Goal: Contribute content: Contribute content

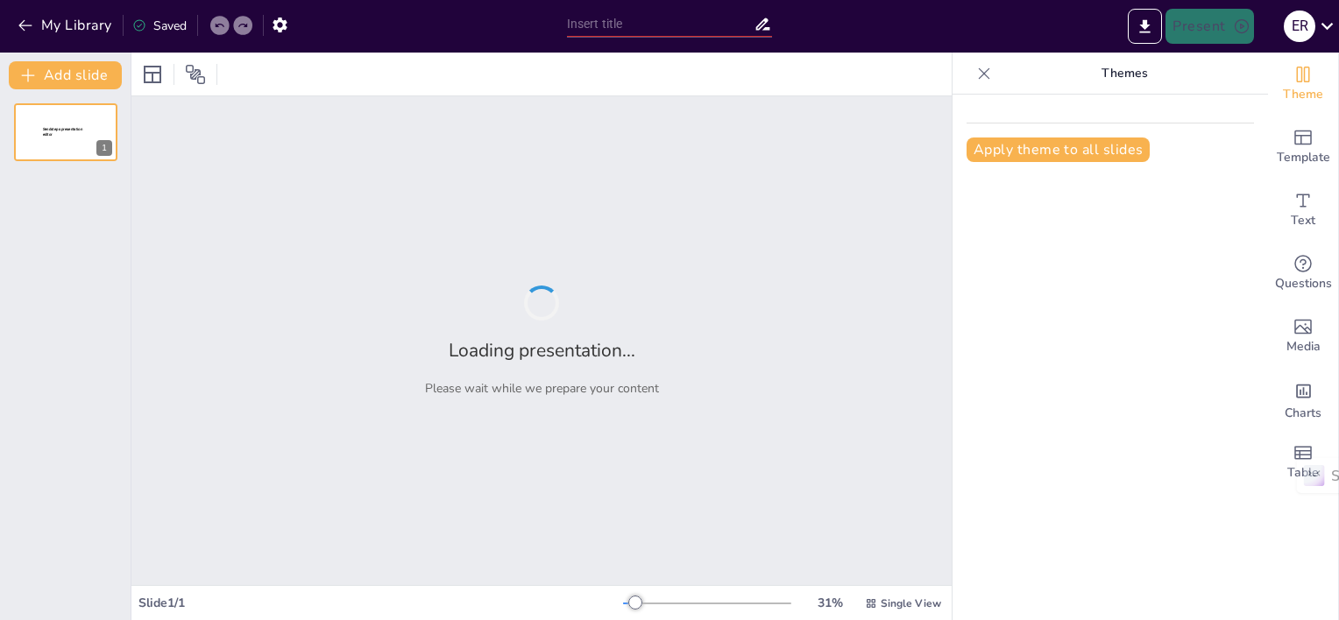
type input "Fundamentos de la Pedagogía: Teoría, Práctica y Axiología en la Educación"
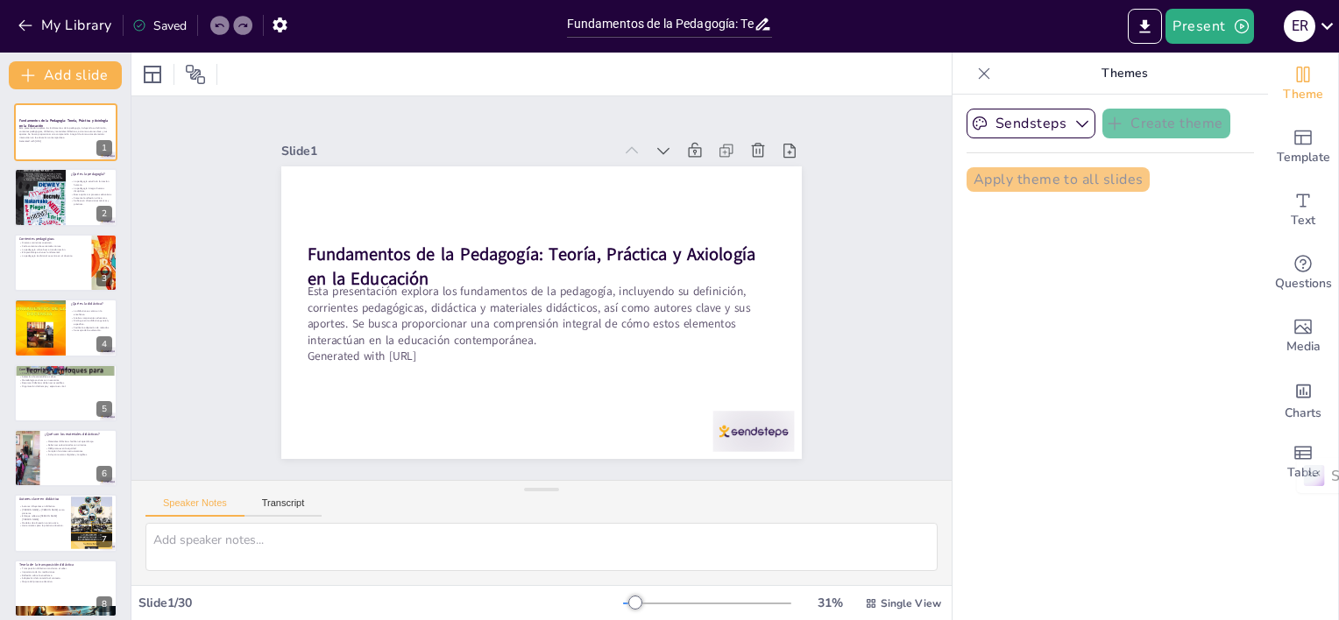
checkbox input "true"
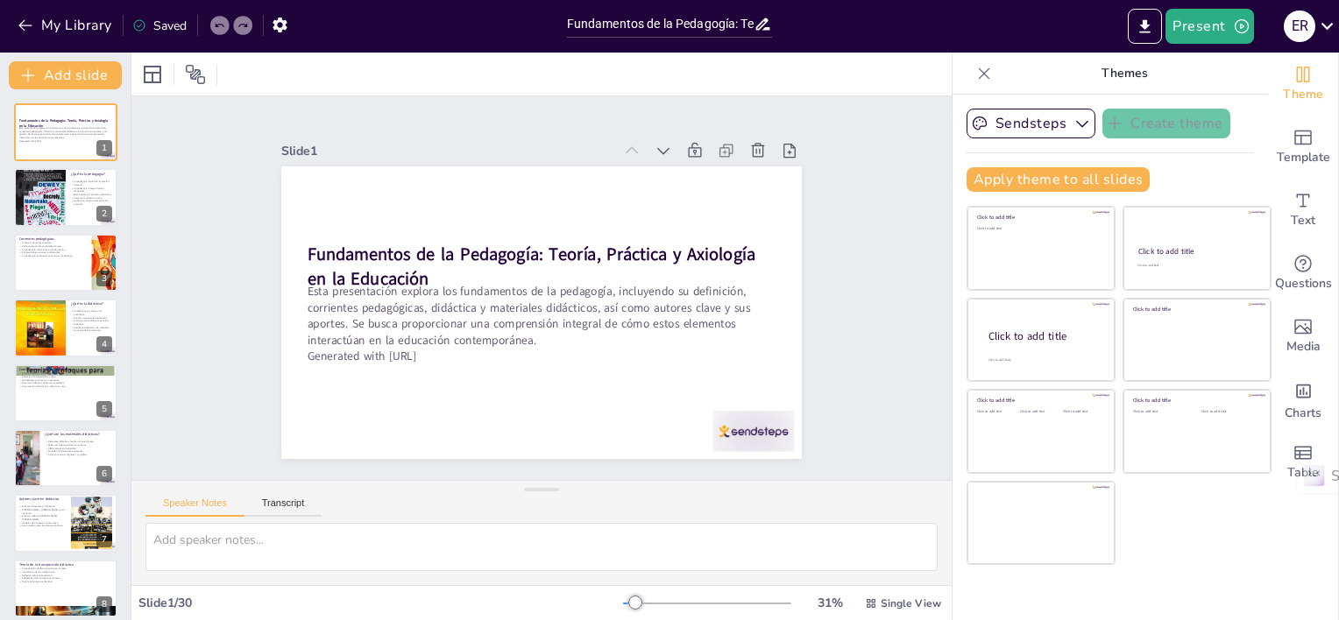
checkbox input "true"
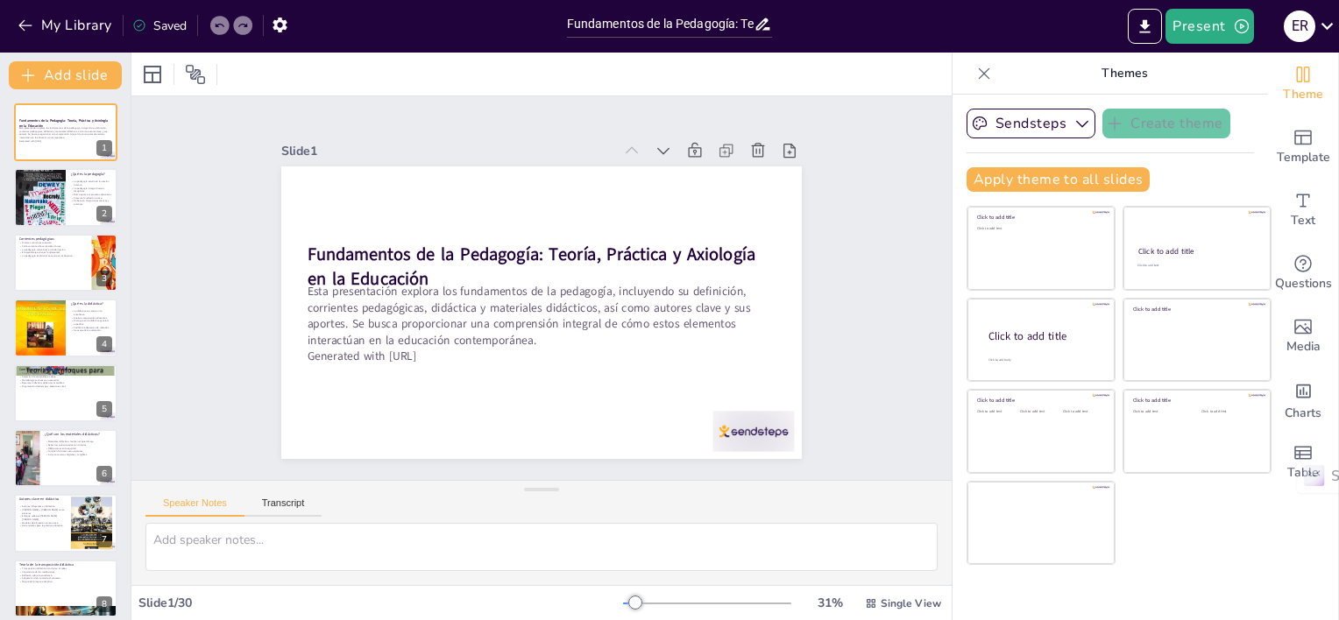
checkbox input "true"
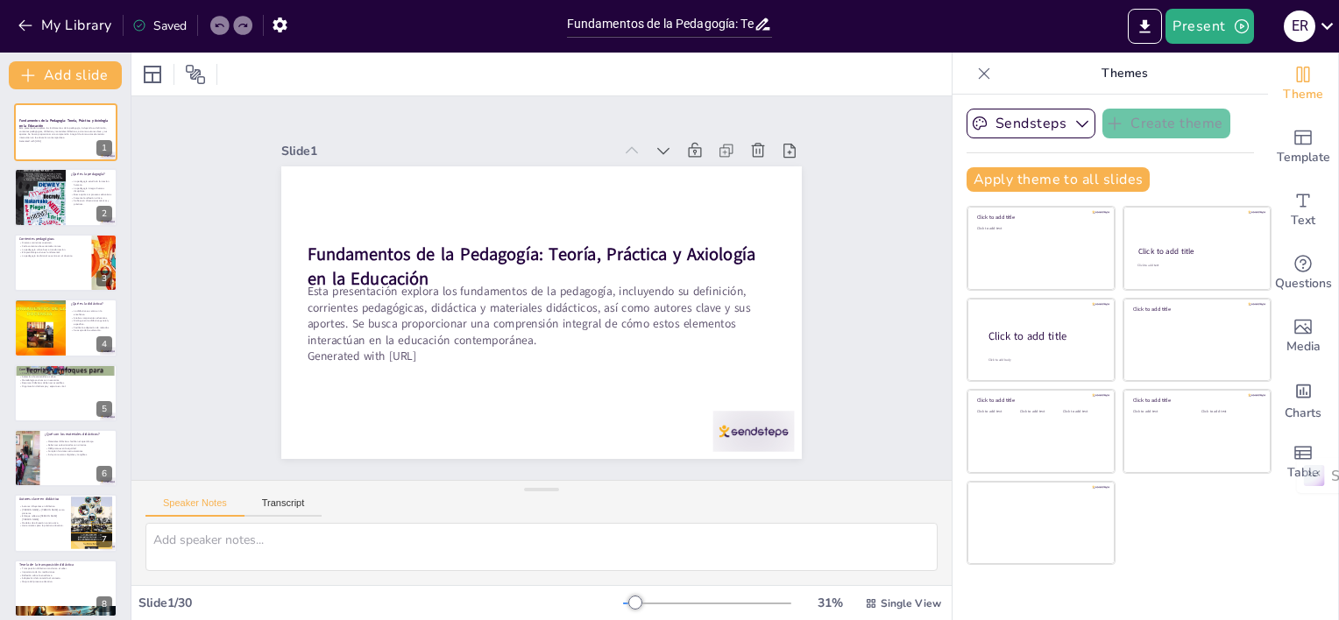
checkbox input "true"
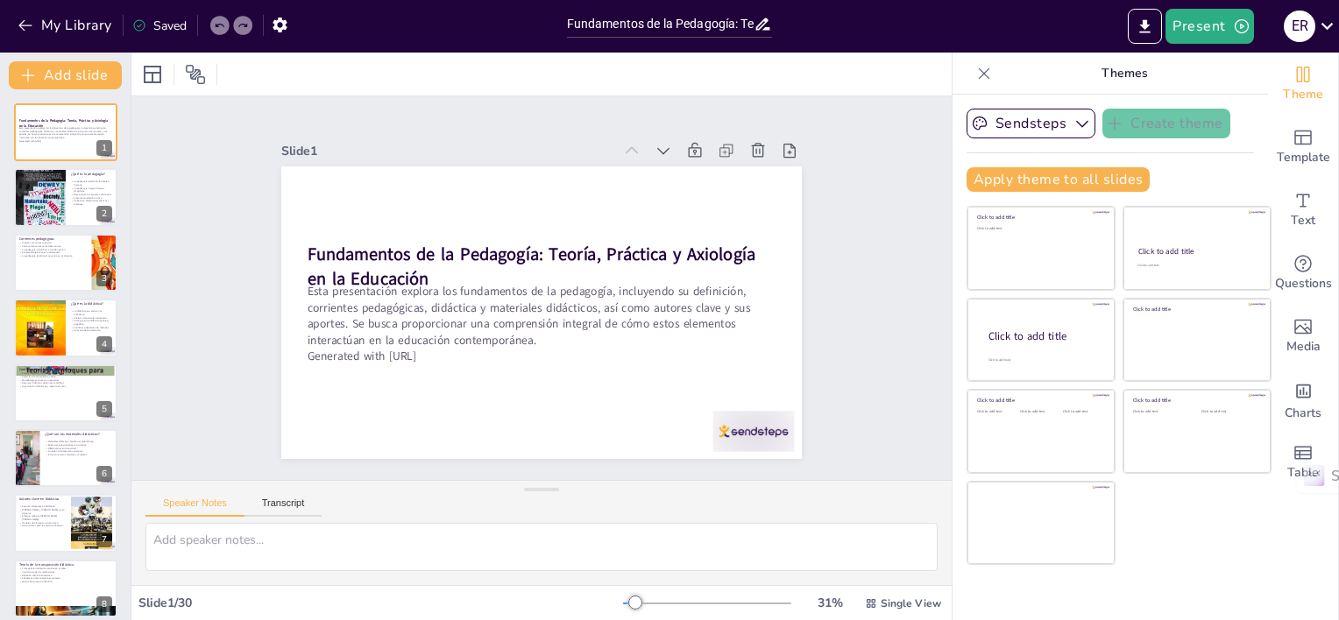
checkbox input "true"
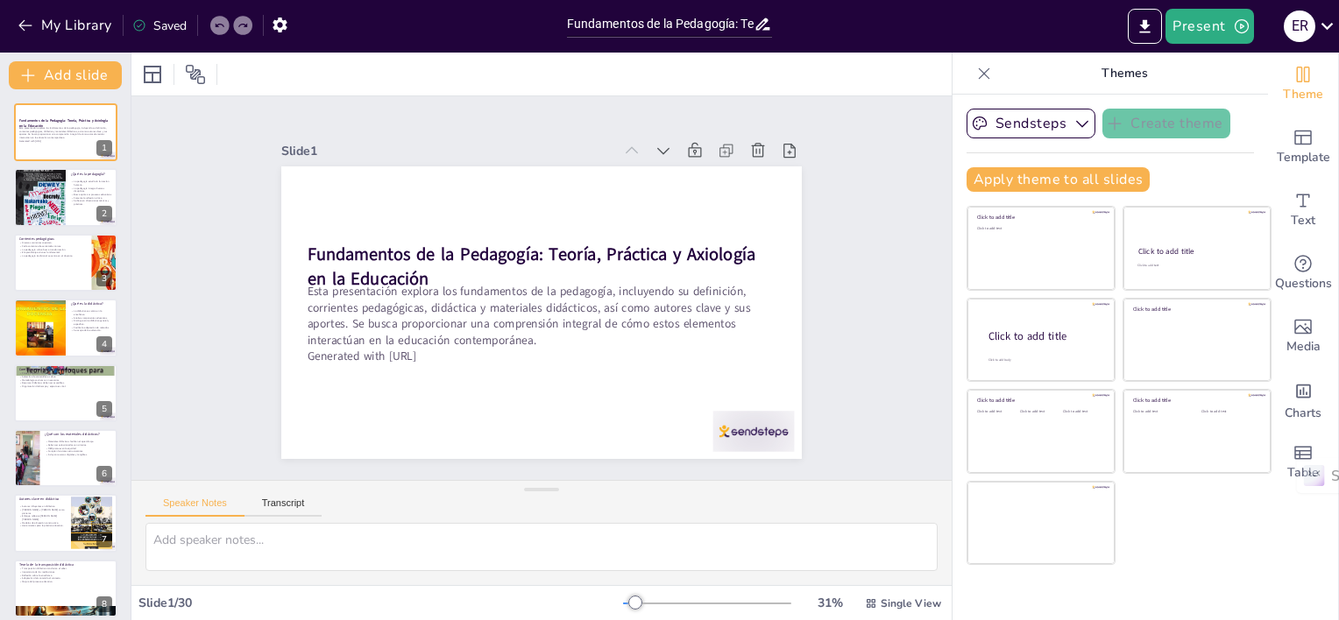
checkbox input "true"
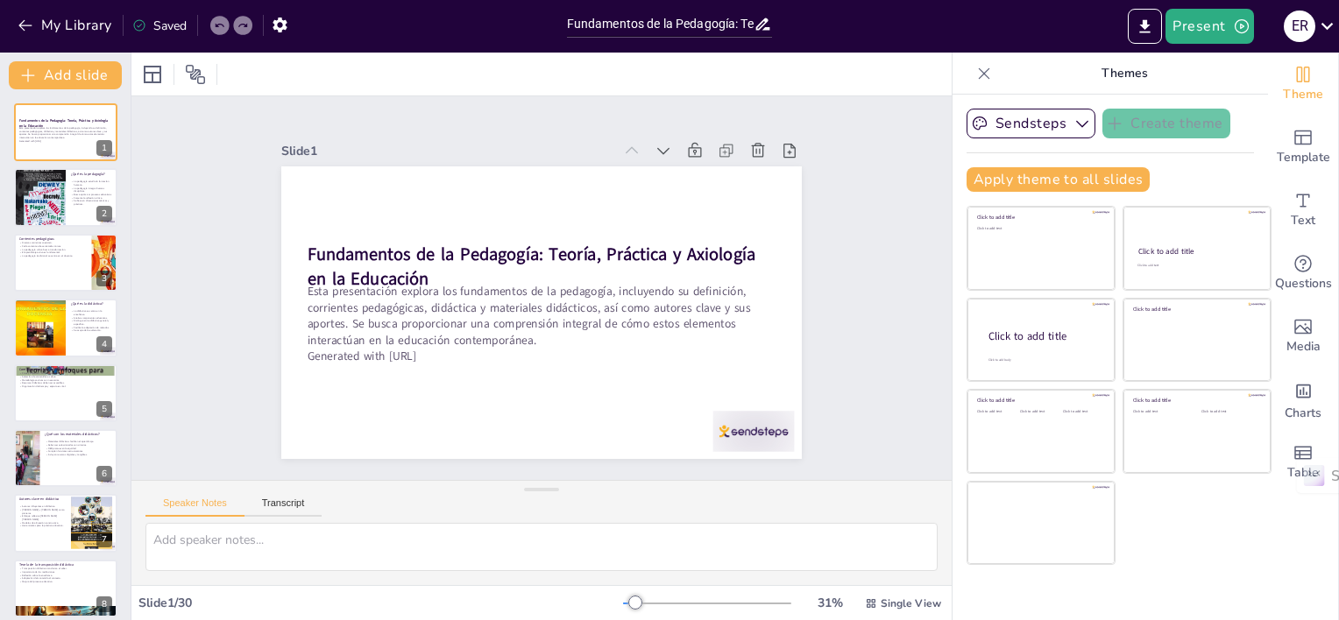
checkbox input "true"
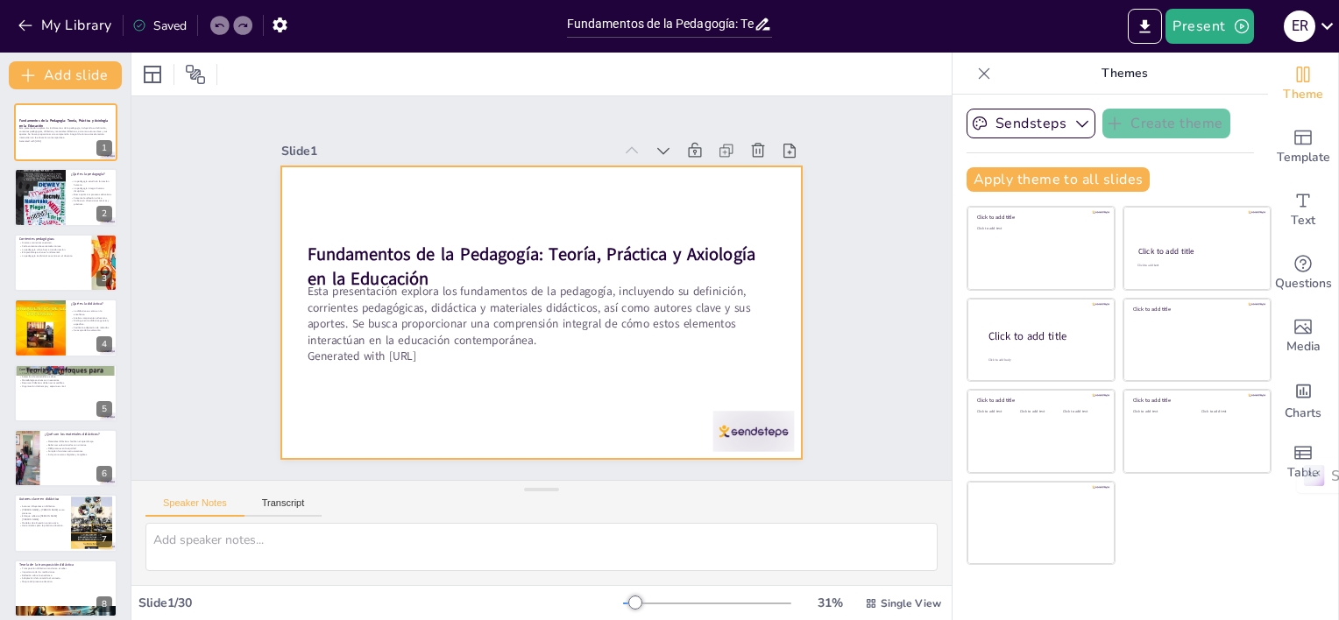
checkbox input "true"
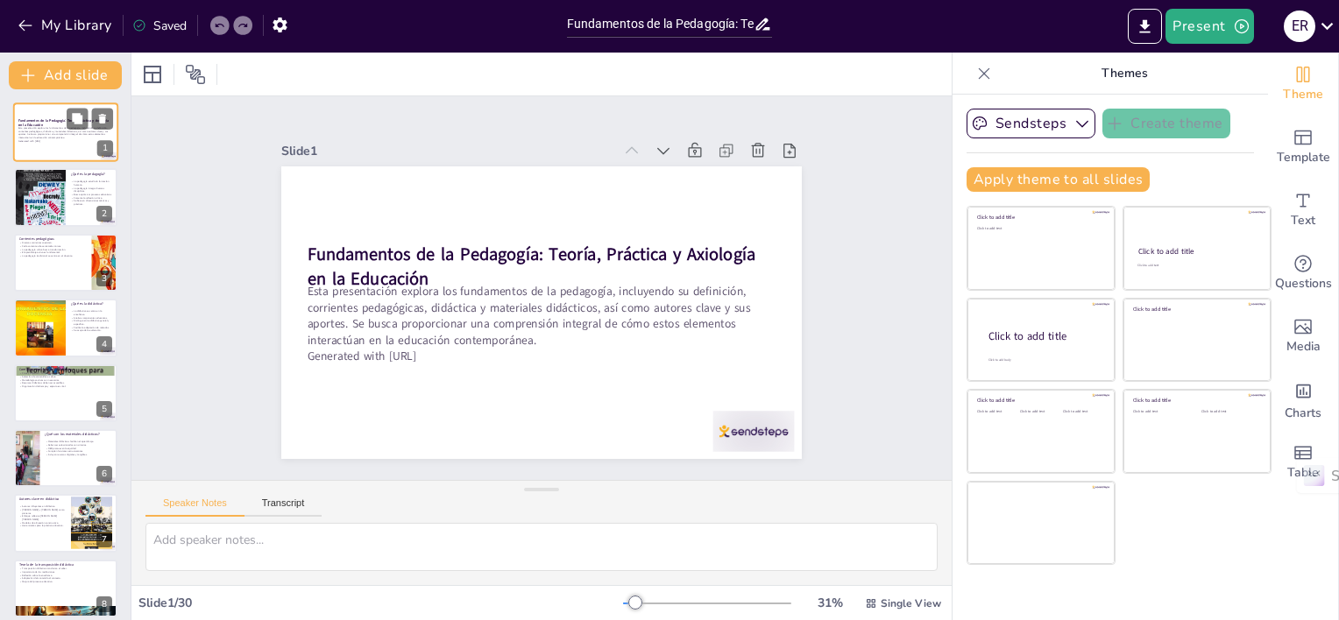
checkbox input "true"
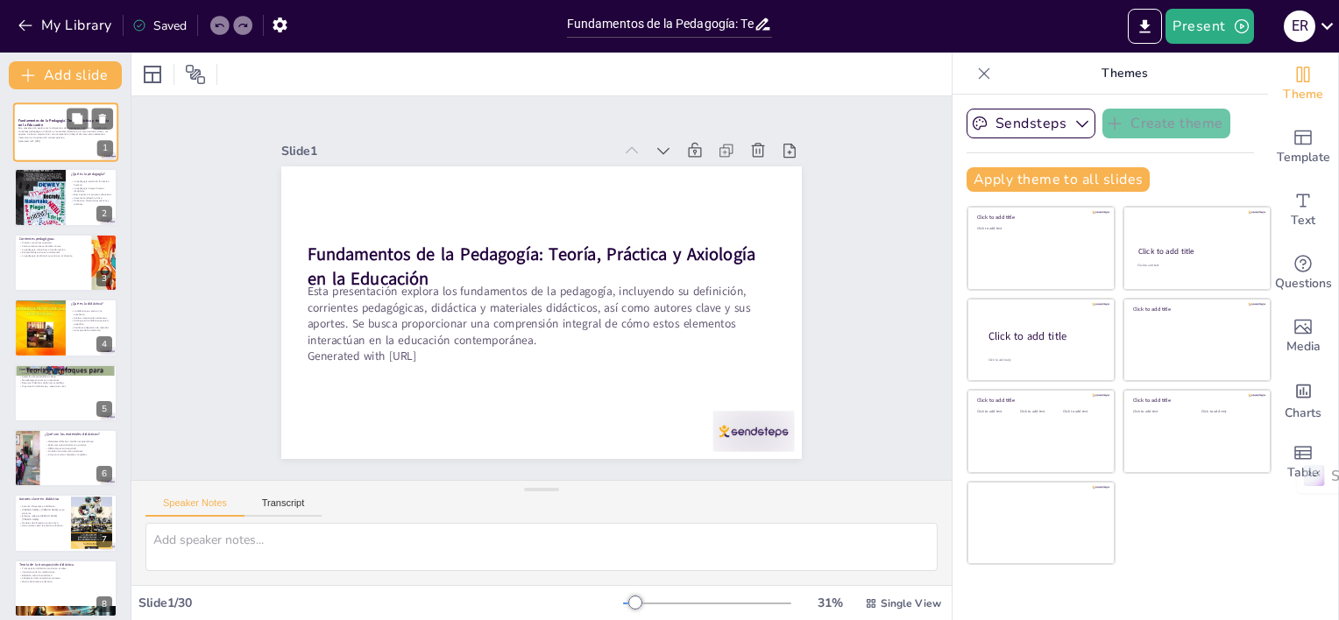
checkbox input "true"
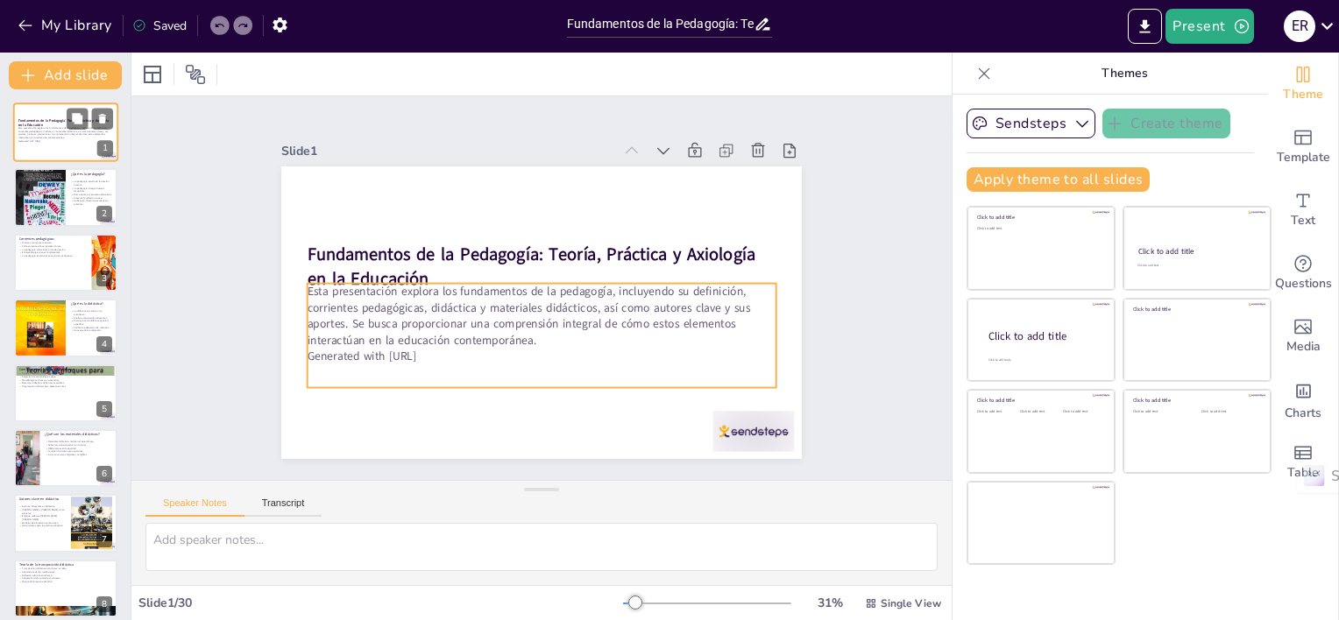
click at [60, 131] on p "Esta presentación explora los fundamentos de la pedagogía, incluyendo su defini…" at bounding box center [65, 132] width 95 height 13
checkbox input "true"
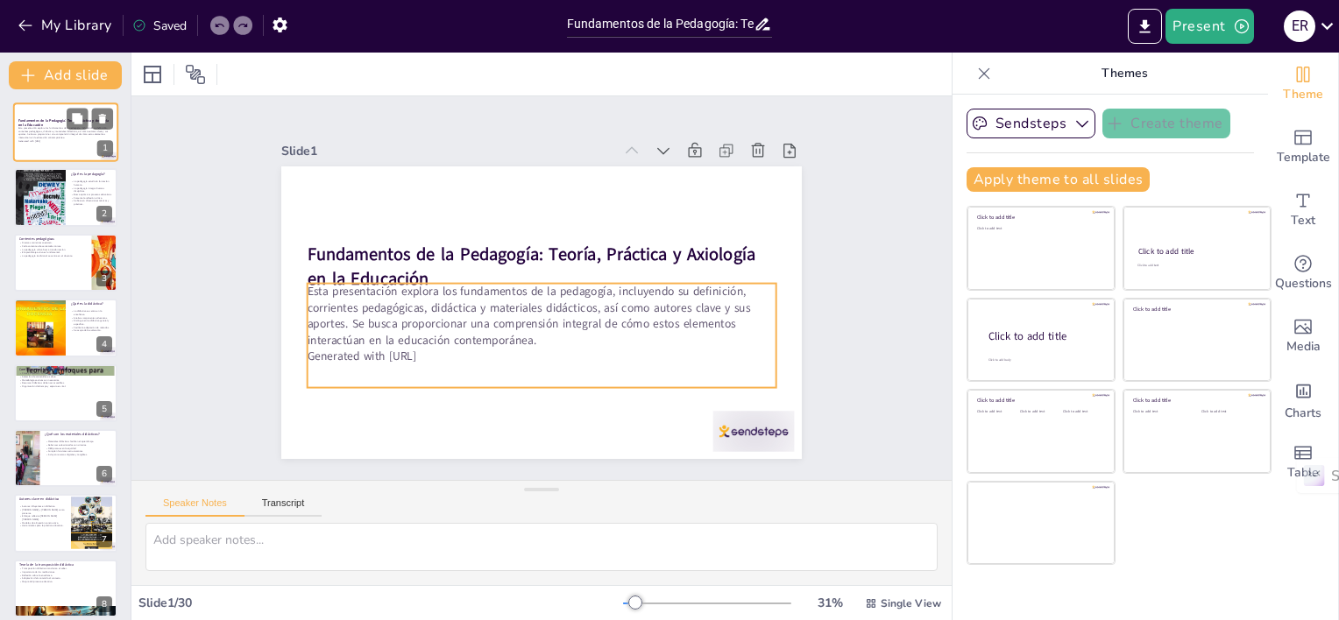
checkbox input "true"
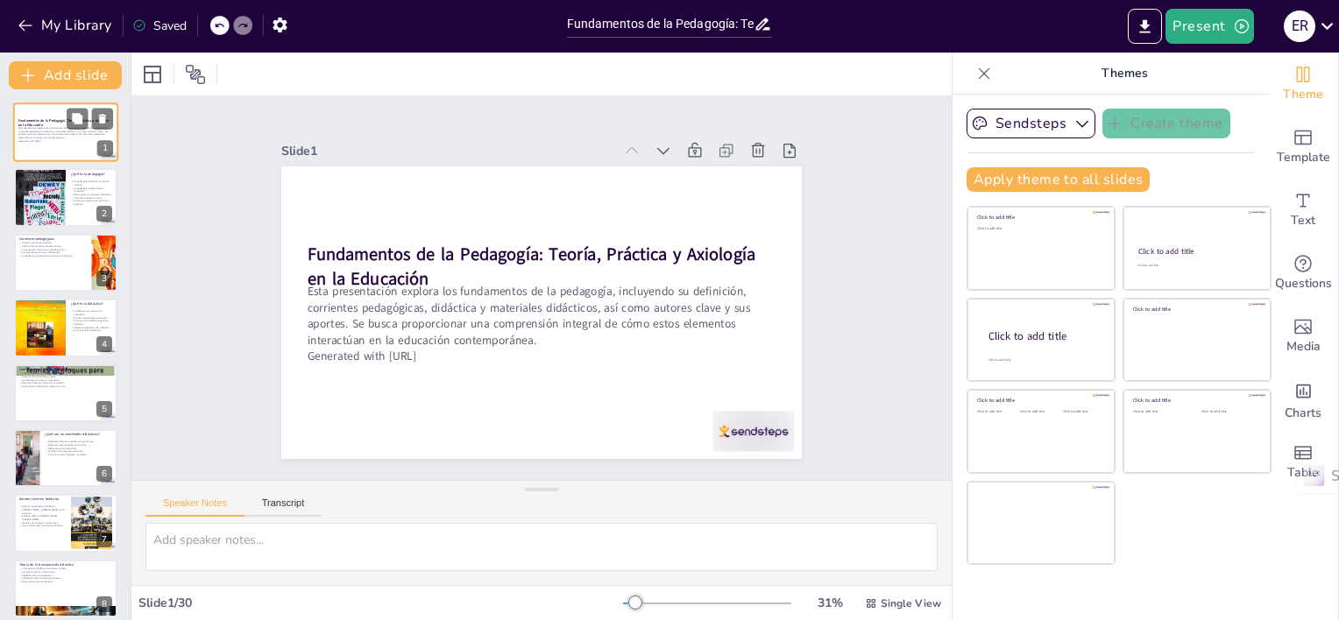
checkbox input "true"
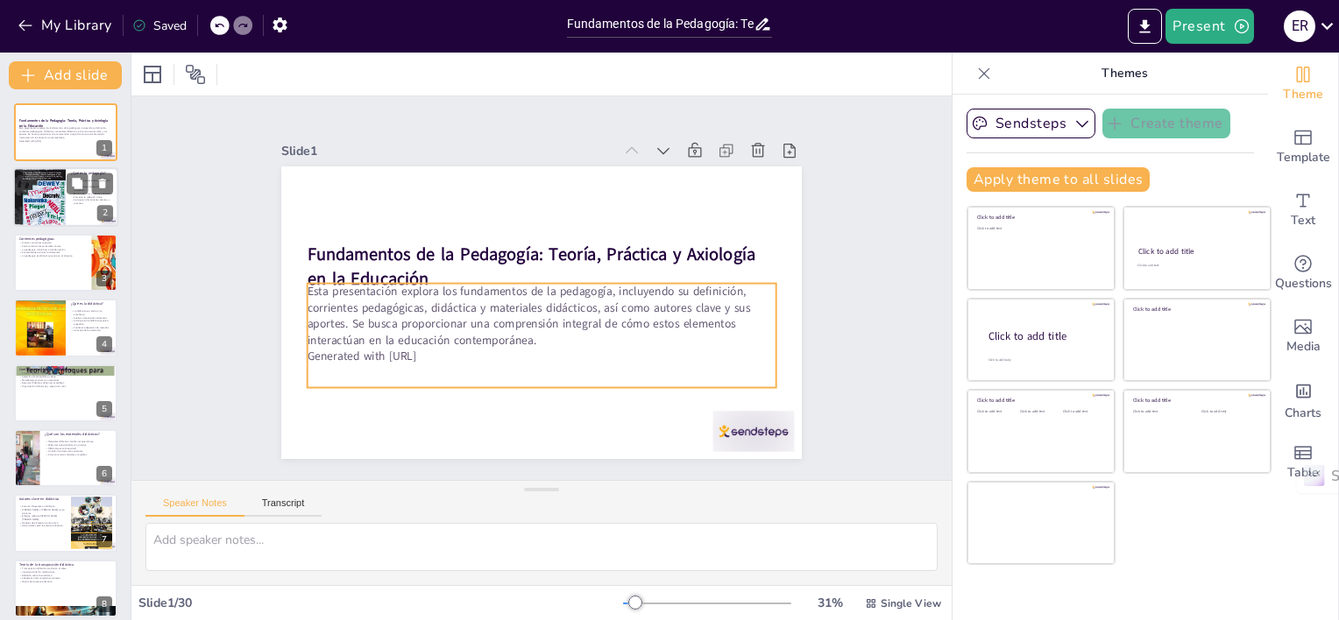
checkbox input "true"
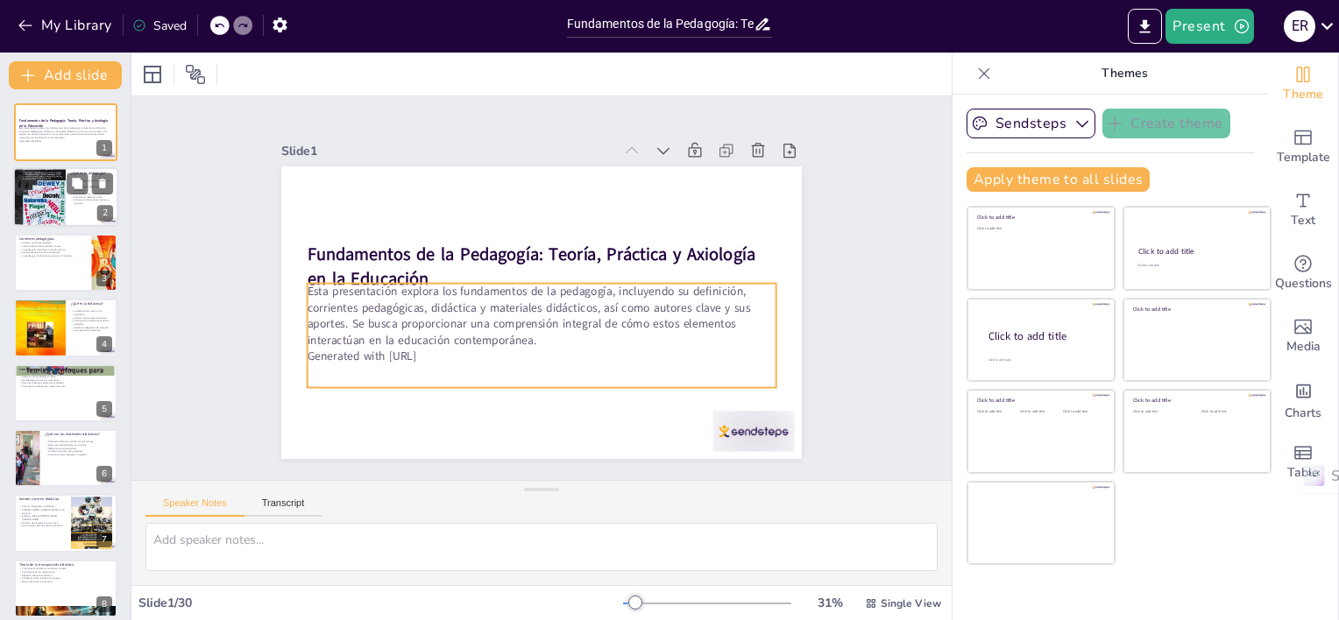
checkbox input "true"
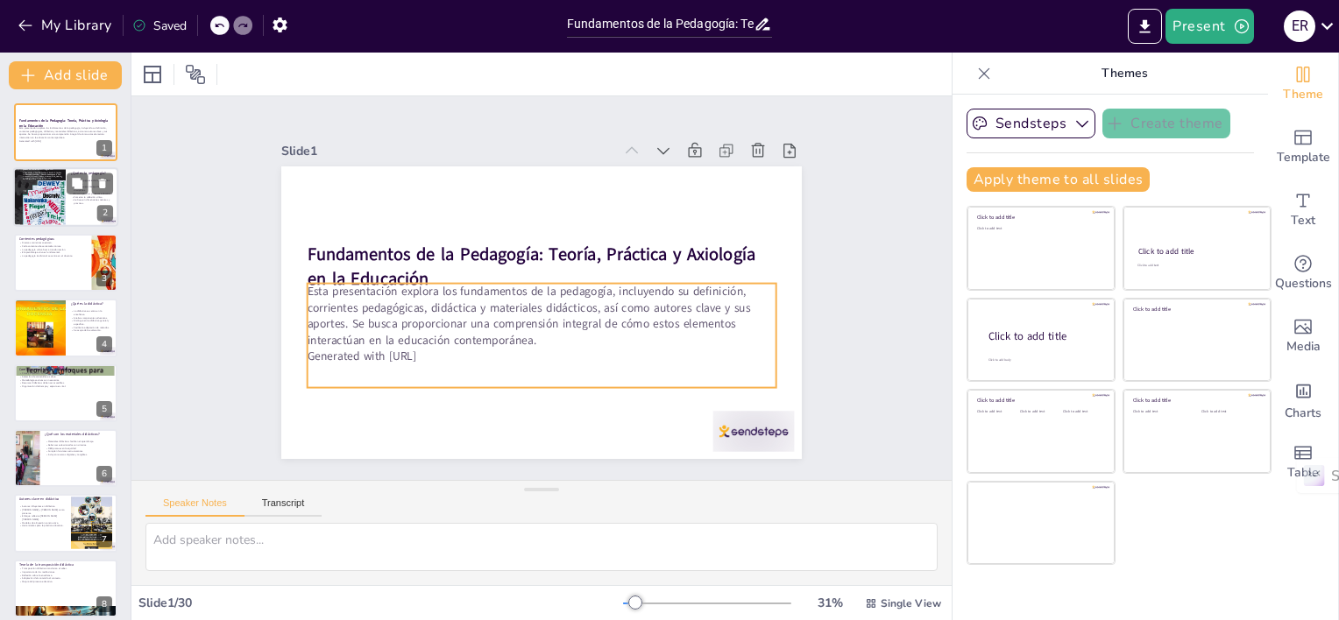
checkbox input "true"
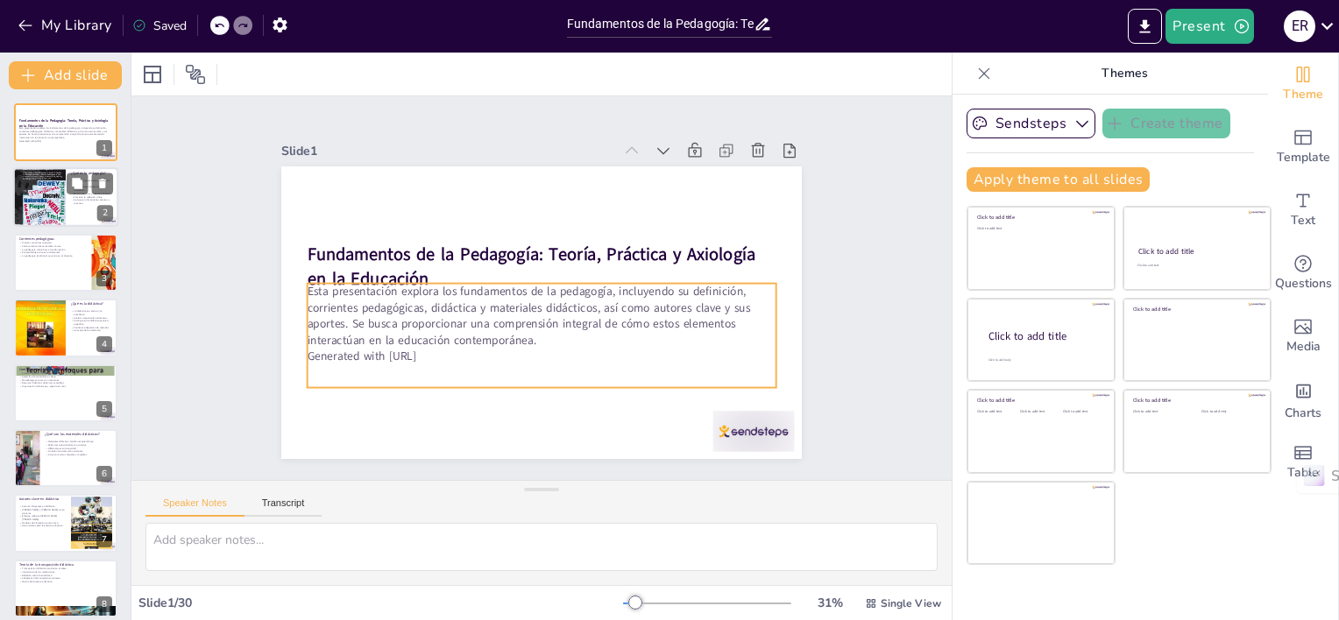
checkbox input "true"
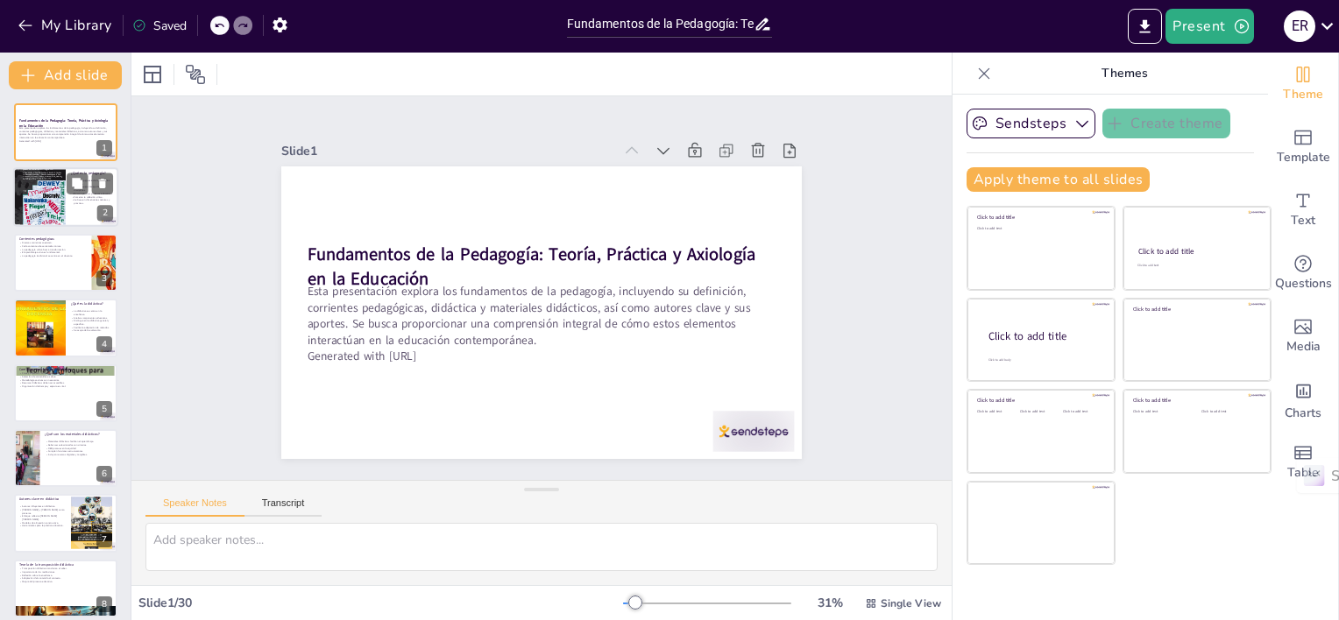
click at [21, 179] on div at bounding box center [39, 197] width 53 height 75
type textarea "La pedagogía se define como el campo que investiga y fundamenta los procesos de…"
checkbox input "true"
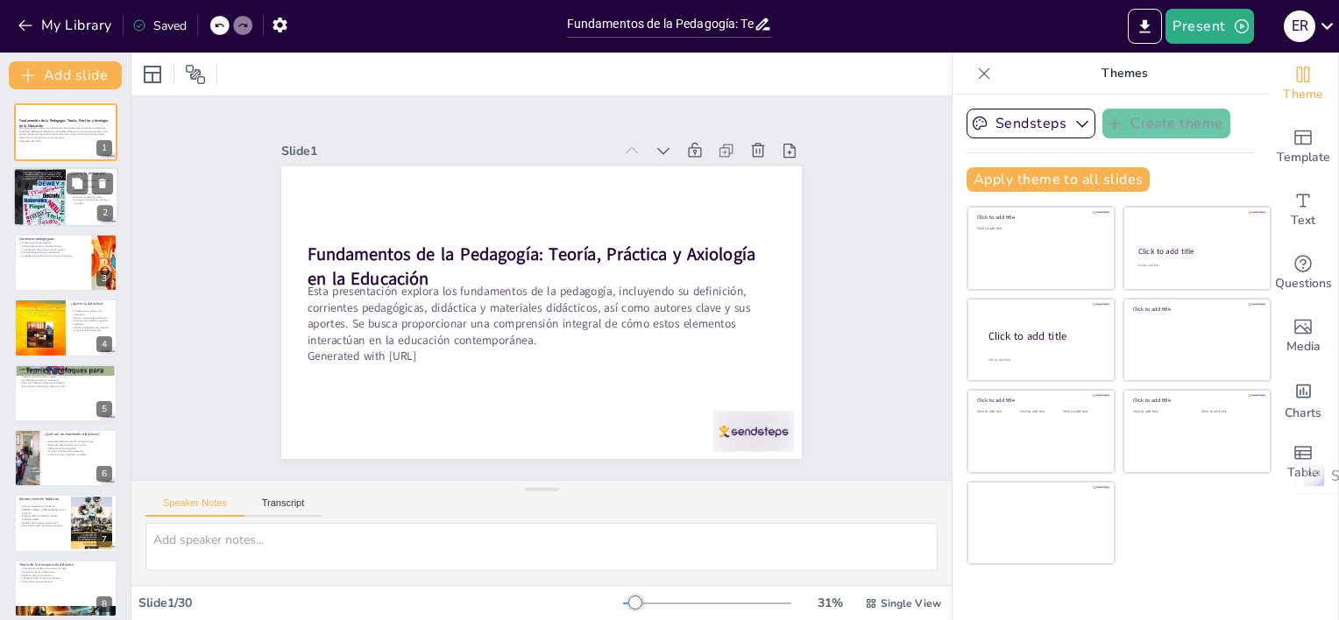
checkbox input "true"
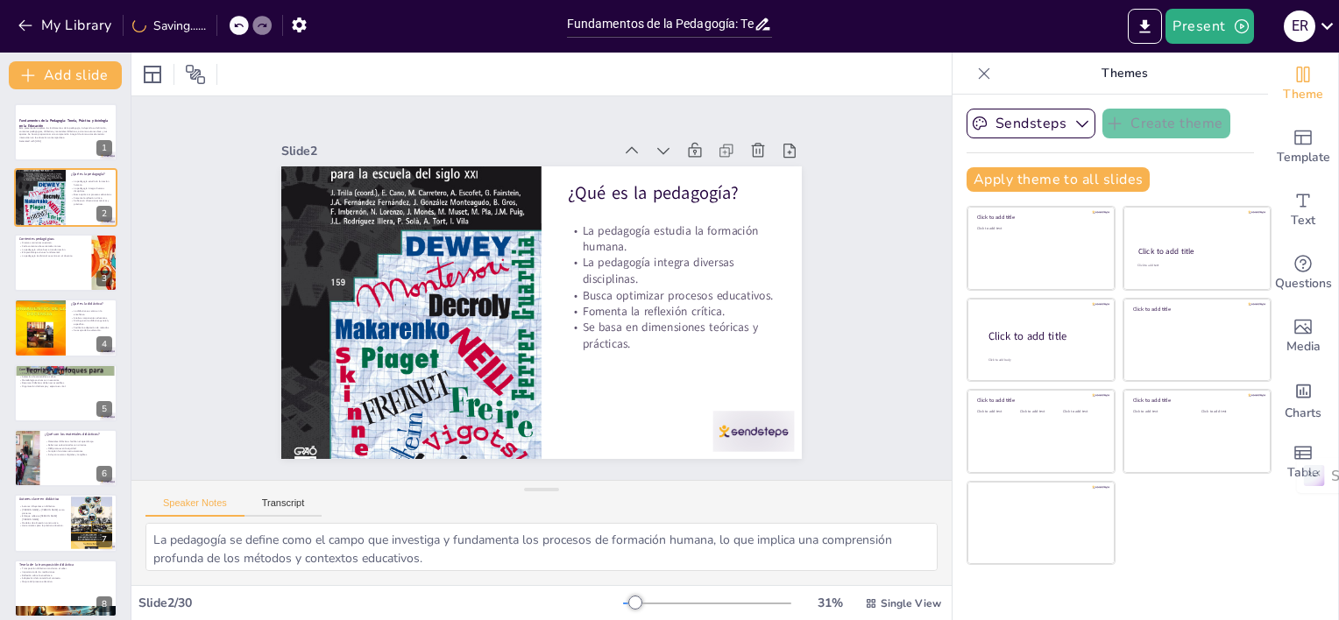
checkbox input "true"
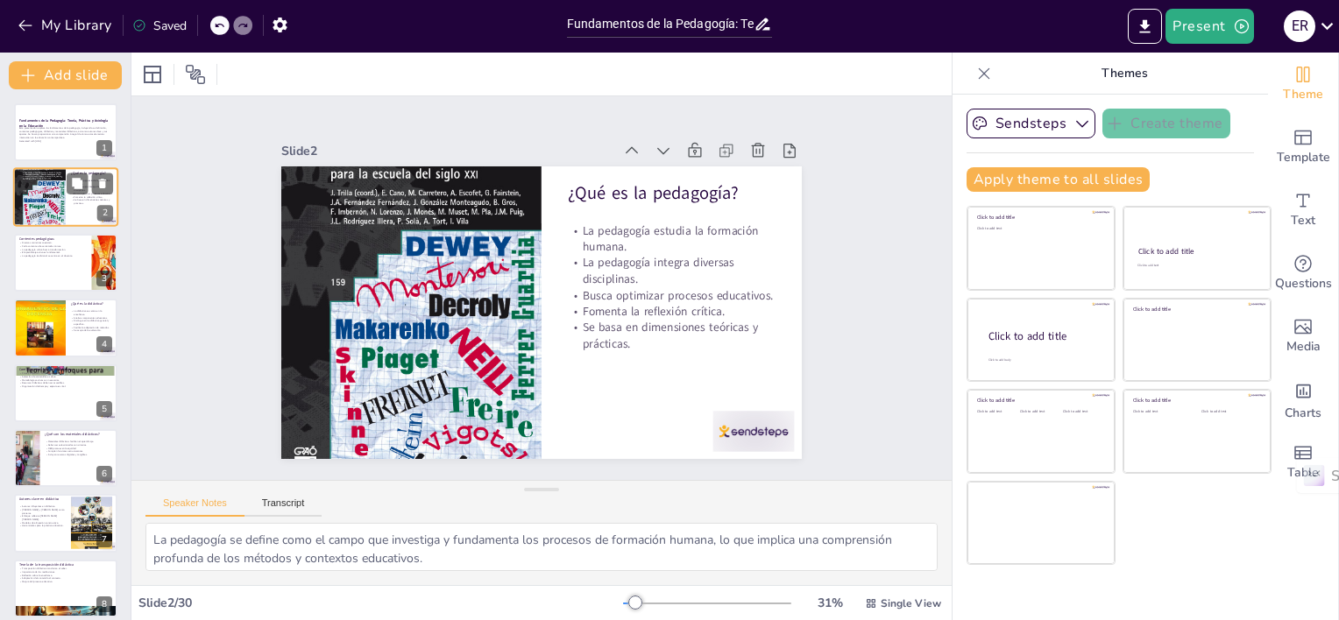
checkbox input "true"
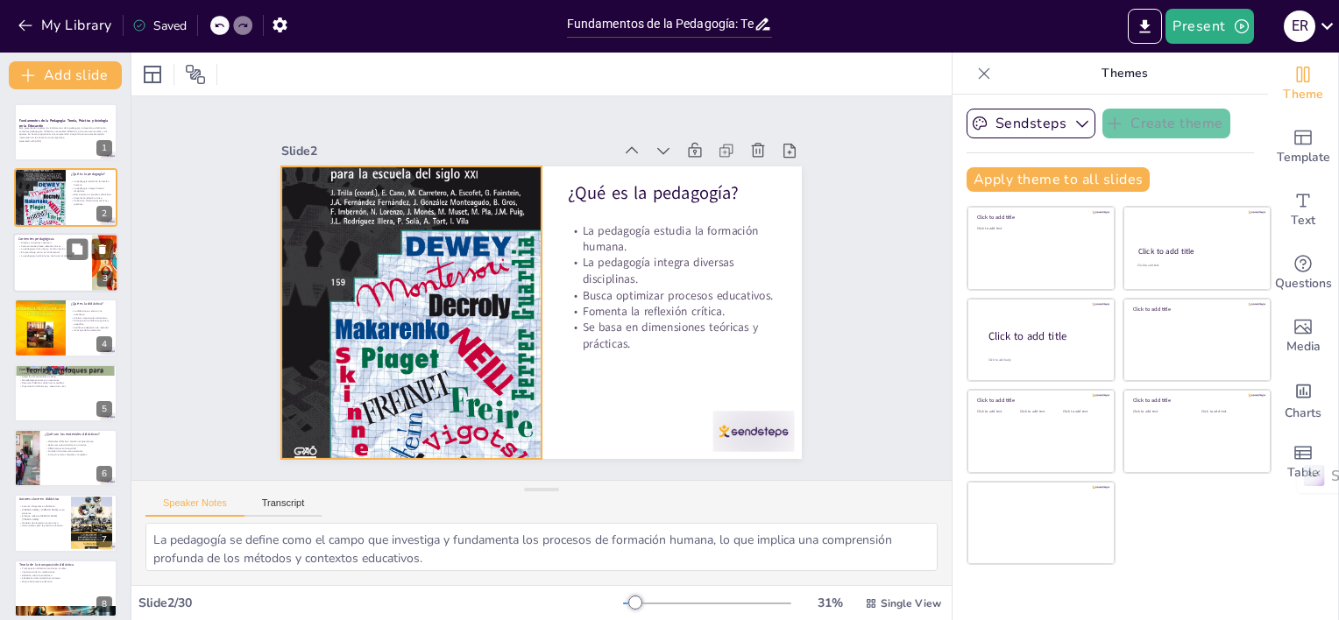
checkbox input "true"
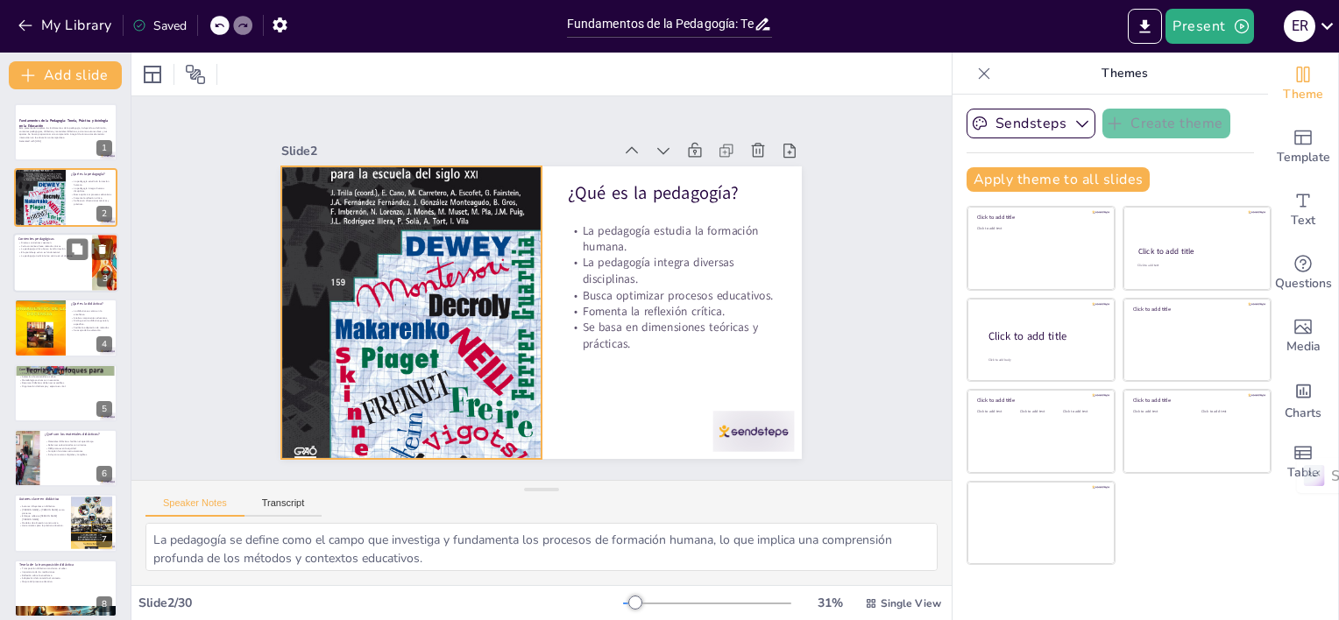
checkbox input "true"
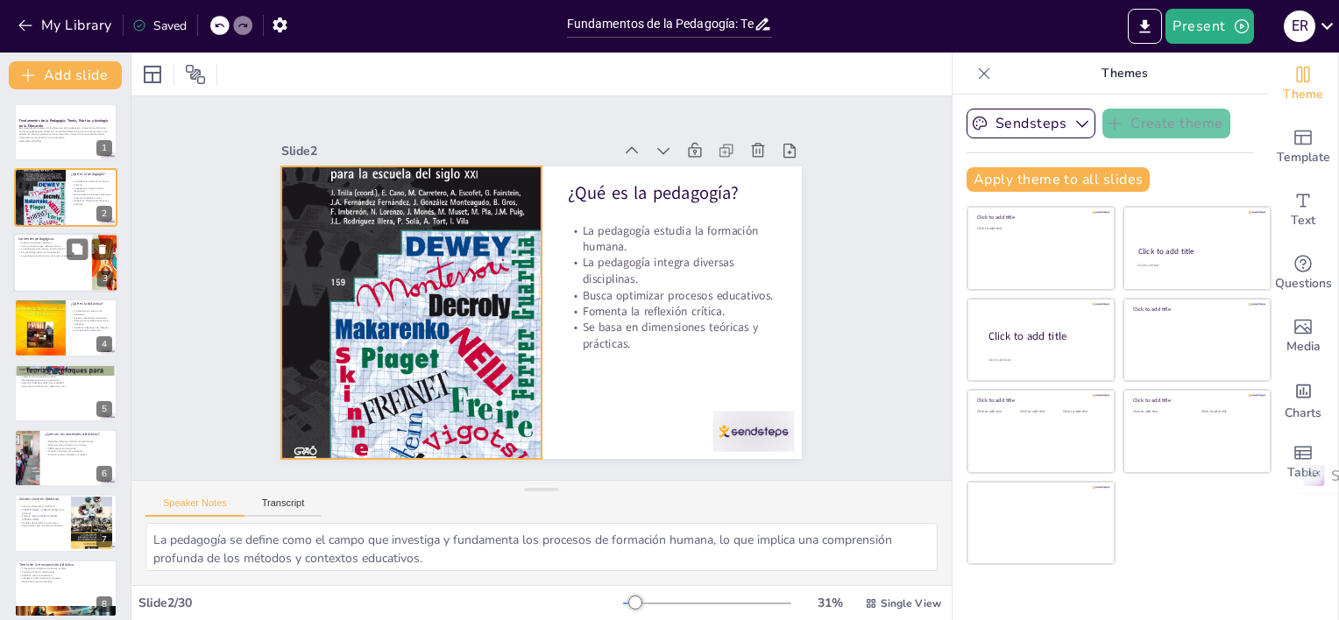
checkbox input "true"
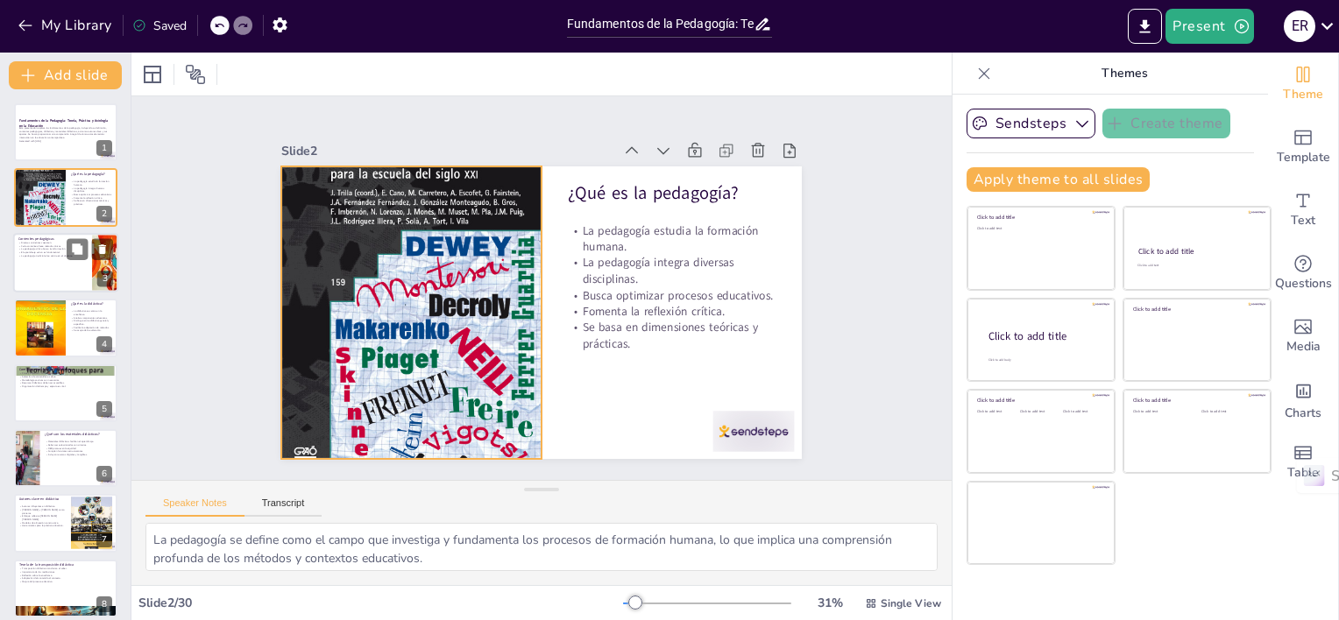
checkbox input "true"
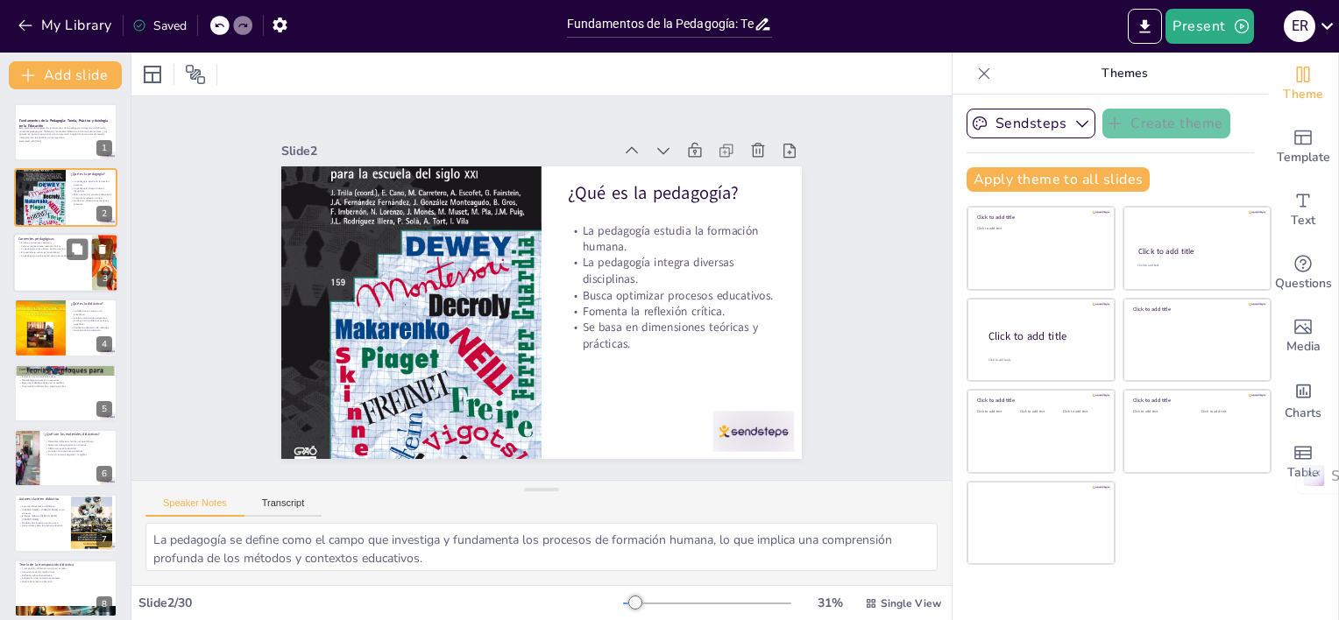
click at [25, 256] on p "La pedagogía tradicional se centra en el docente." at bounding box center [52, 256] width 68 height 4
type textarea "La coexistencia de diferentes corrientes pedagógicas enriquece el campo educati…"
checkbox input "true"
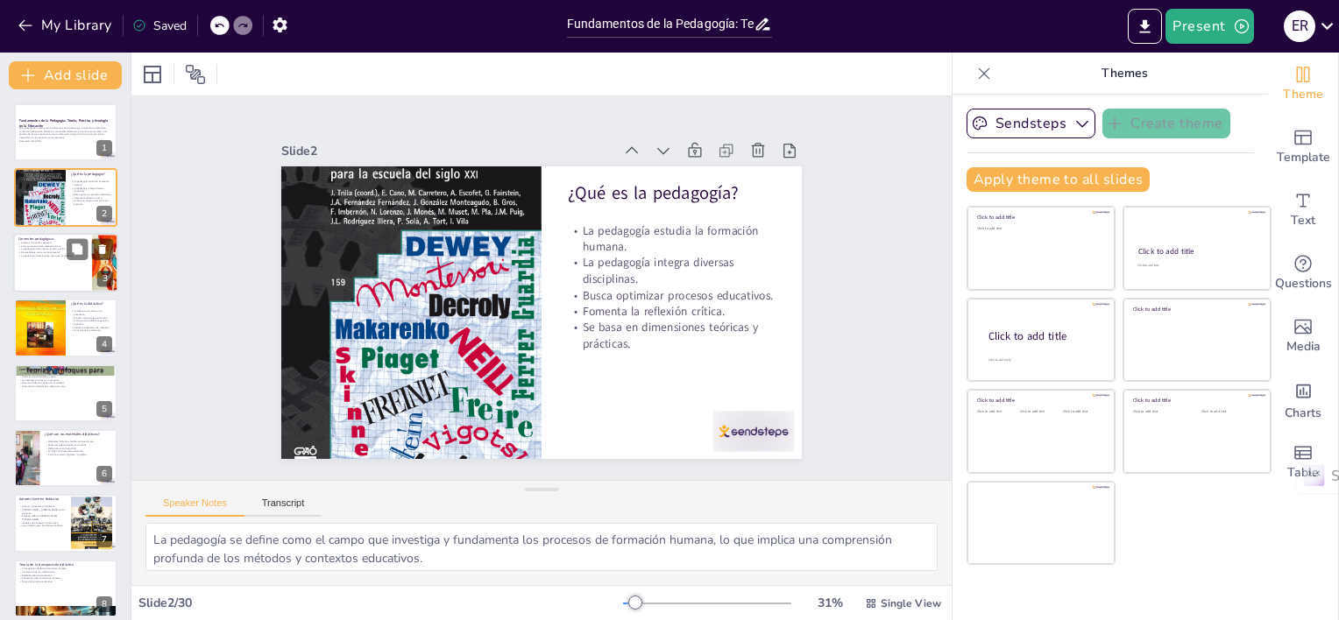
checkbox input "true"
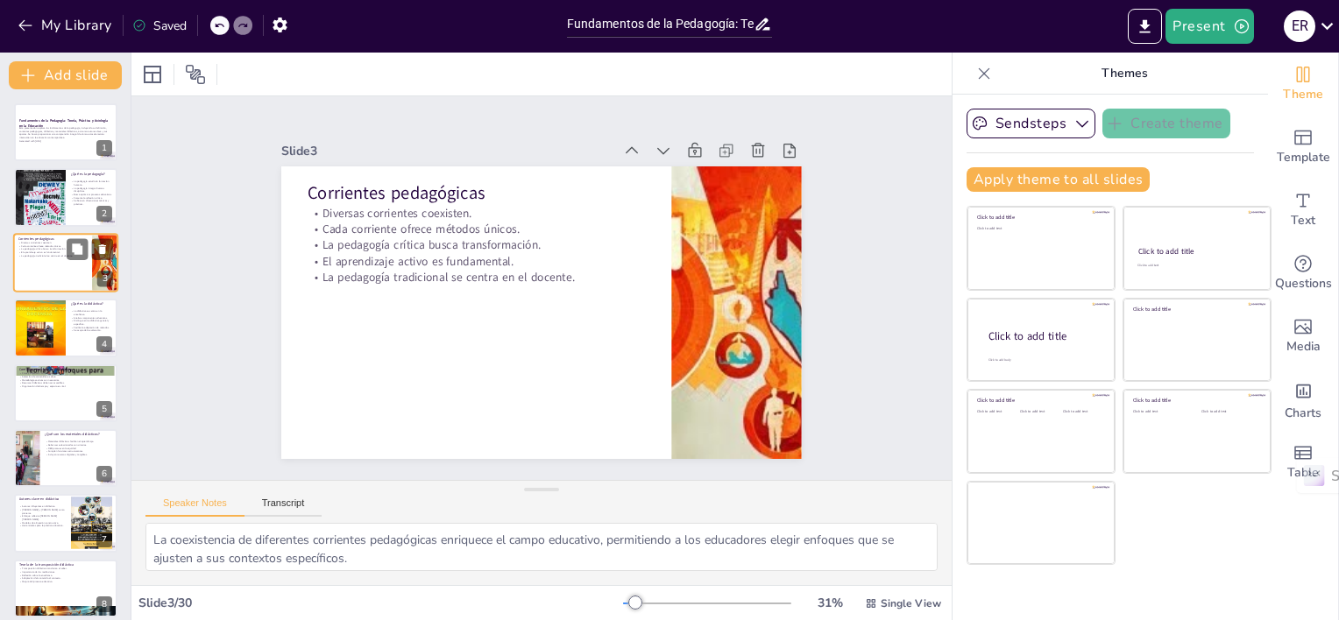
checkbox input "true"
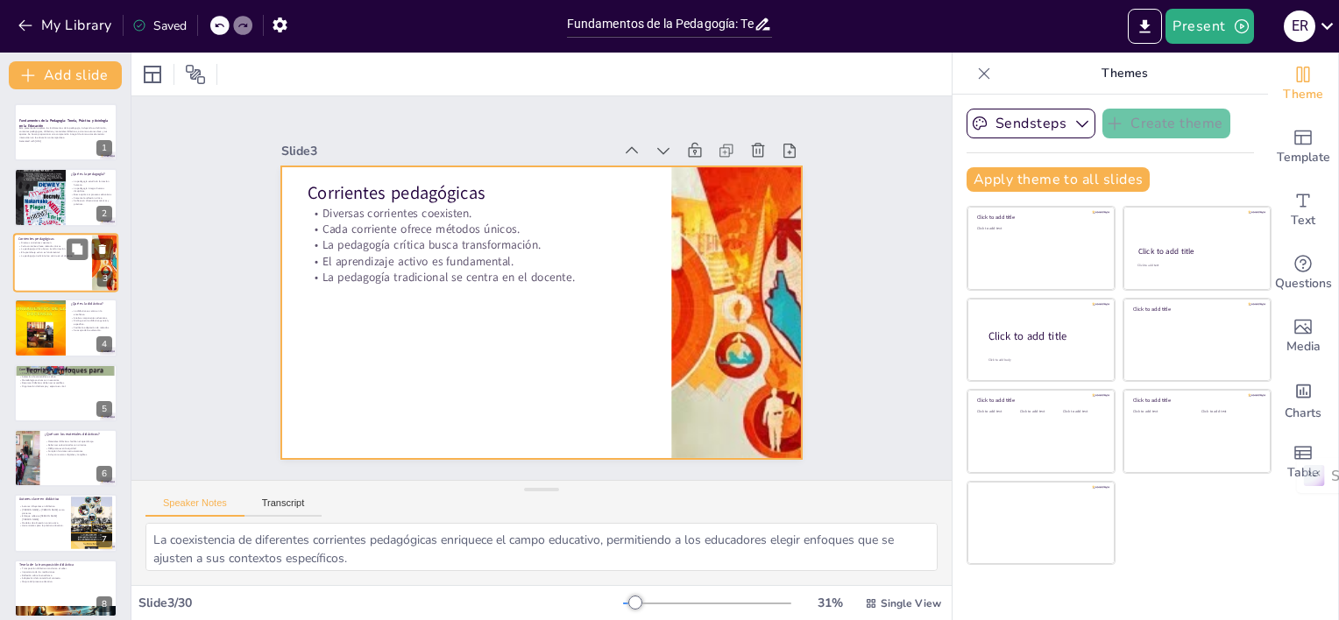
checkbox input "true"
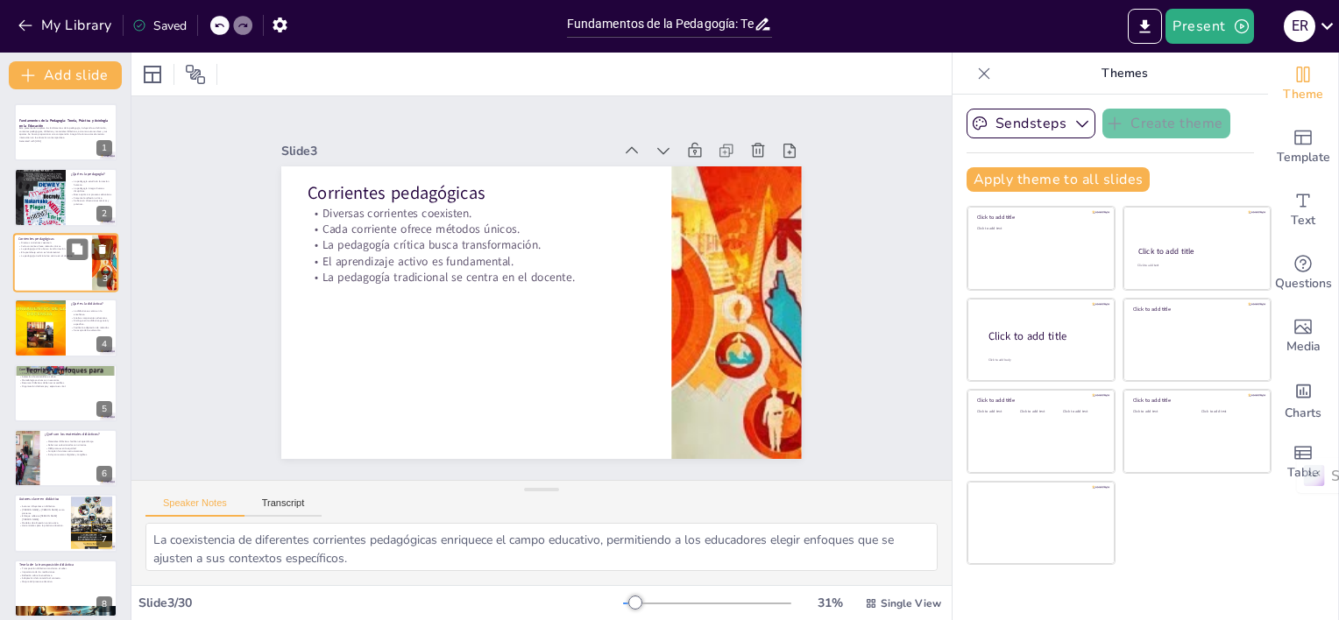
checkbox input "true"
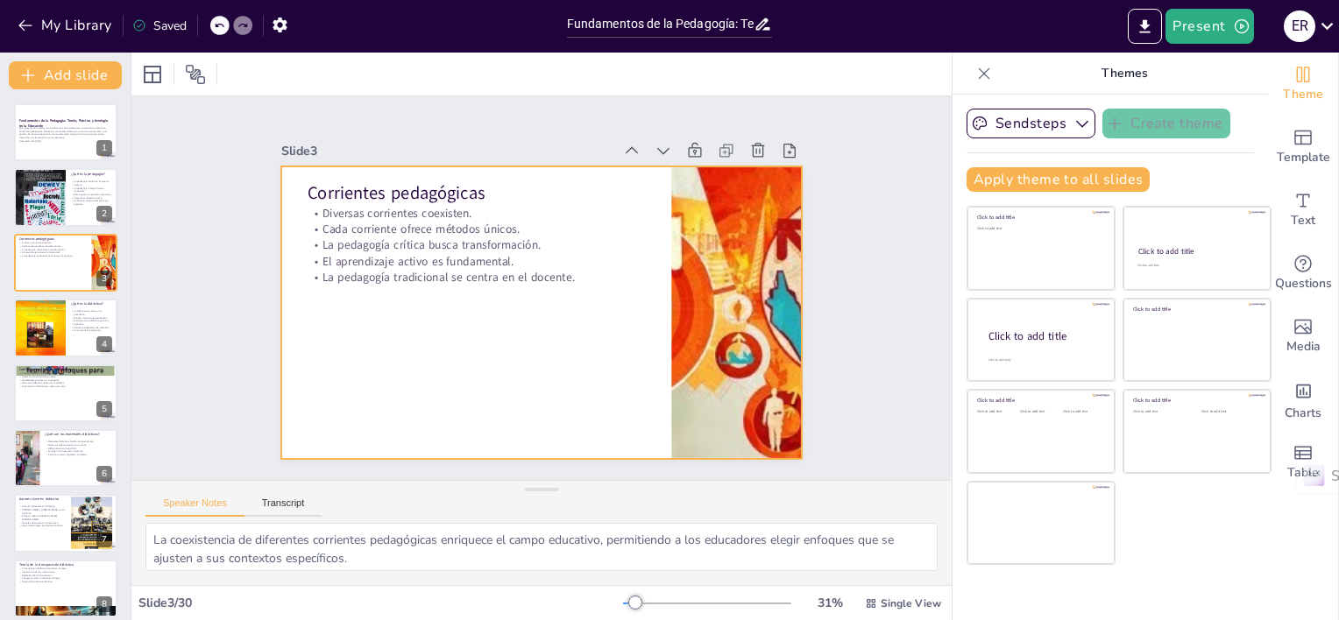
checkbox input "true"
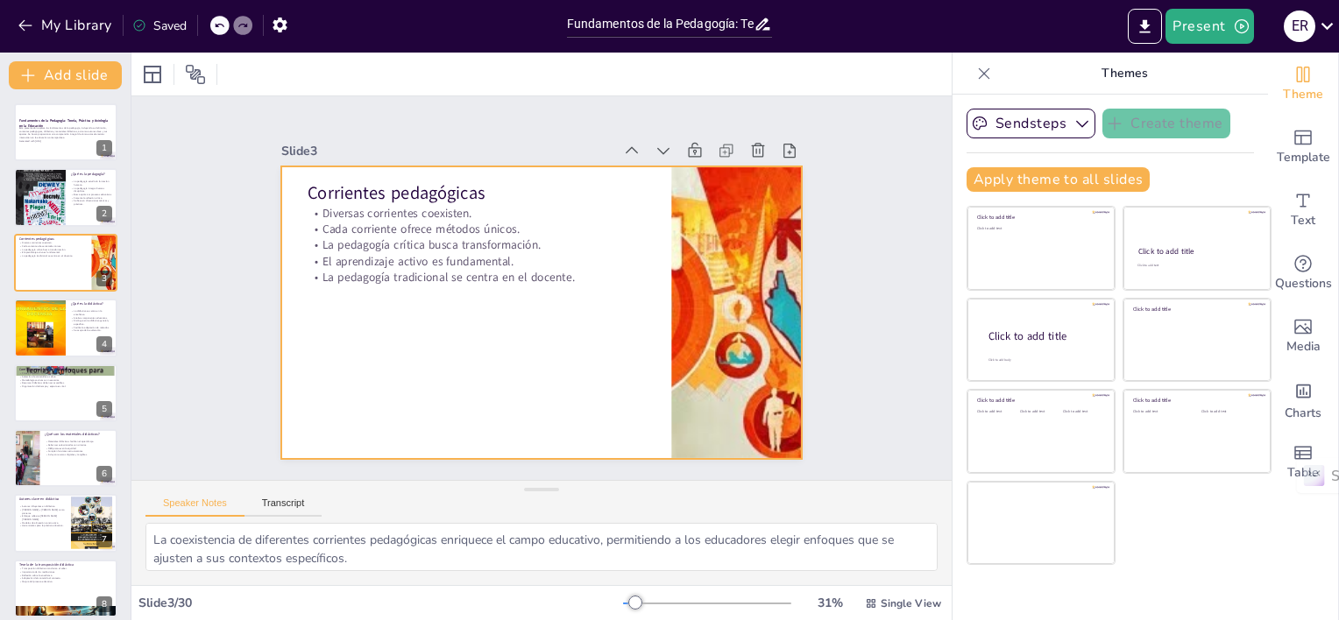
checkbox input "true"
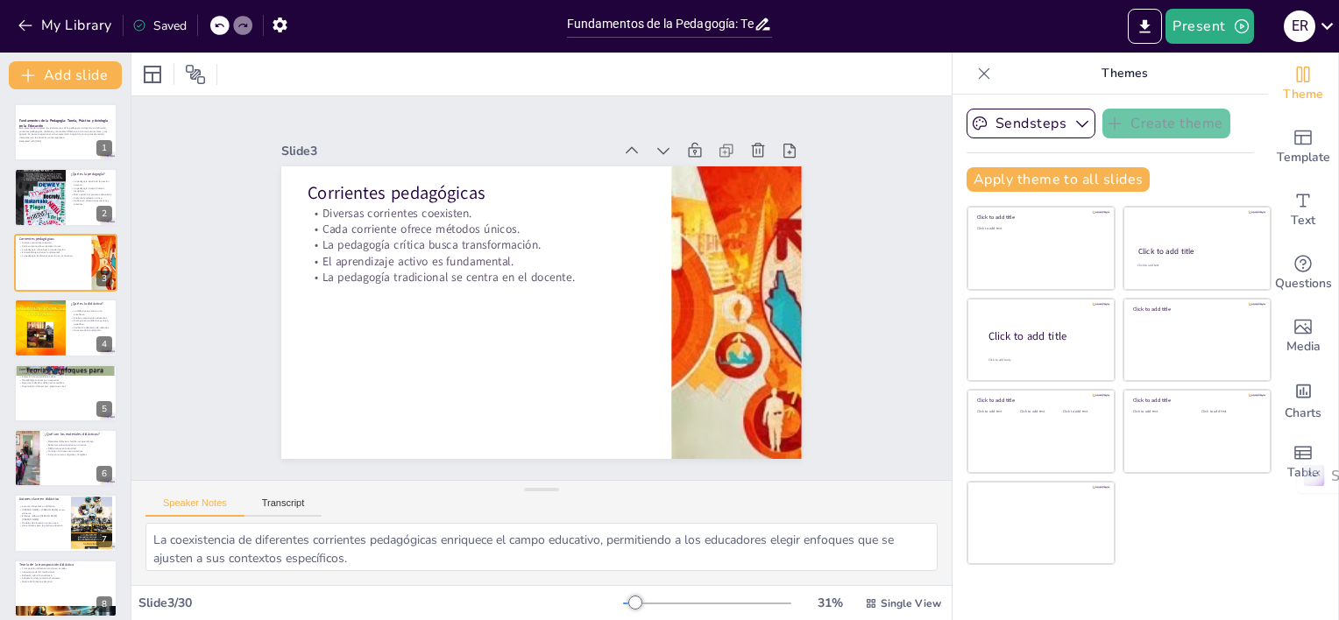
checkbox input "true"
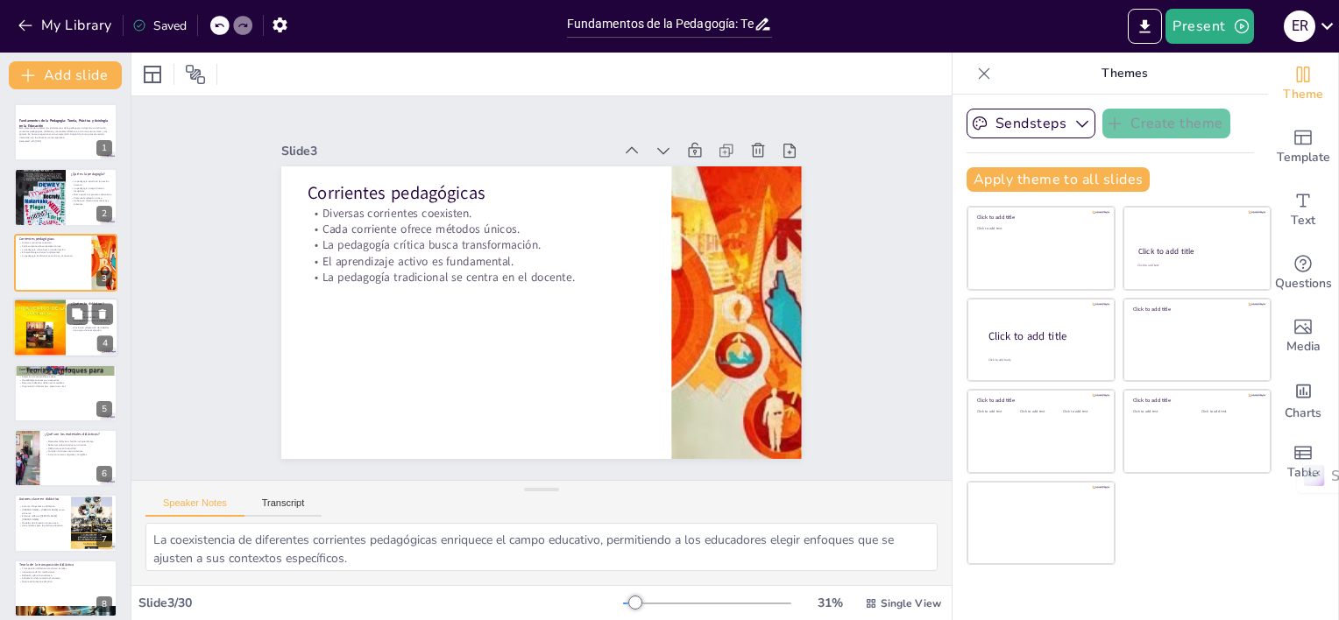
checkbox input "true"
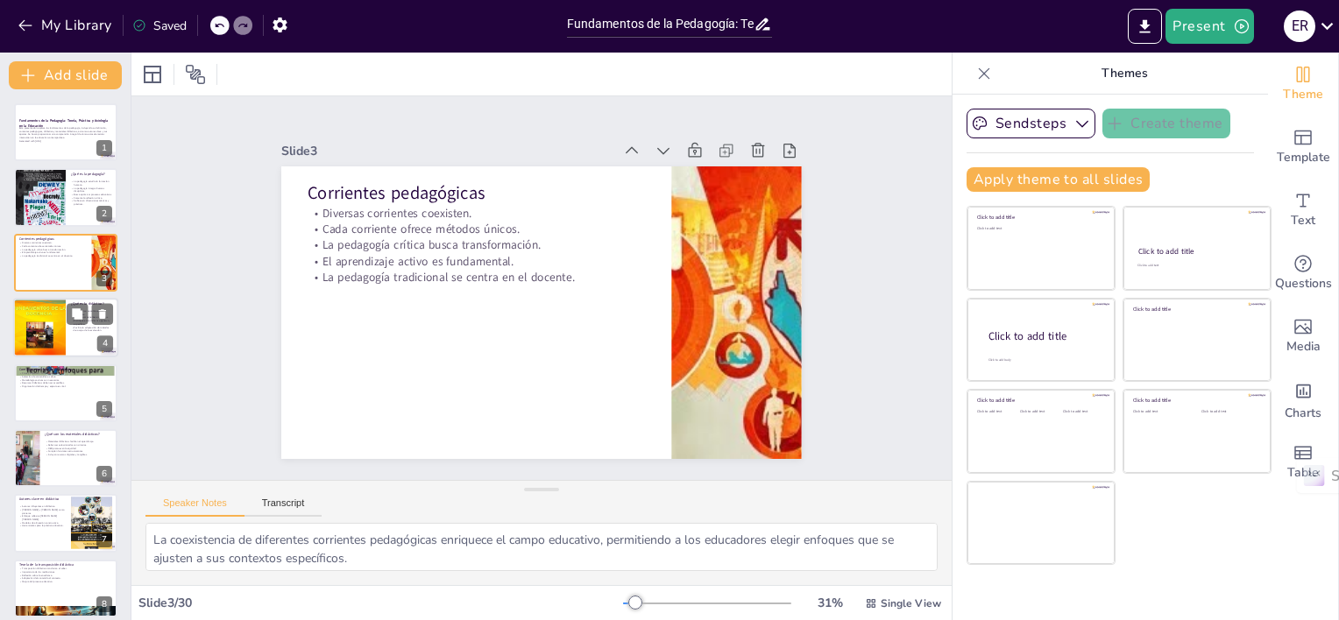
click at [32, 332] on div at bounding box center [39, 328] width 79 height 60
type textarea "La didáctica es fundamental para la educación, ya que se enfoca en cómo se llev…"
checkbox input "true"
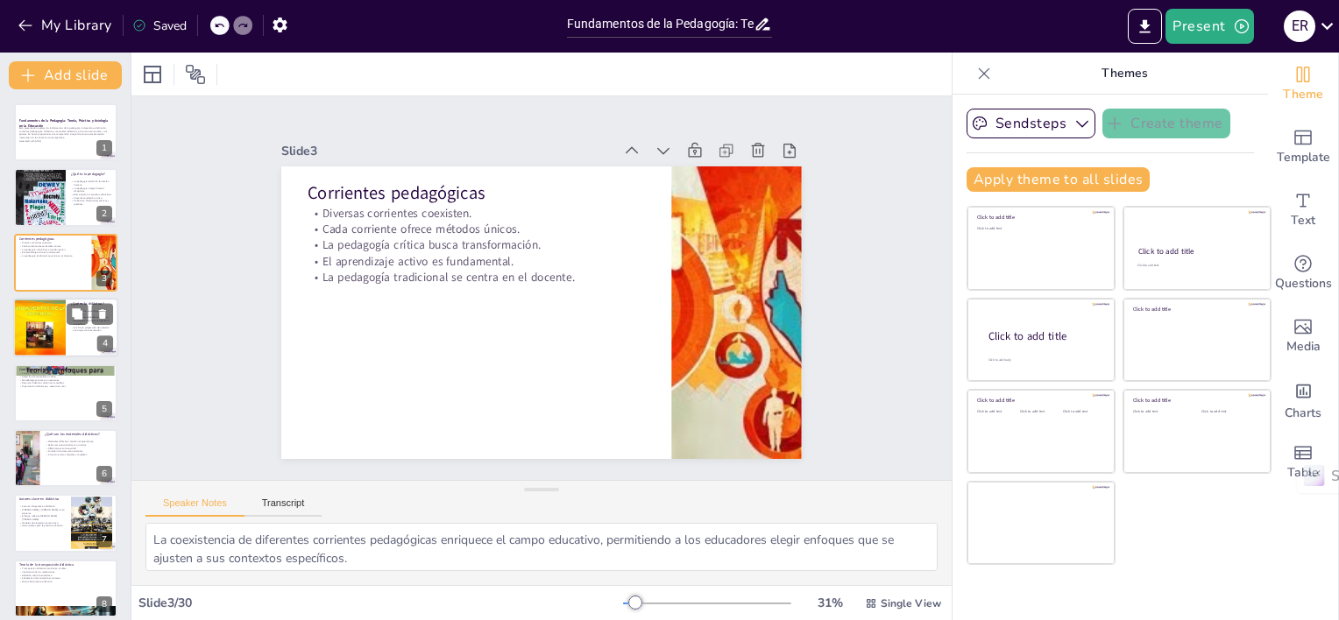
checkbox input "true"
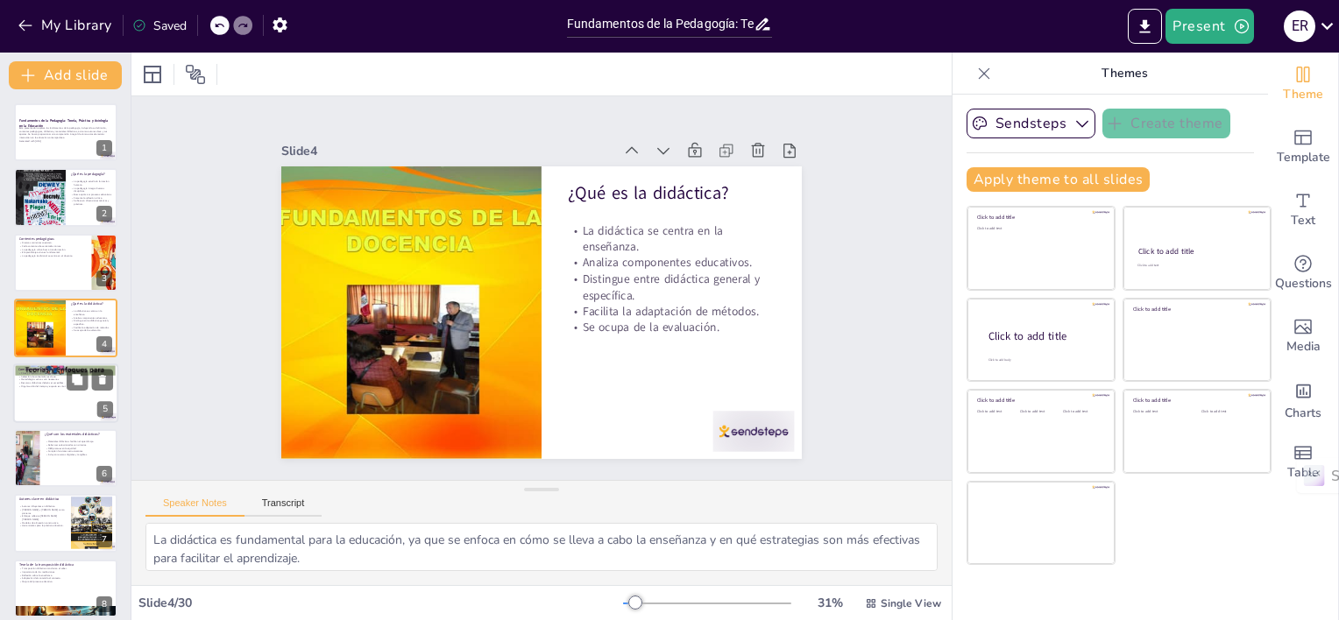
checkbox input "true"
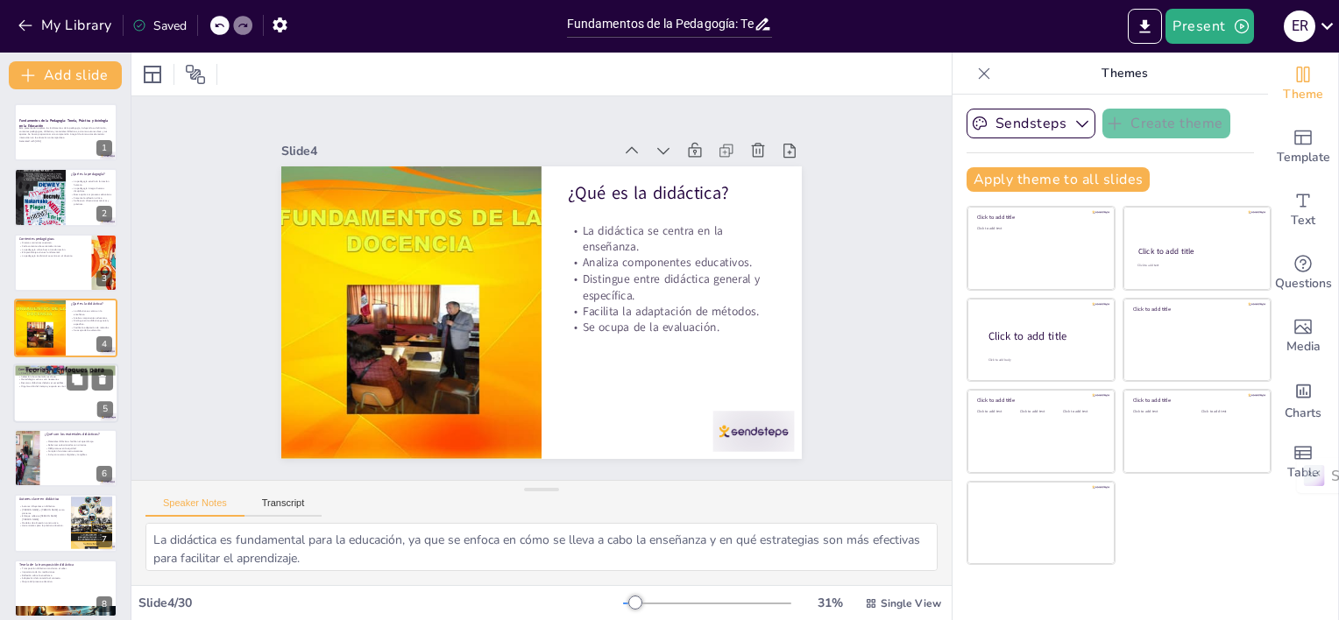
checkbox input "true"
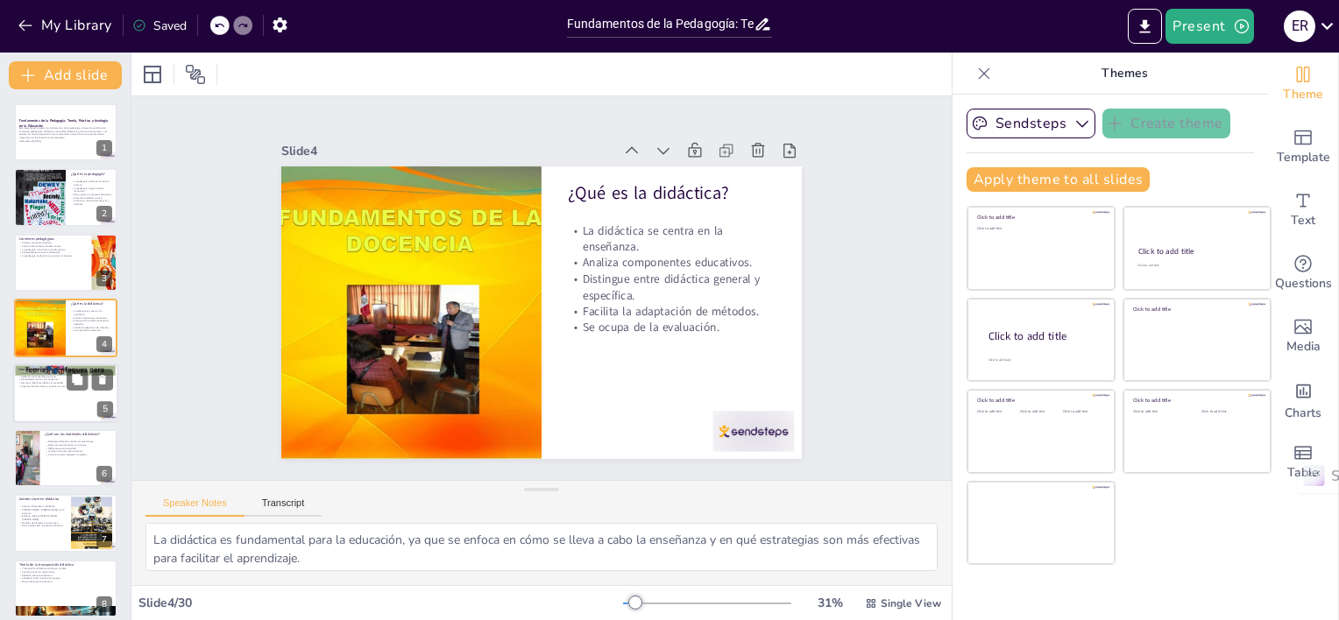
checkbox input "true"
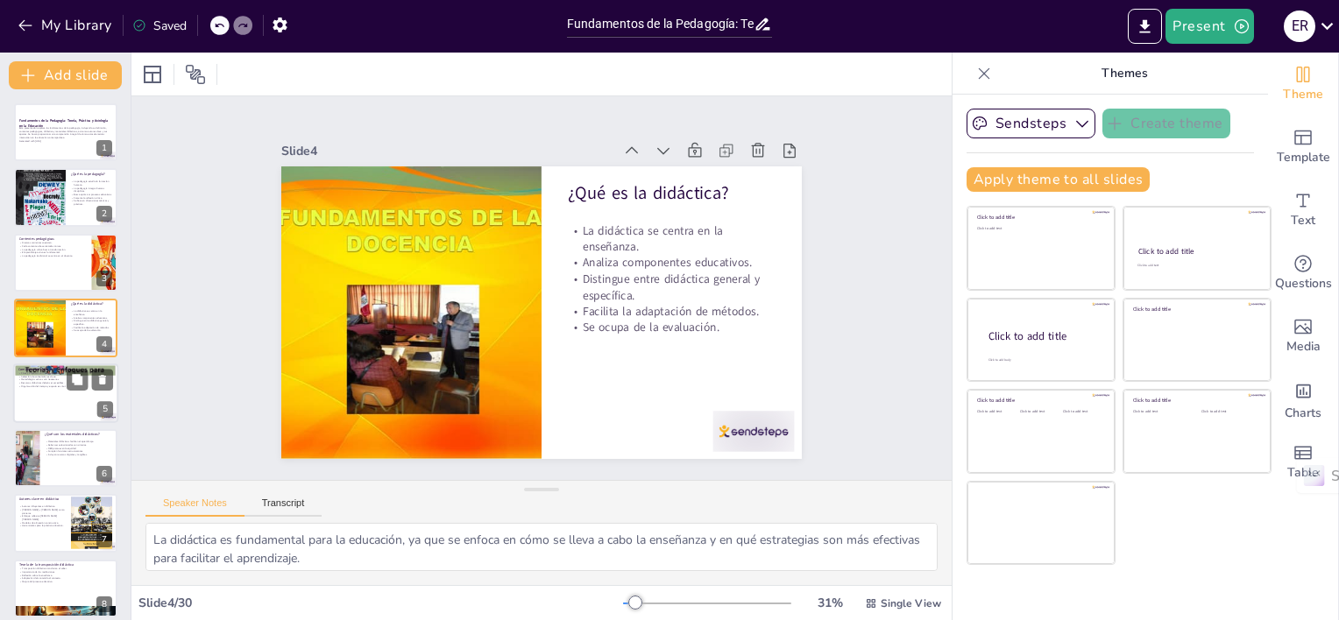
checkbox input "true"
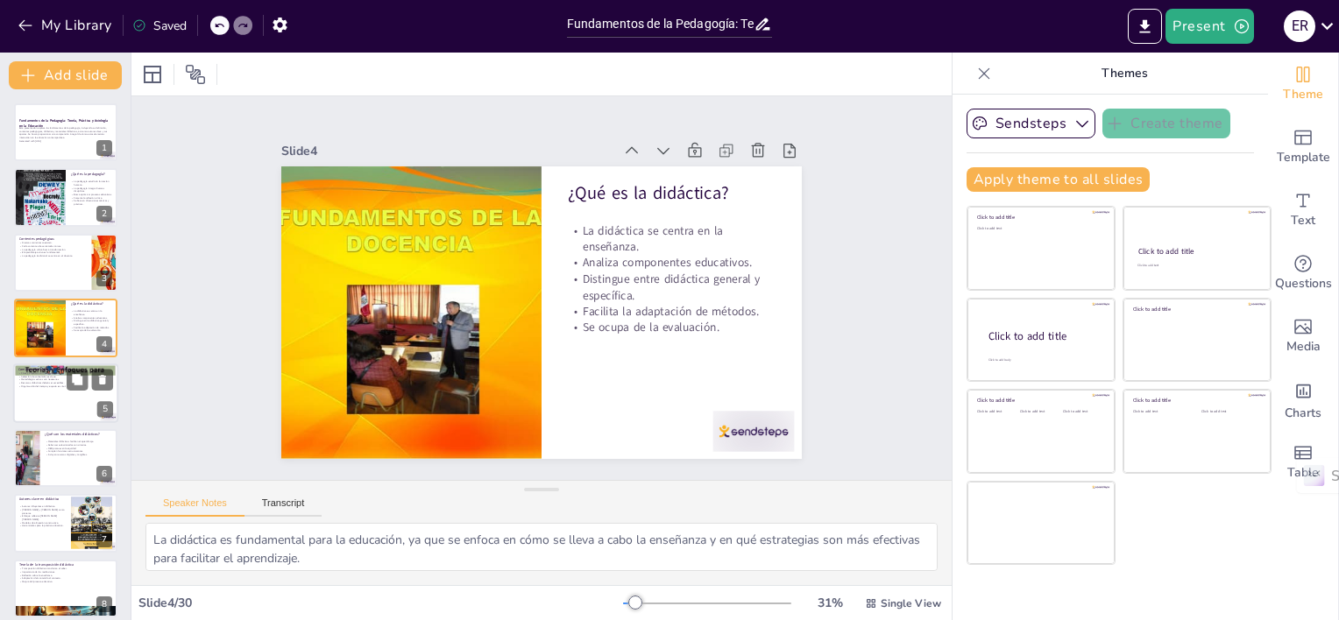
click at [48, 393] on div at bounding box center [65, 394] width 105 height 60
type textarea "La definición clara de fines y objetivos es esencial para guiar el proceso educ…"
checkbox input "true"
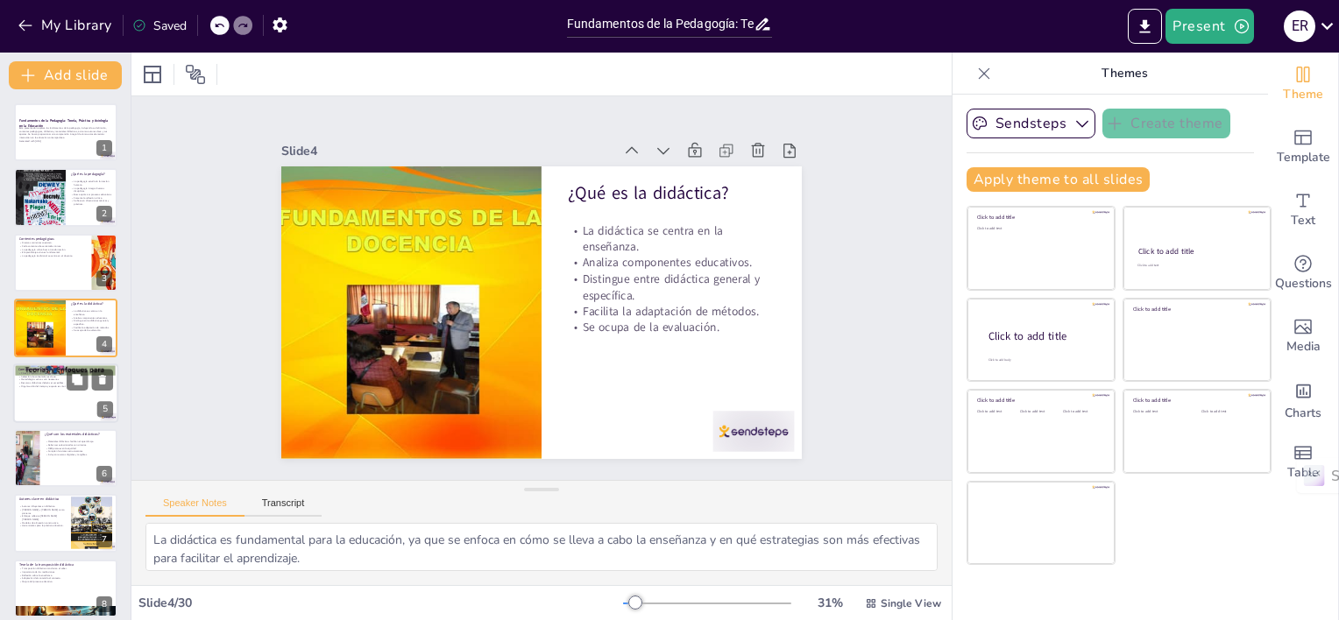
checkbox input "true"
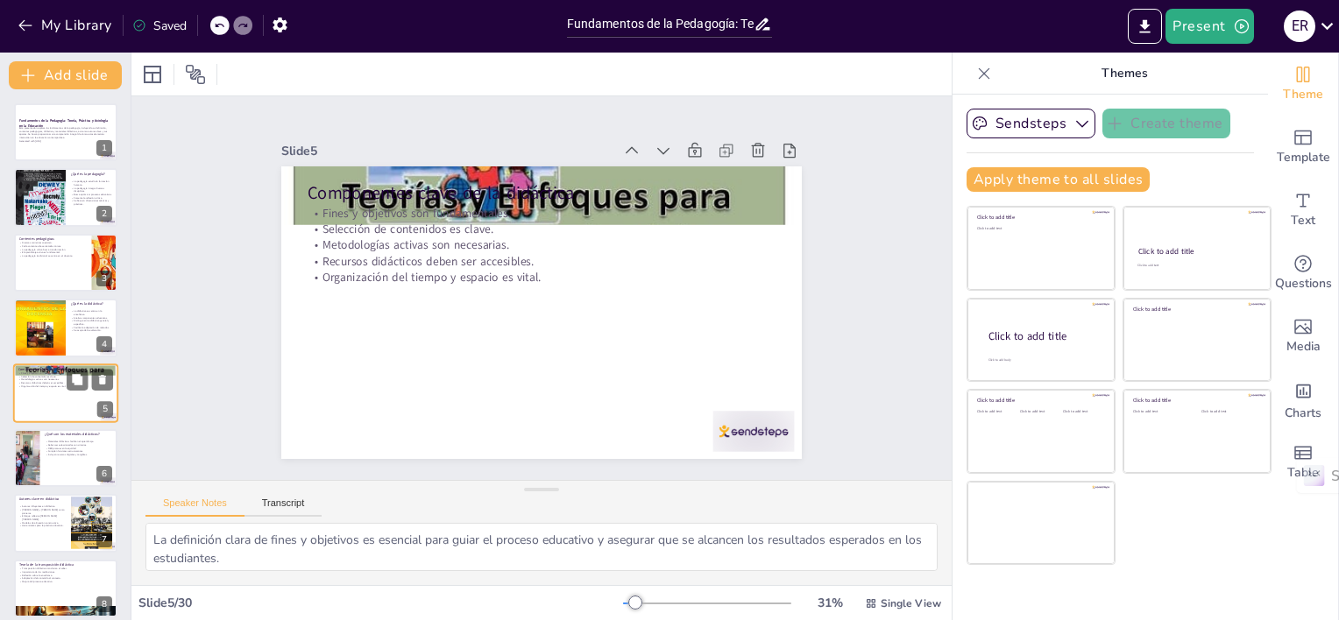
checkbox input "true"
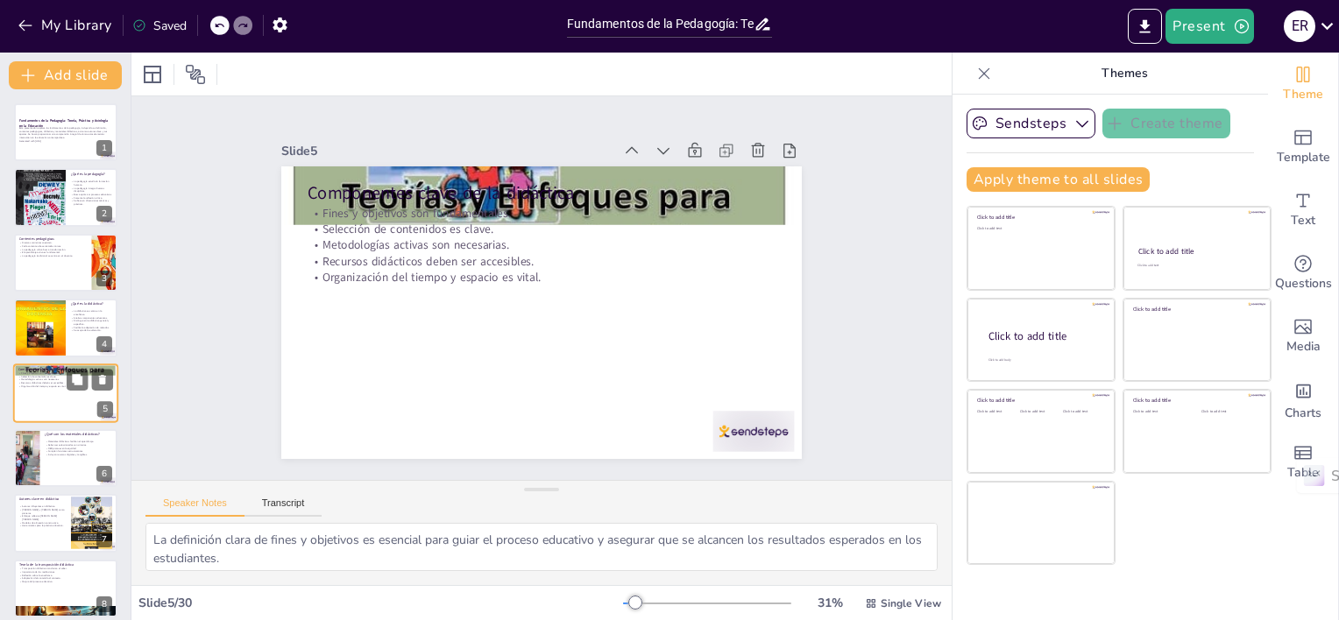
scroll to position [39, 0]
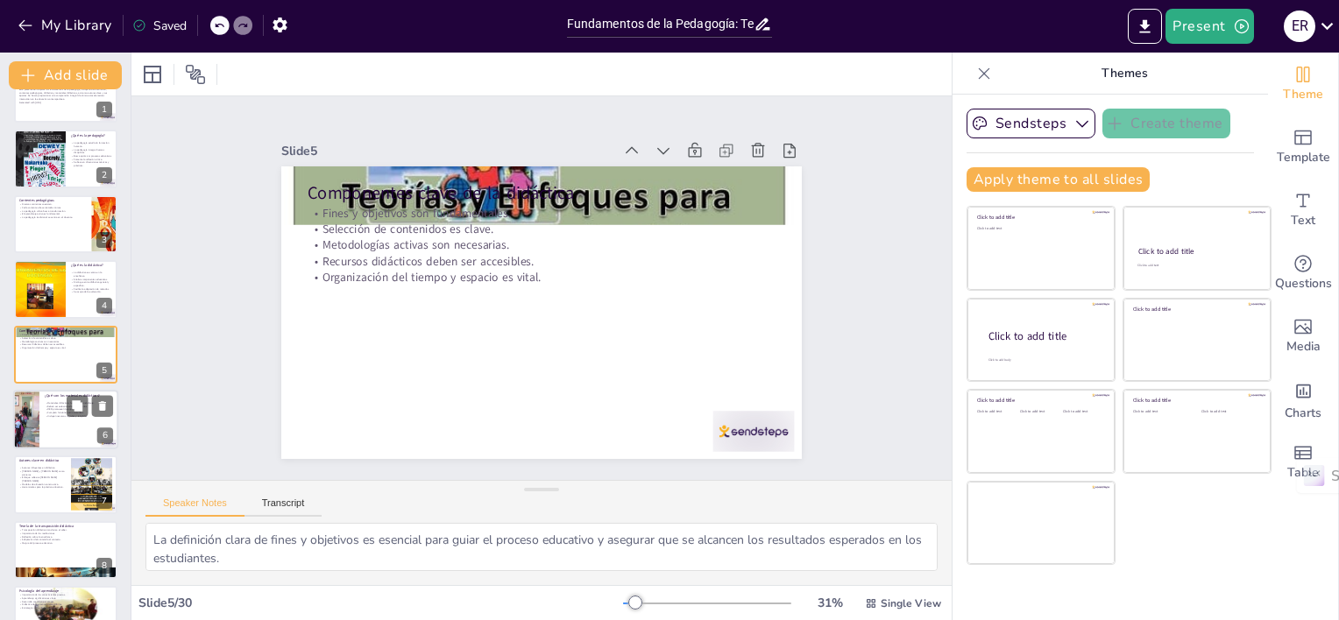
checkbox input "true"
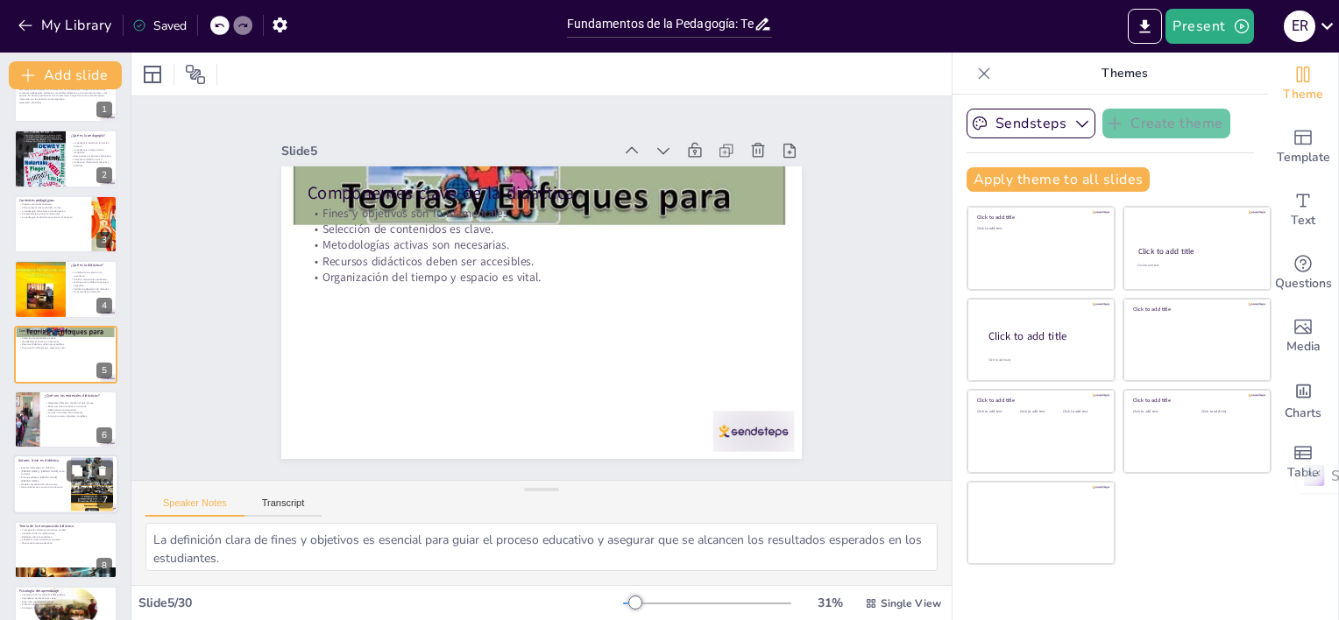
click at [40, 464] on div "Autores clave en didáctica" at bounding box center [41, 462] width 47 height 8
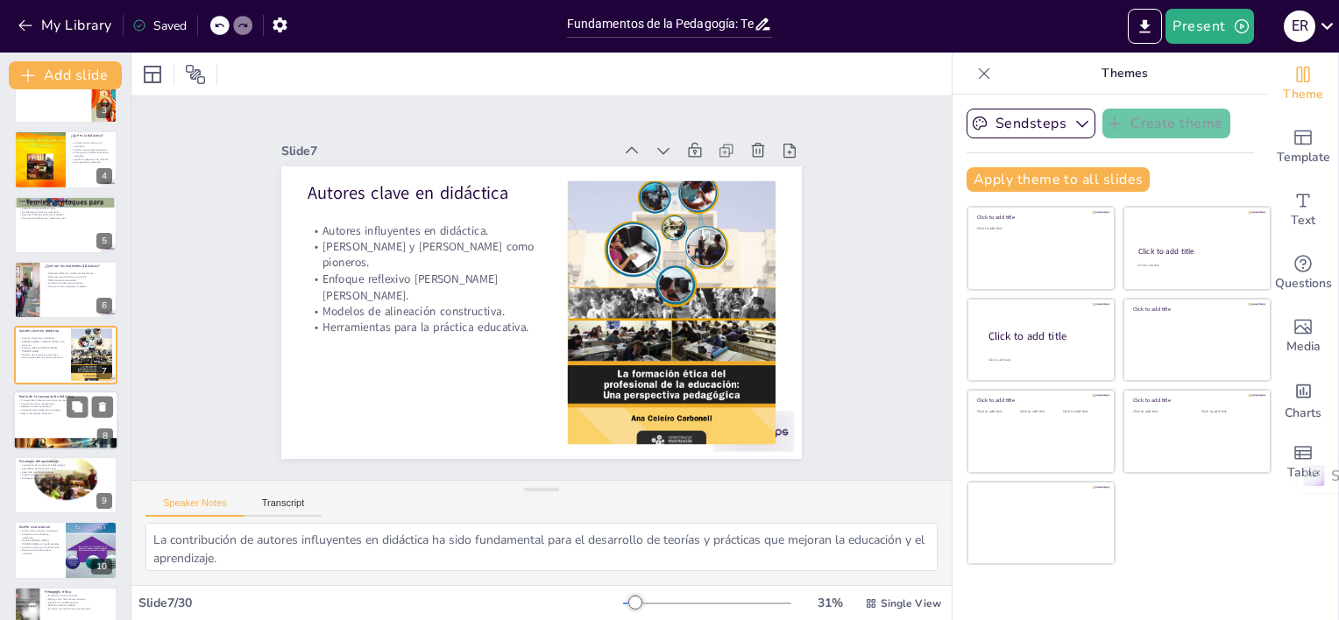
click at [42, 412] on p "Mejora del proceso educativo." at bounding box center [65, 414] width 95 height 4
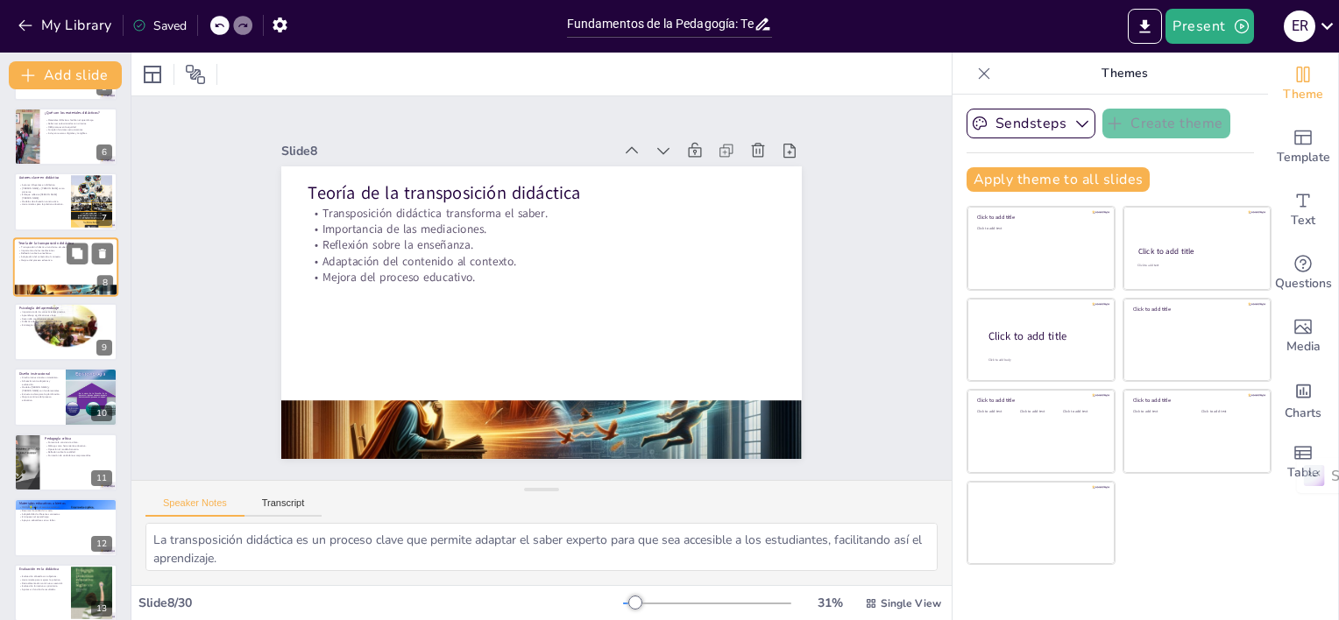
scroll to position [409, 0]
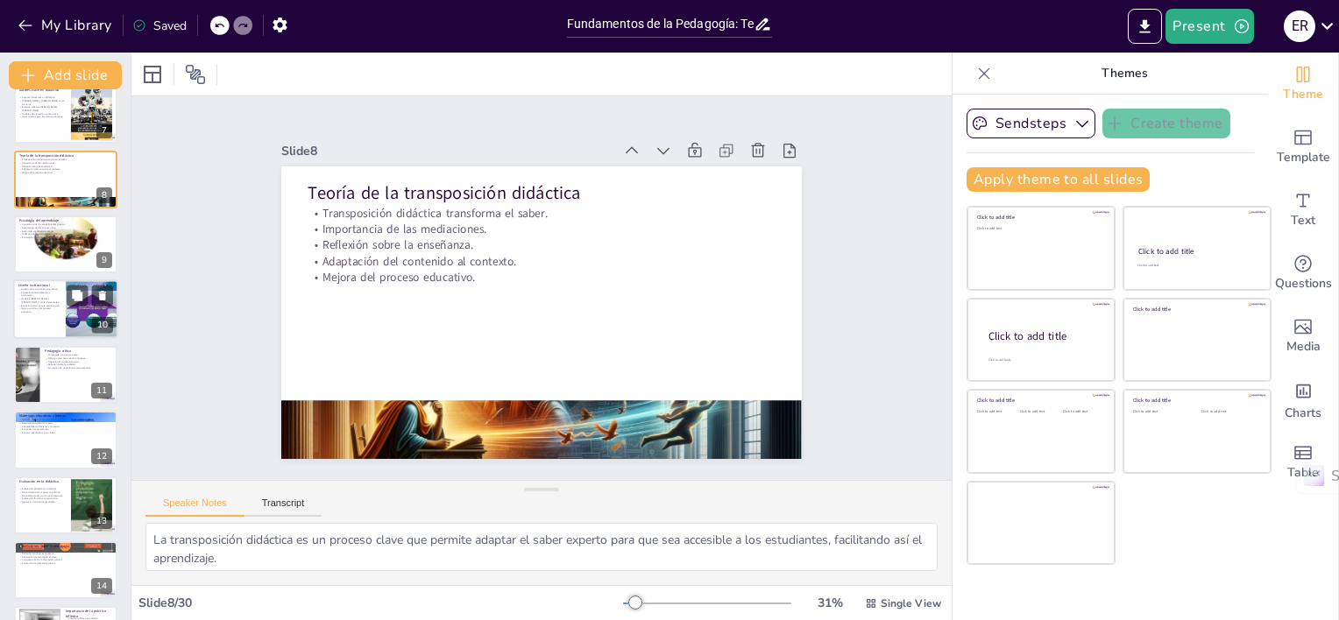
click at [18, 305] on p "Estructura clara para la planificación." at bounding box center [39, 306] width 42 height 4
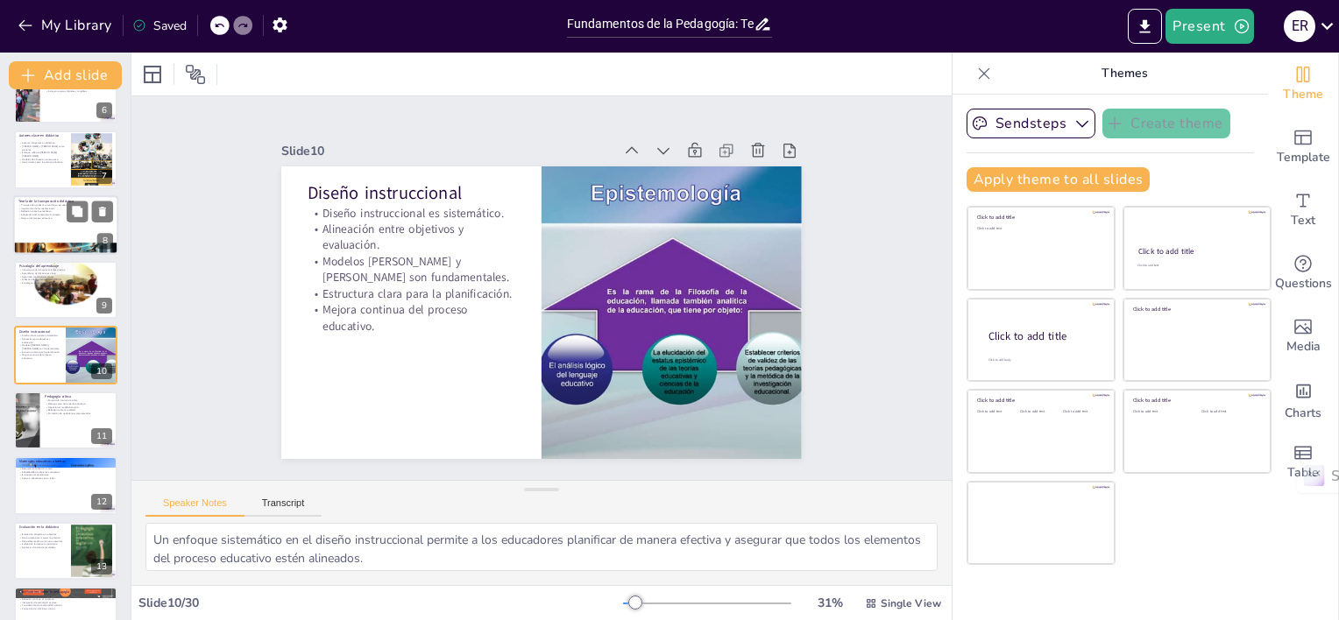
click at [38, 220] on div at bounding box center [65, 225] width 105 height 60
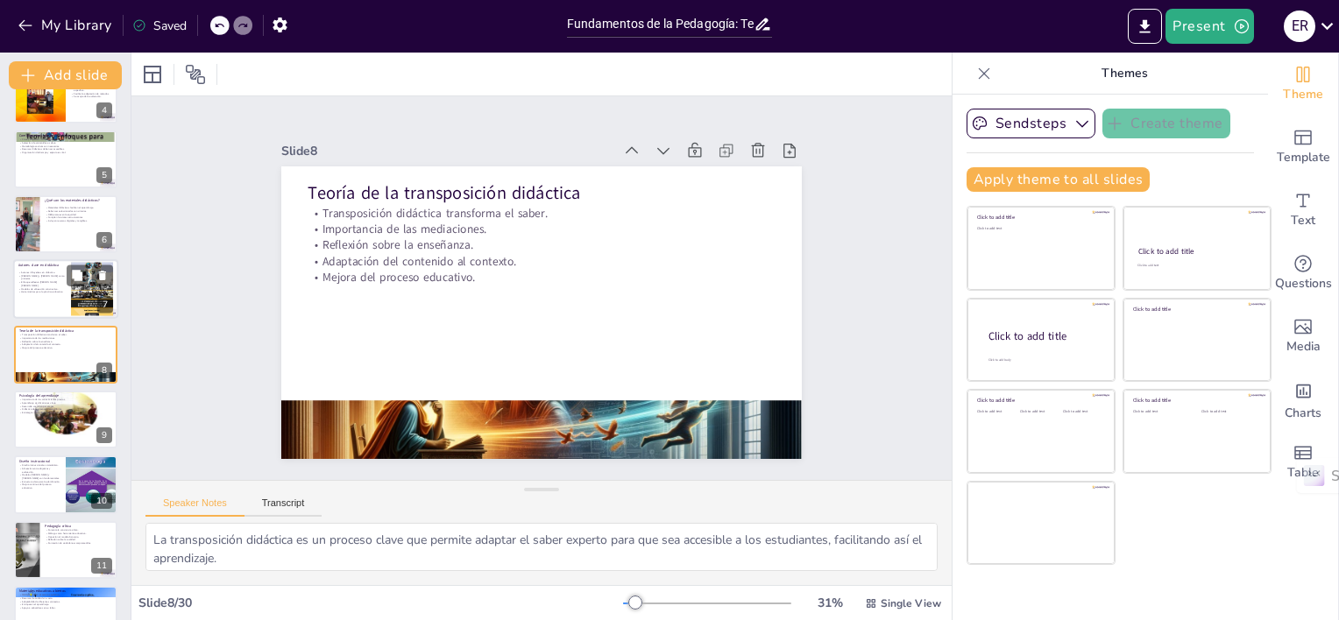
click at [32, 291] on p "Herramientas para la práctica educativa." at bounding box center [41, 293] width 47 height 4
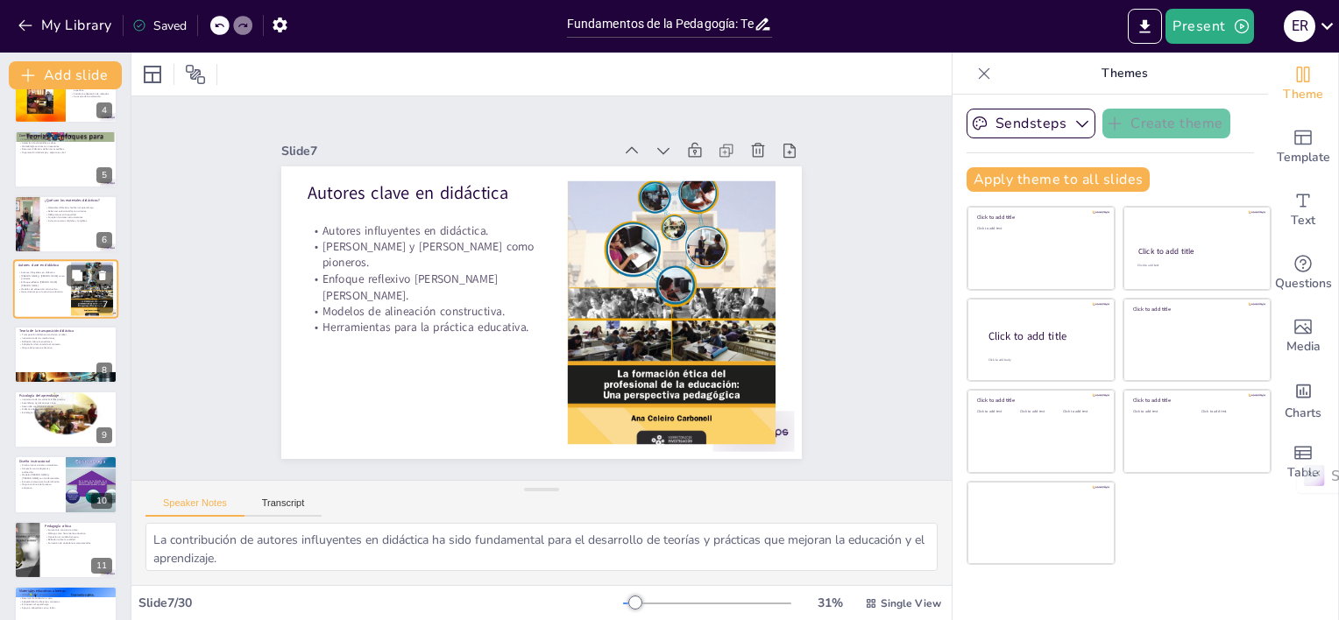
scroll to position [168, 0]
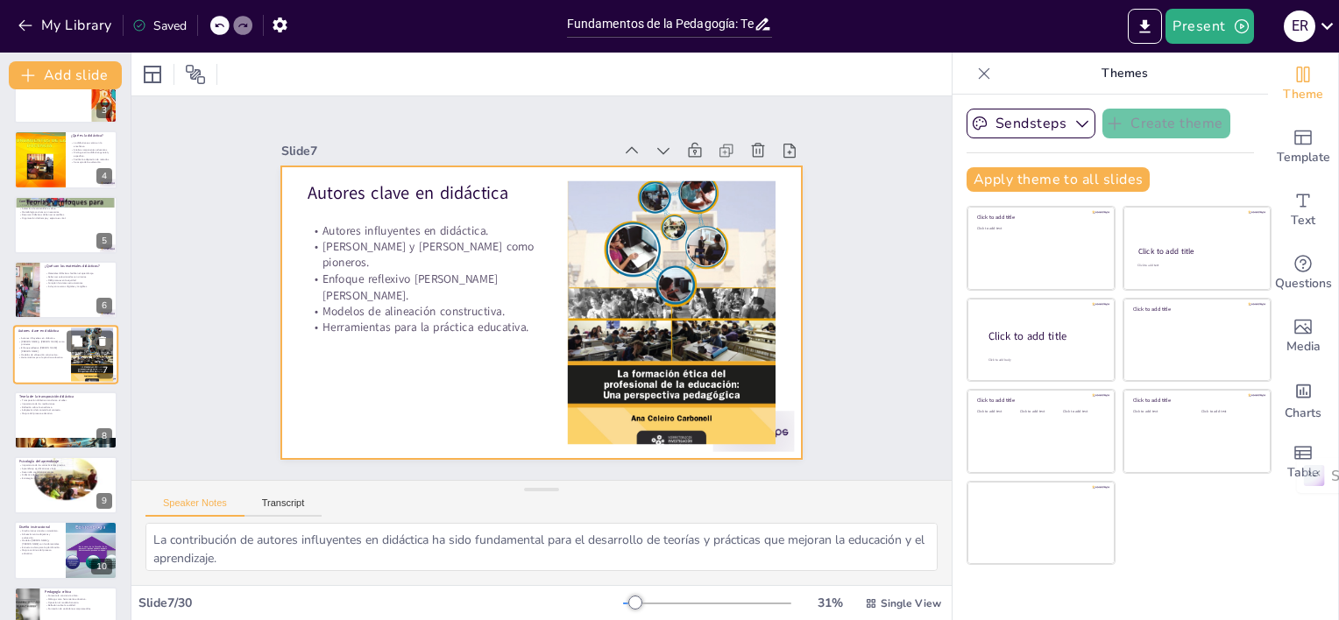
click at [28, 361] on div at bounding box center [65, 356] width 105 height 60
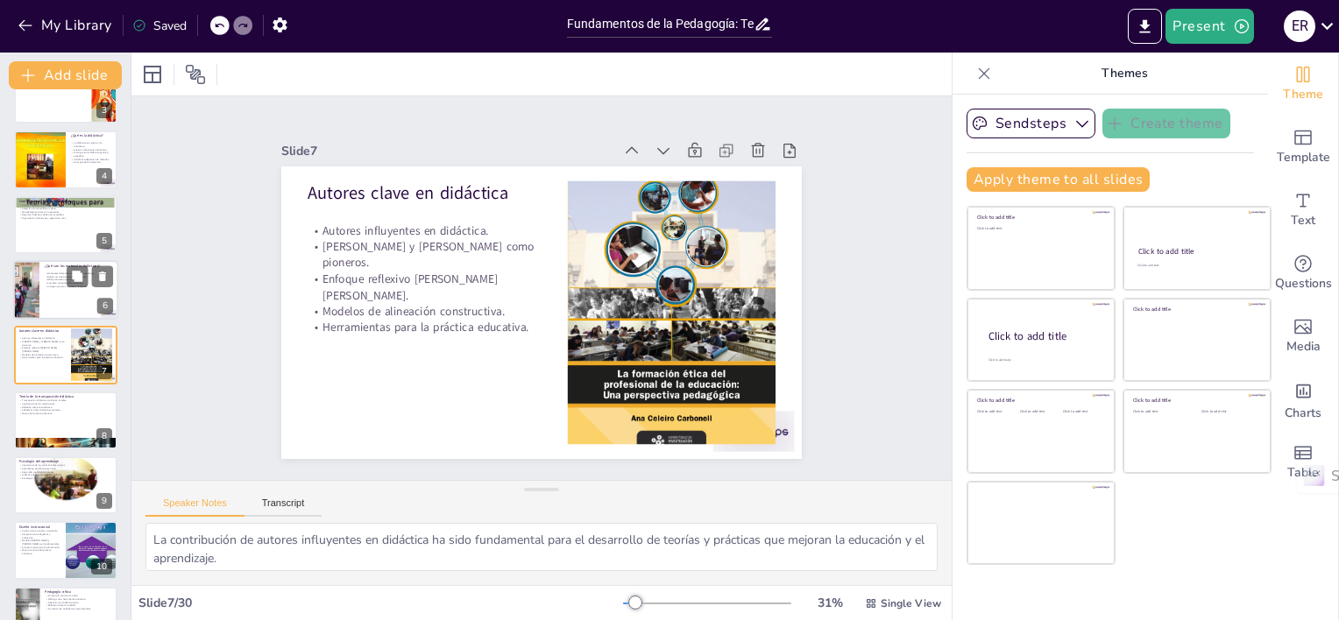
click at [24, 316] on div at bounding box center [25, 290] width 81 height 60
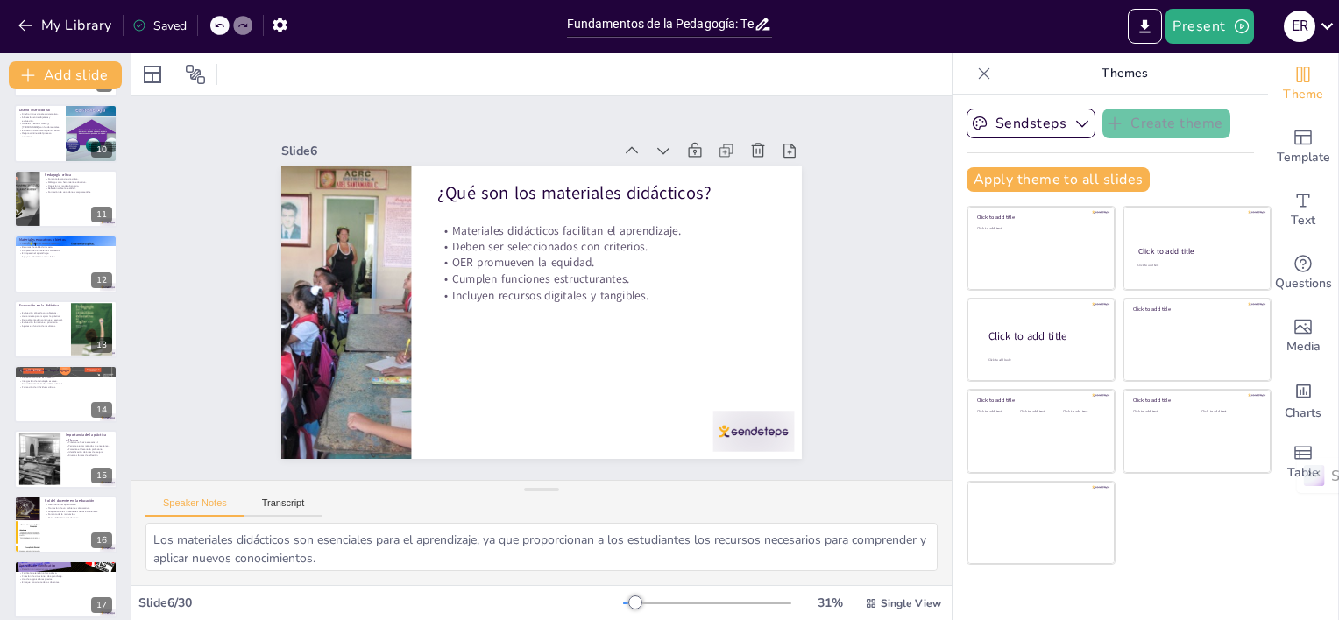
scroll to position [613, 0]
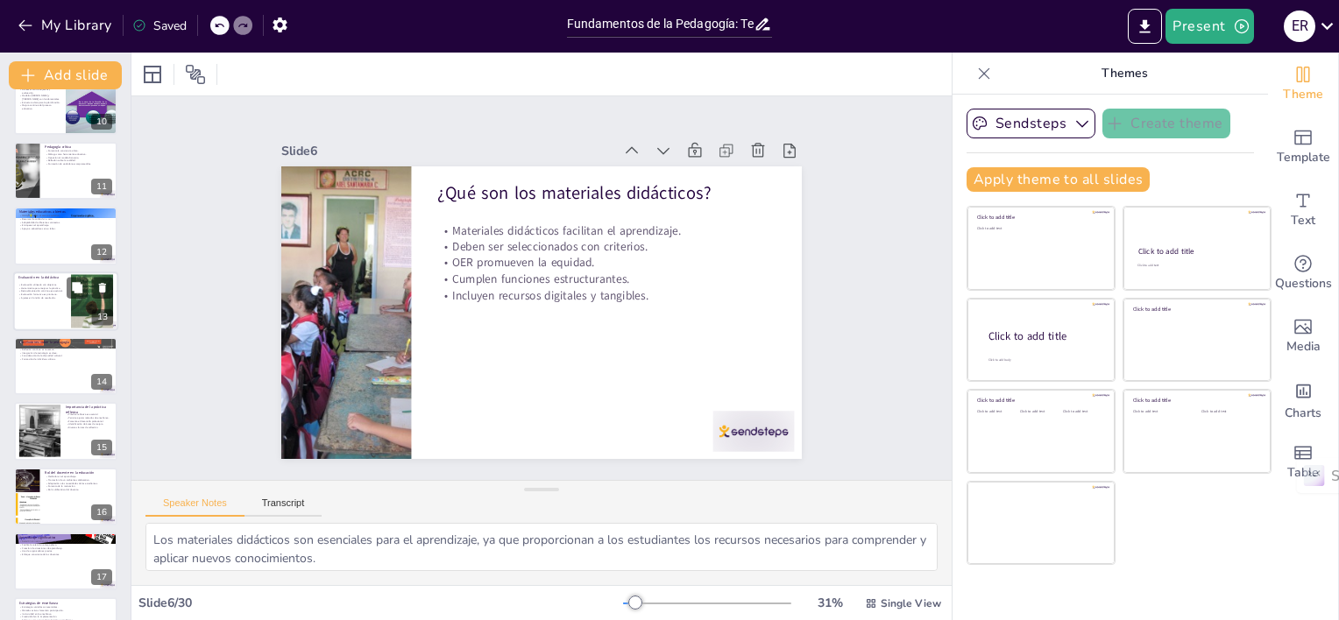
click at [35, 311] on div at bounding box center [65, 302] width 105 height 60
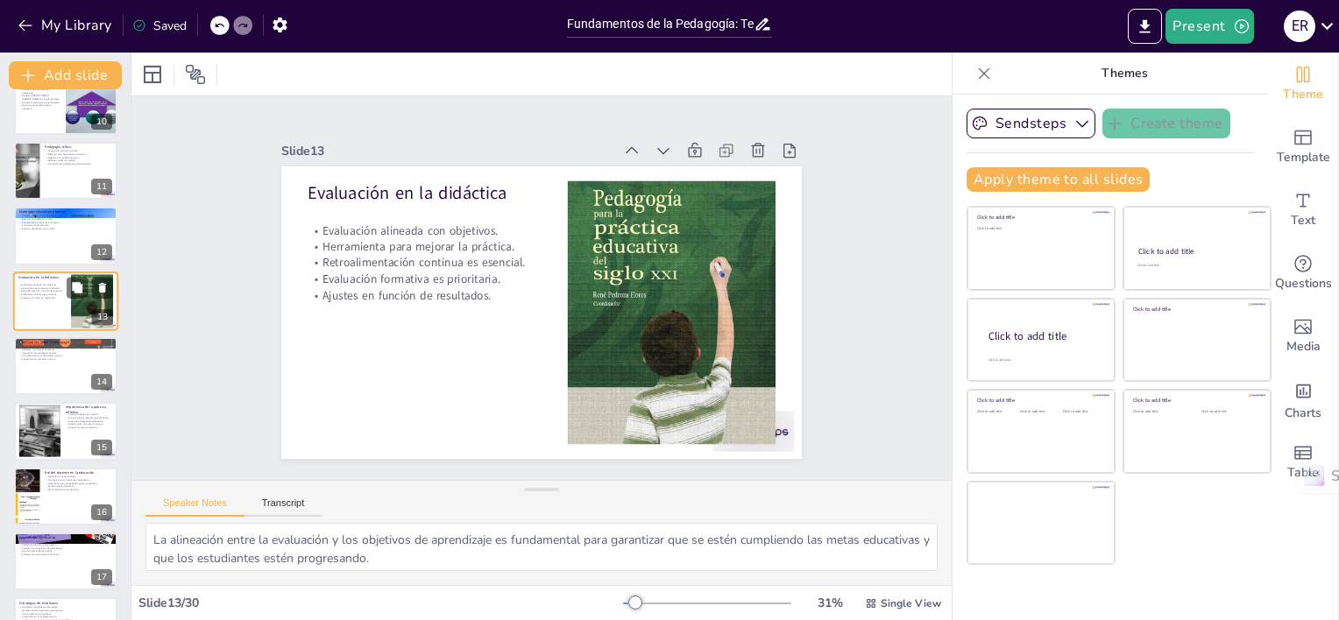
scroll to position [559, 0]
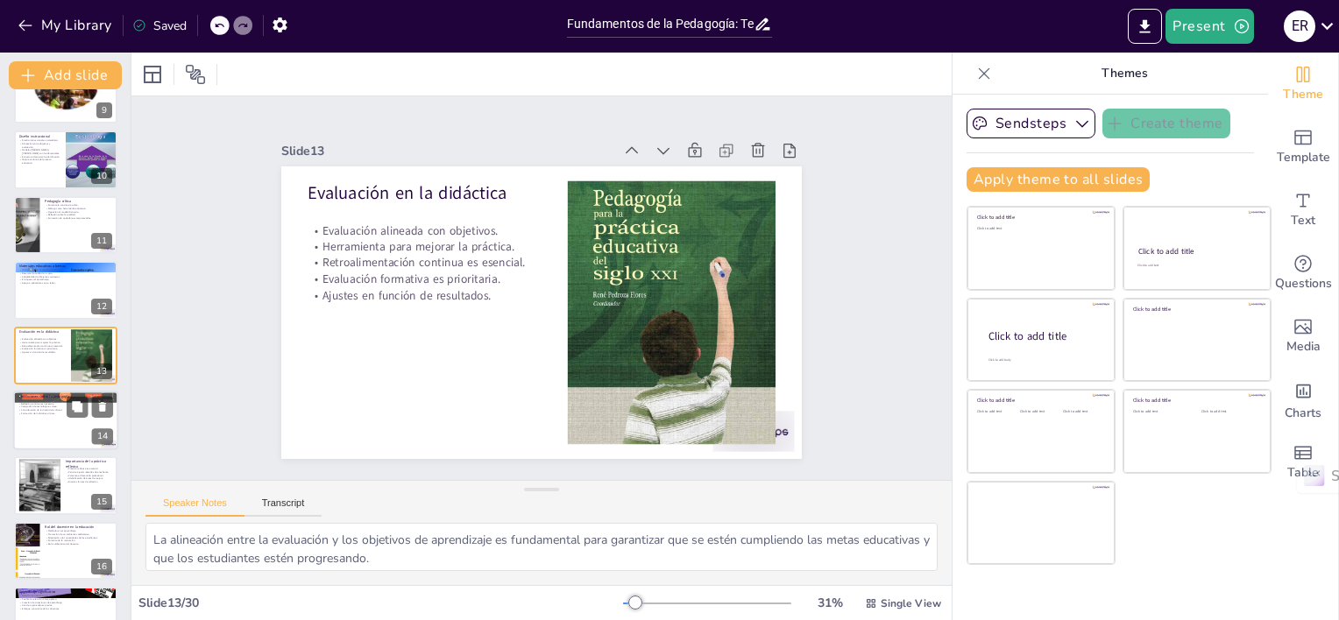
click at [25, 421] on div at bounding box center [65, 421] width 105 height 60
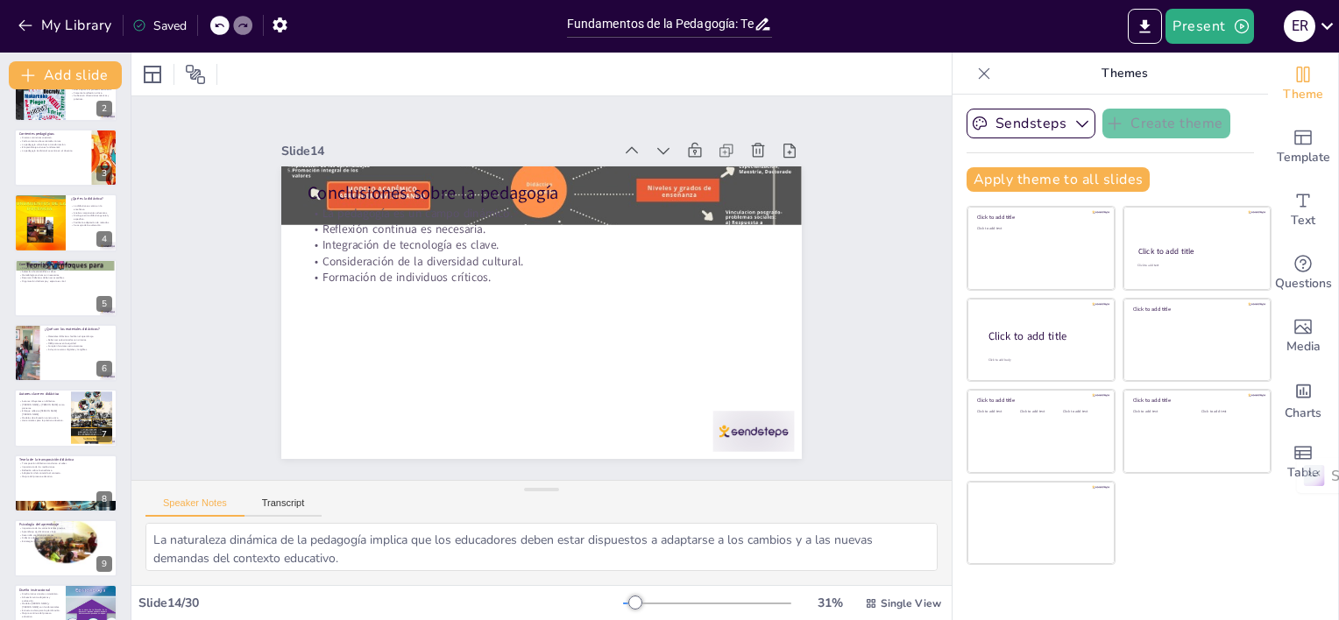
scroll to position [98, 0]
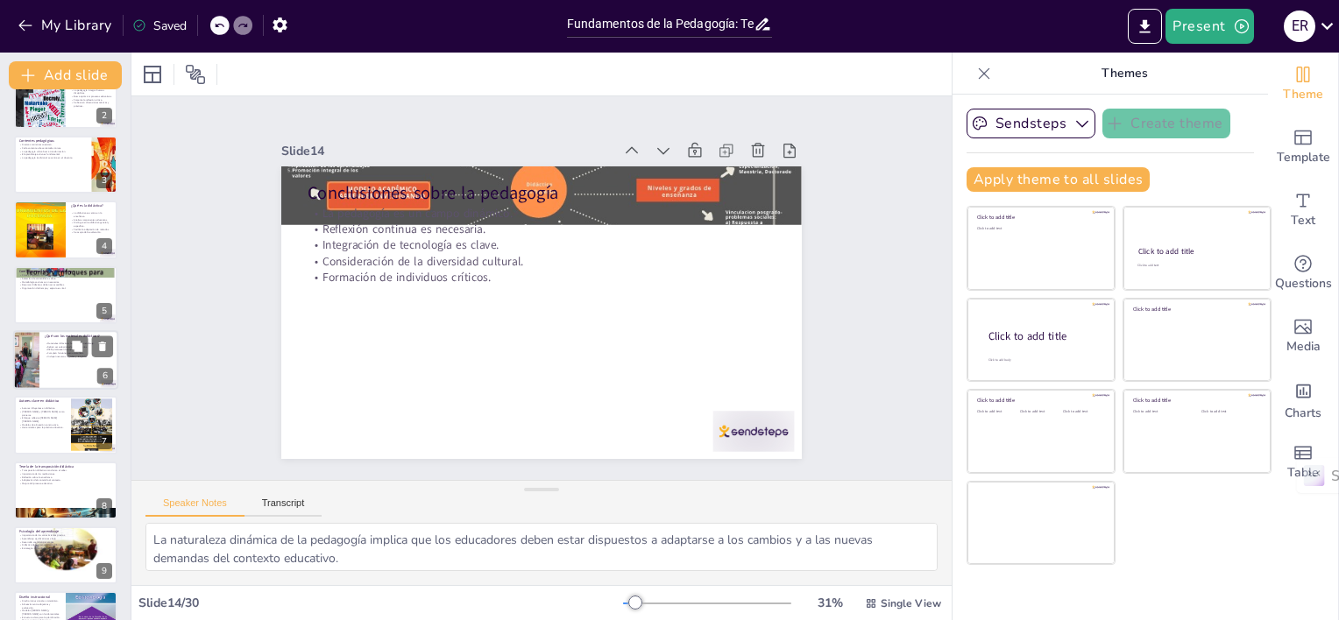
click at [20, 354] on div at bounding box center [25, 360] width 81 height 60
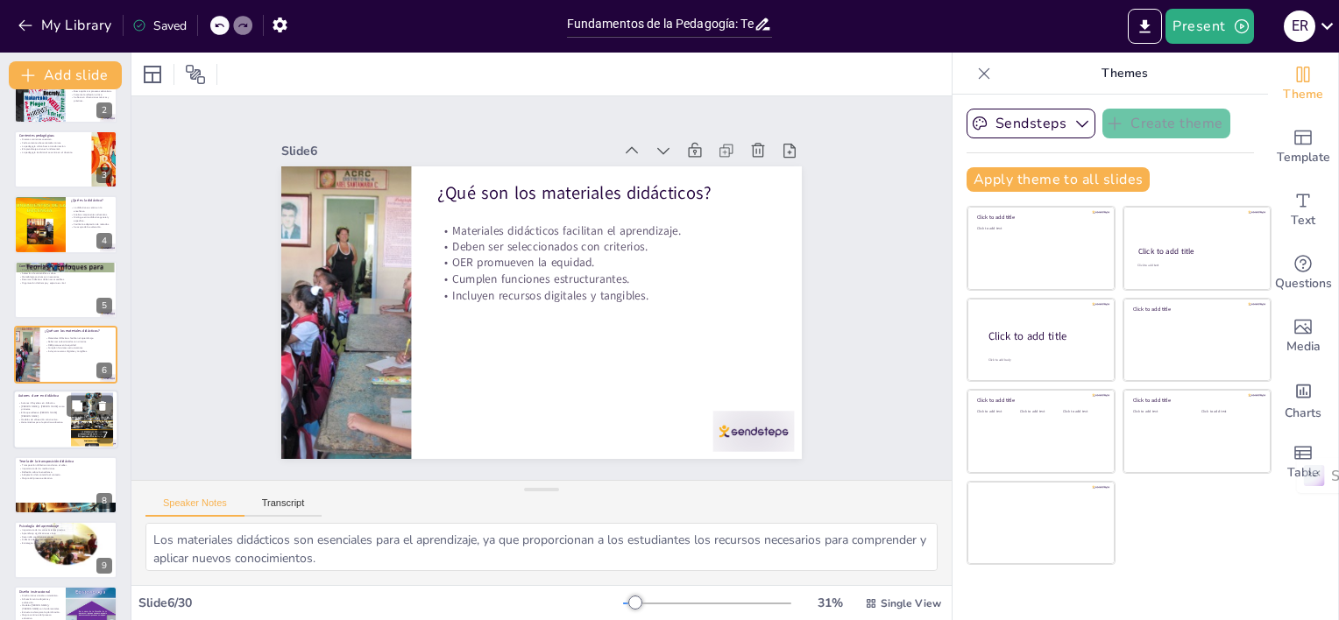
click at [28, 407] on p "[PERSON_NAME] y [PERSON_NAME] como pioneros." at bounding box center [41, 408] width 47 height 6
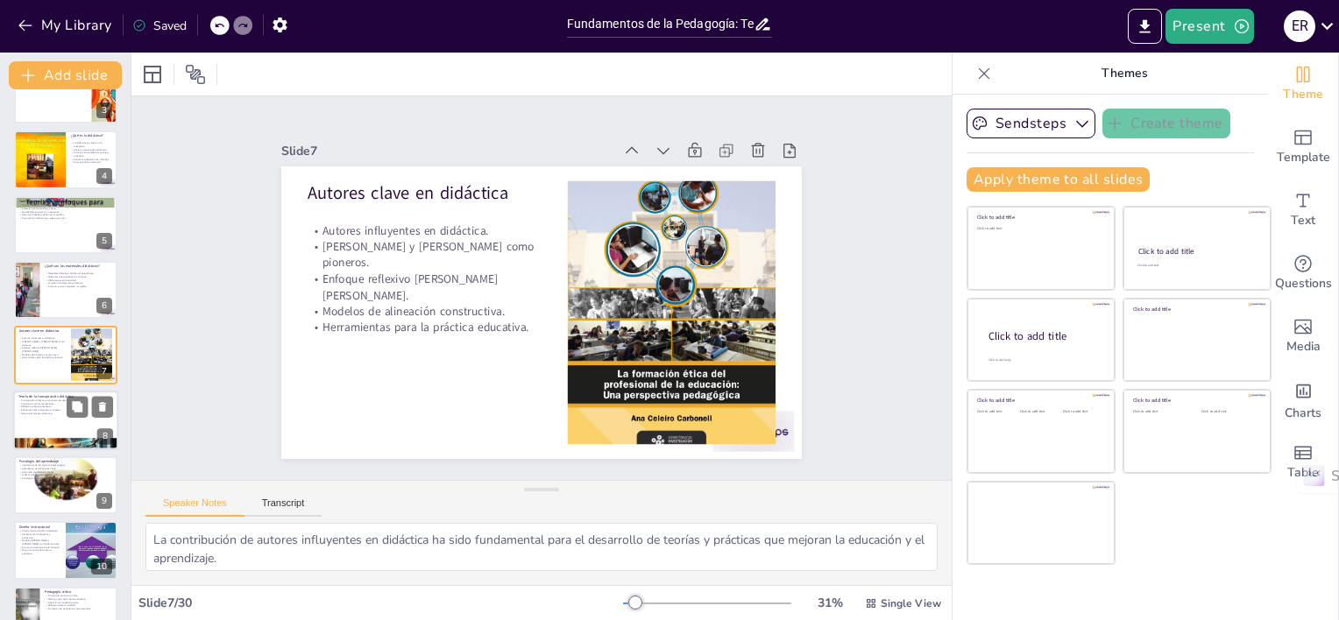
click at [36, 429] on div at bounding box center [65, 421] width 105 height 60
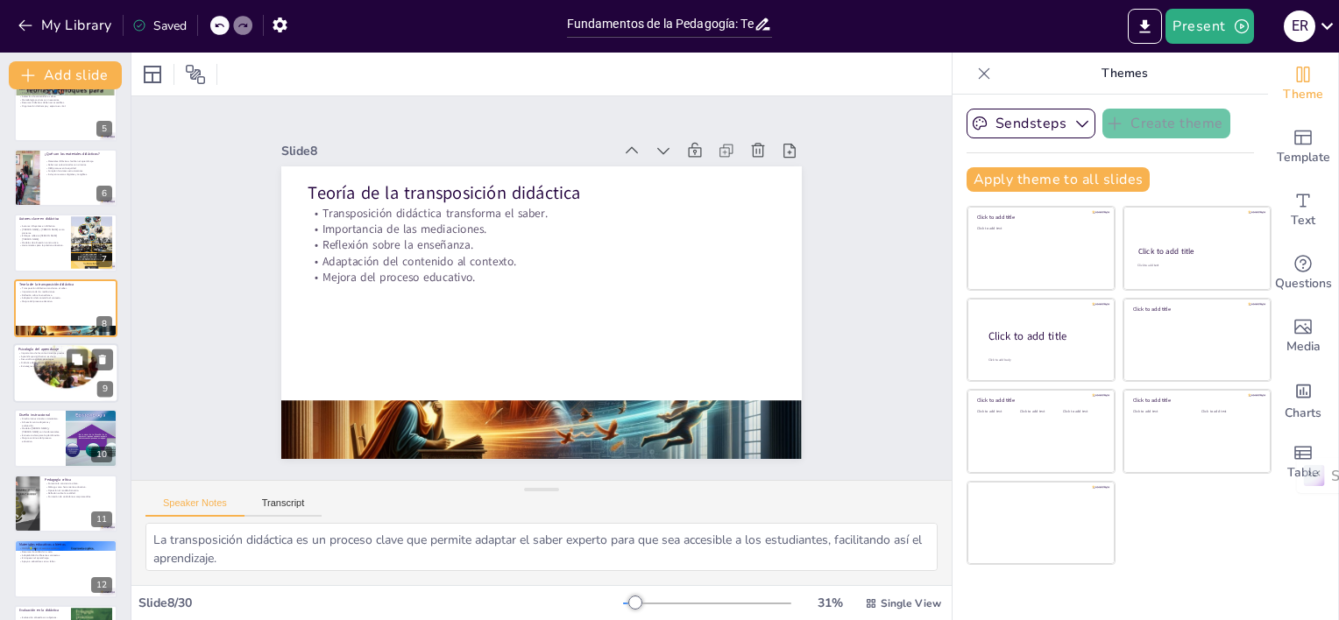
scroll to position [322, 0]
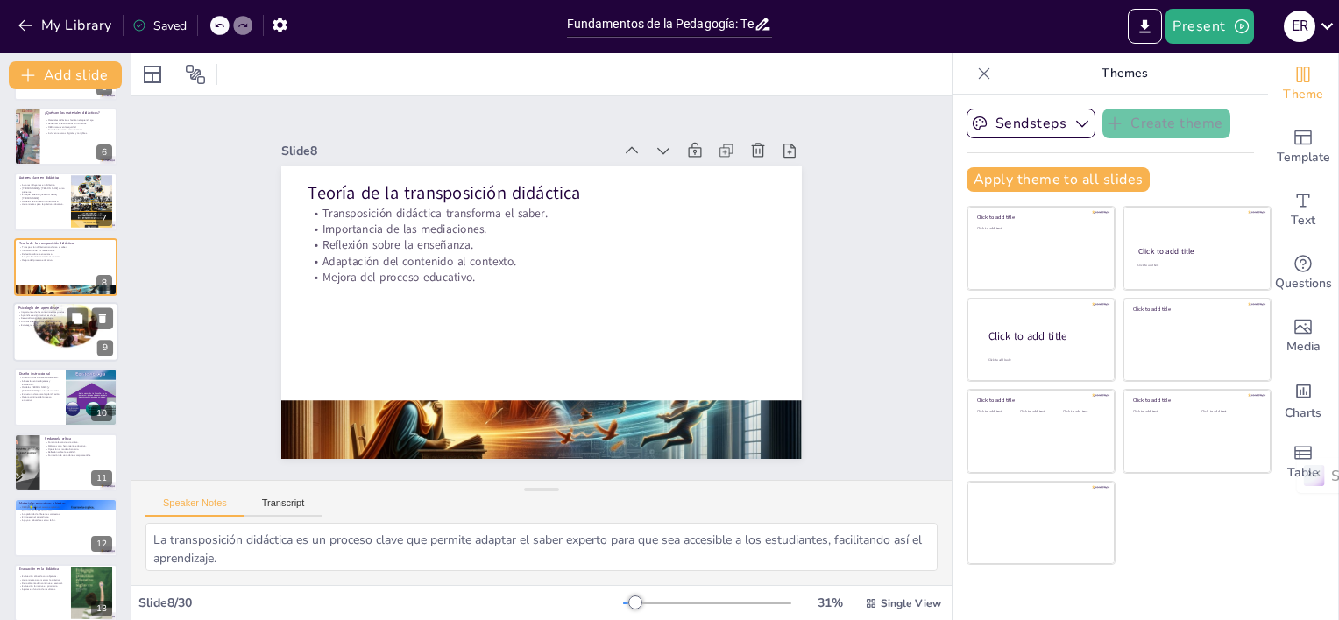
click at [38, 335] on div at bounding box center [65, 332] width 105 height 137
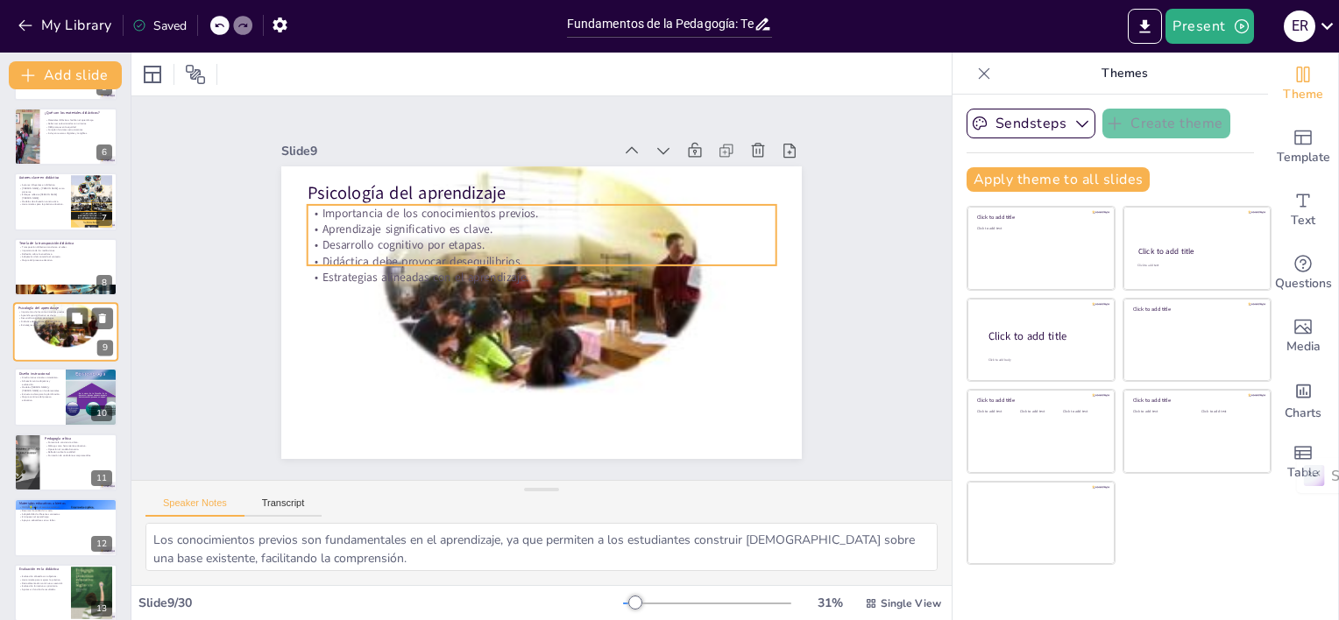
scroll to position [298, 0]
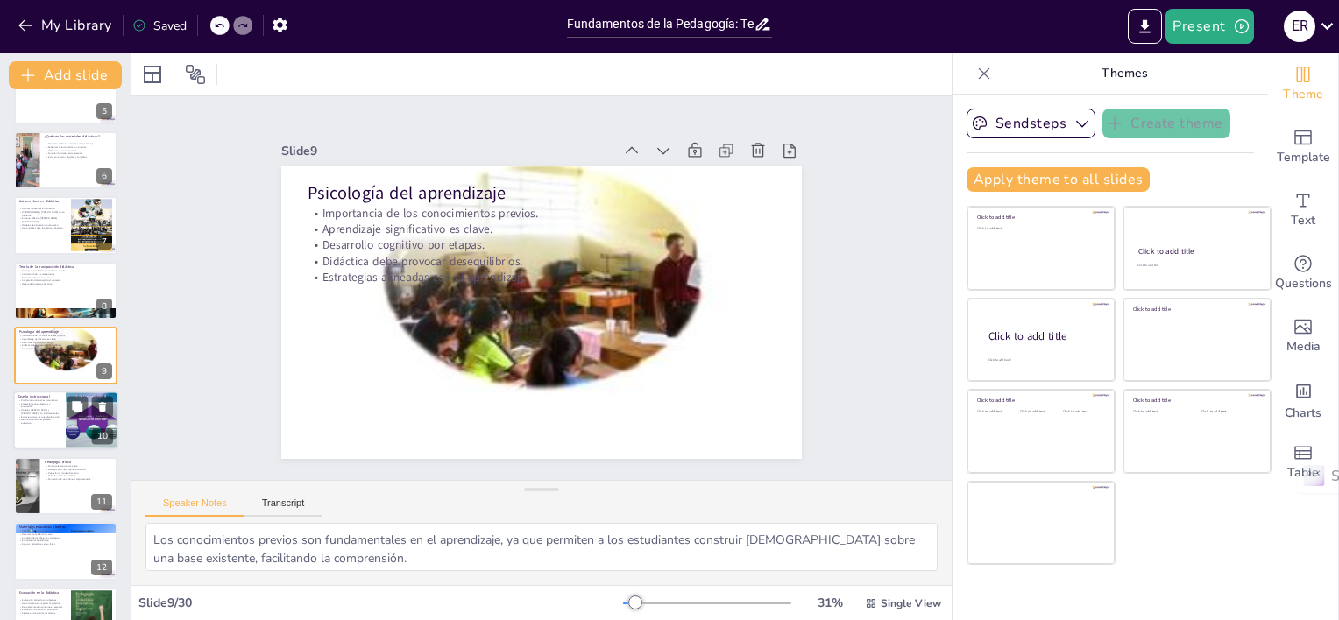
click at [44, 428] on div at bounding box center [65, 422] width 105 height 60
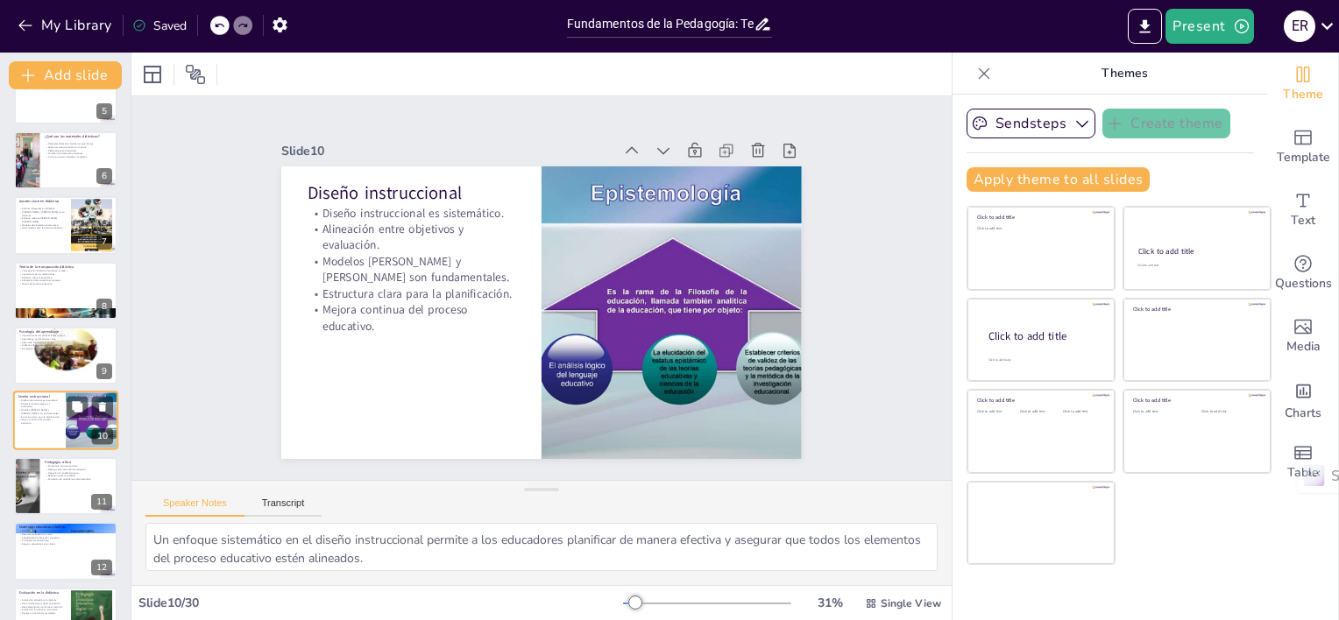
scroll to position [364, 0]
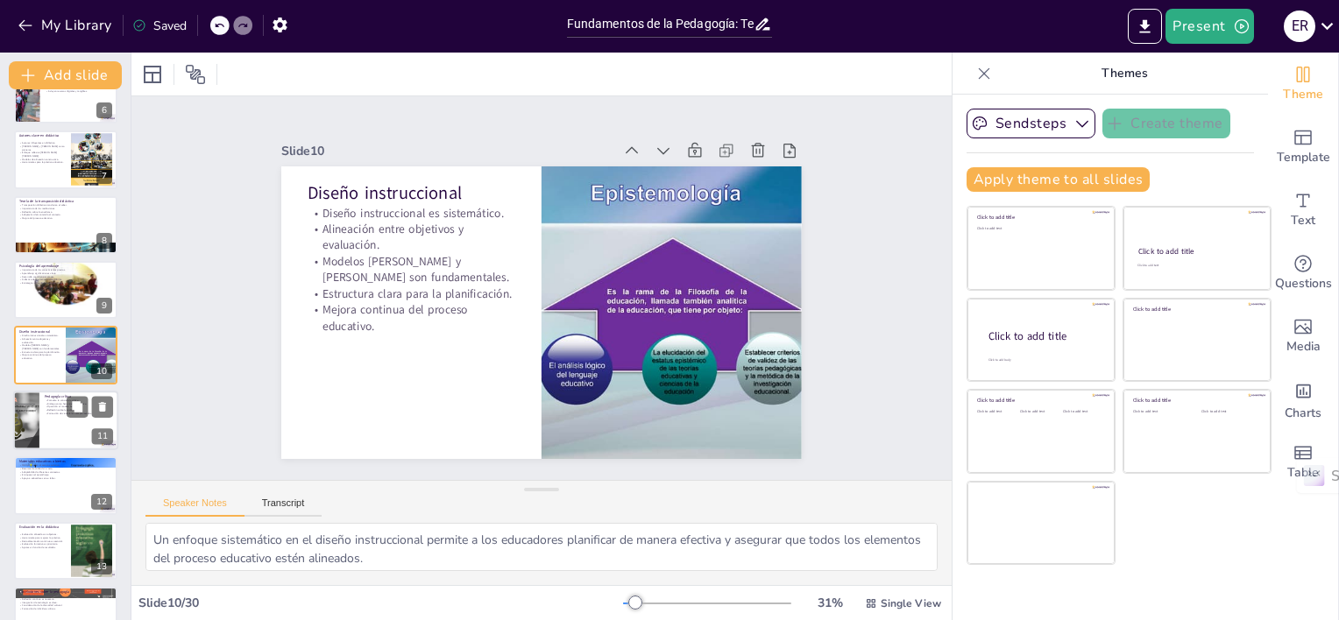
click at [35, 429] on div at bounding box center [27, 421] width 106 height 60
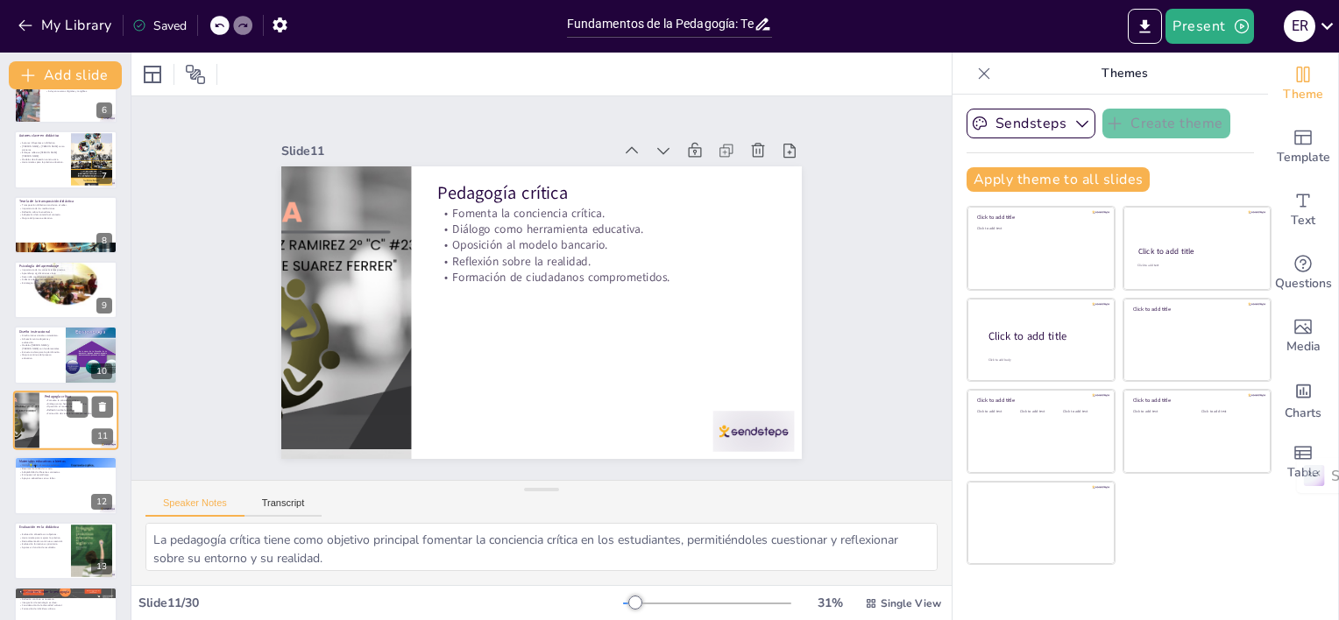
scroll to position [428, 0]
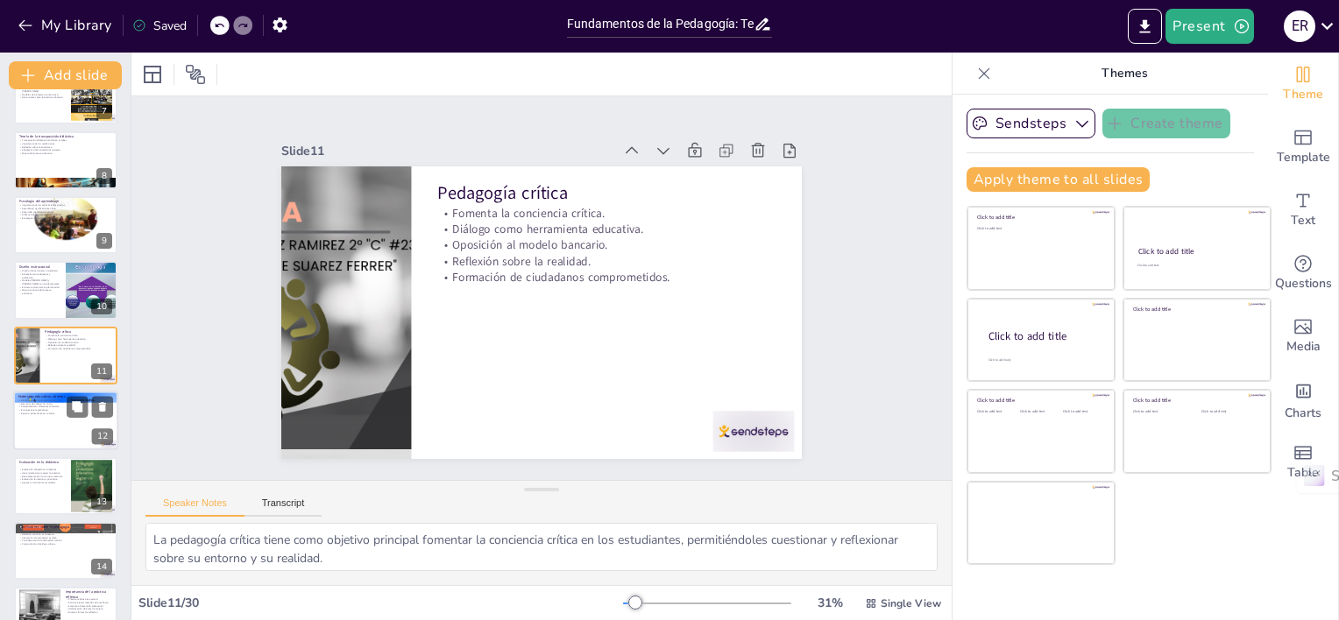
click at [44, 431] on div at bounding box center [65, 421] width 105 height 60
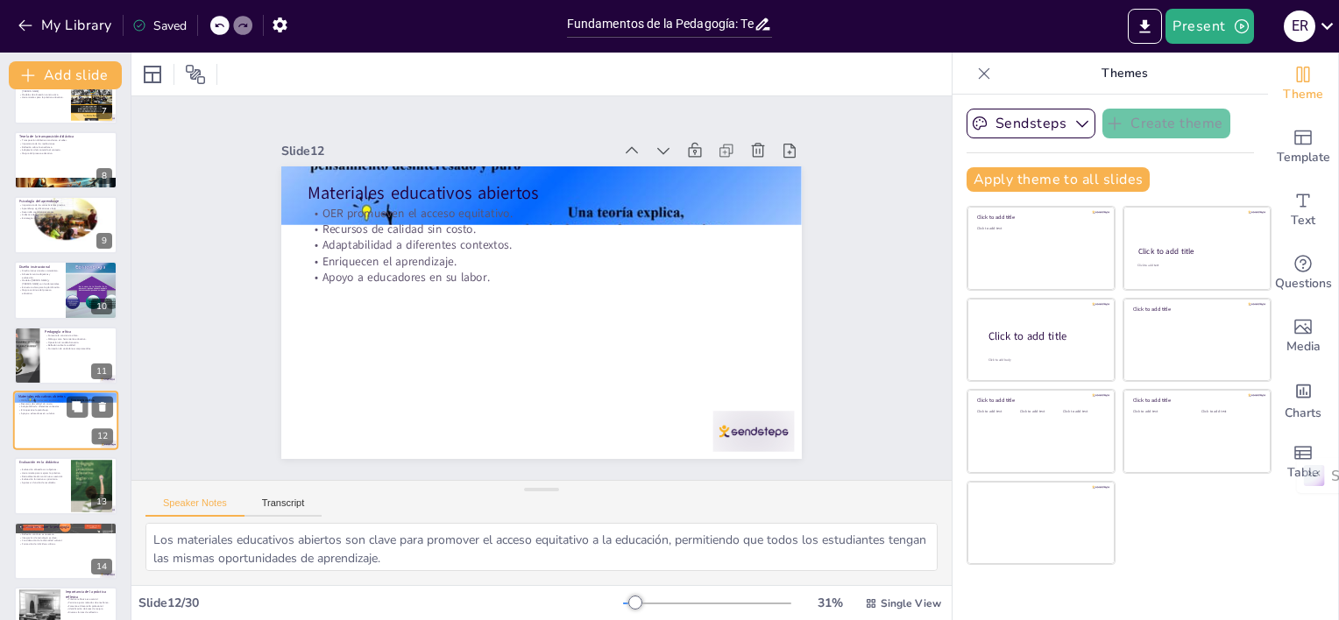
scroll to position [494, 0]
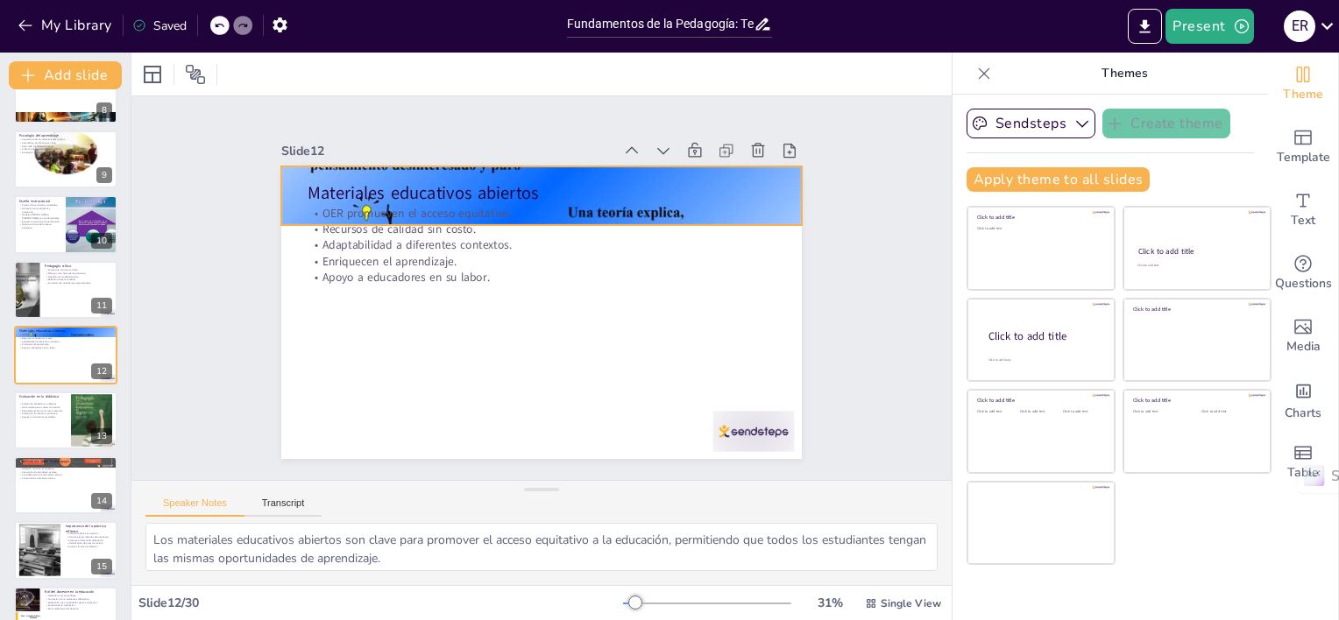
click at [354, 166] on div at bounding box center [541, 196] width 520 height 390
click at [25, 406] on p "Herramienta para mejorar la práctica." at bounding box center [41, 408] width 47 height 4
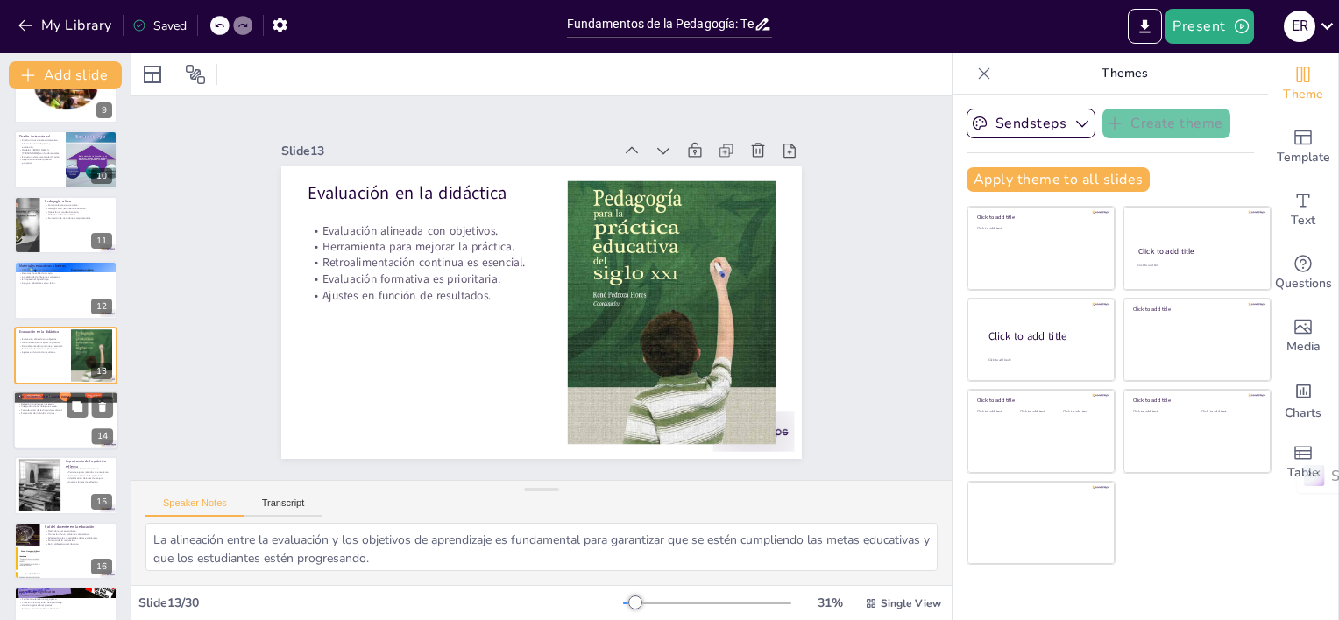
click at [28, 418] on div at bounding box center [65, 421] width 105 height 60
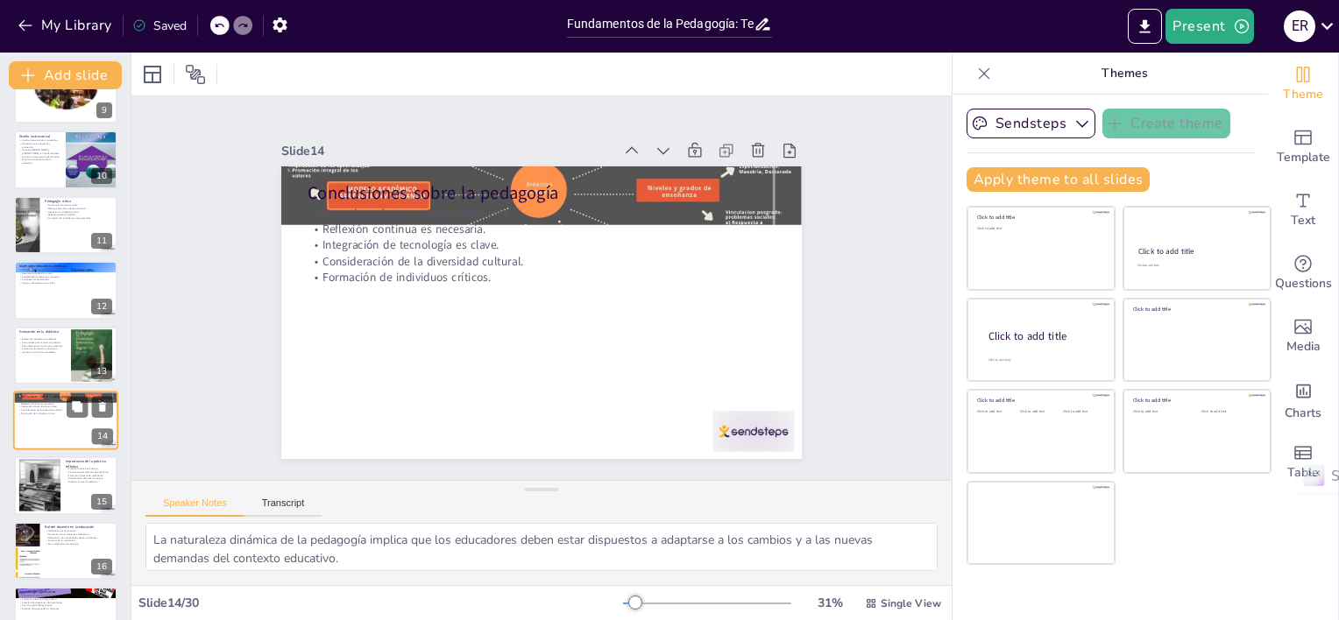
scroll to position [624, 0]
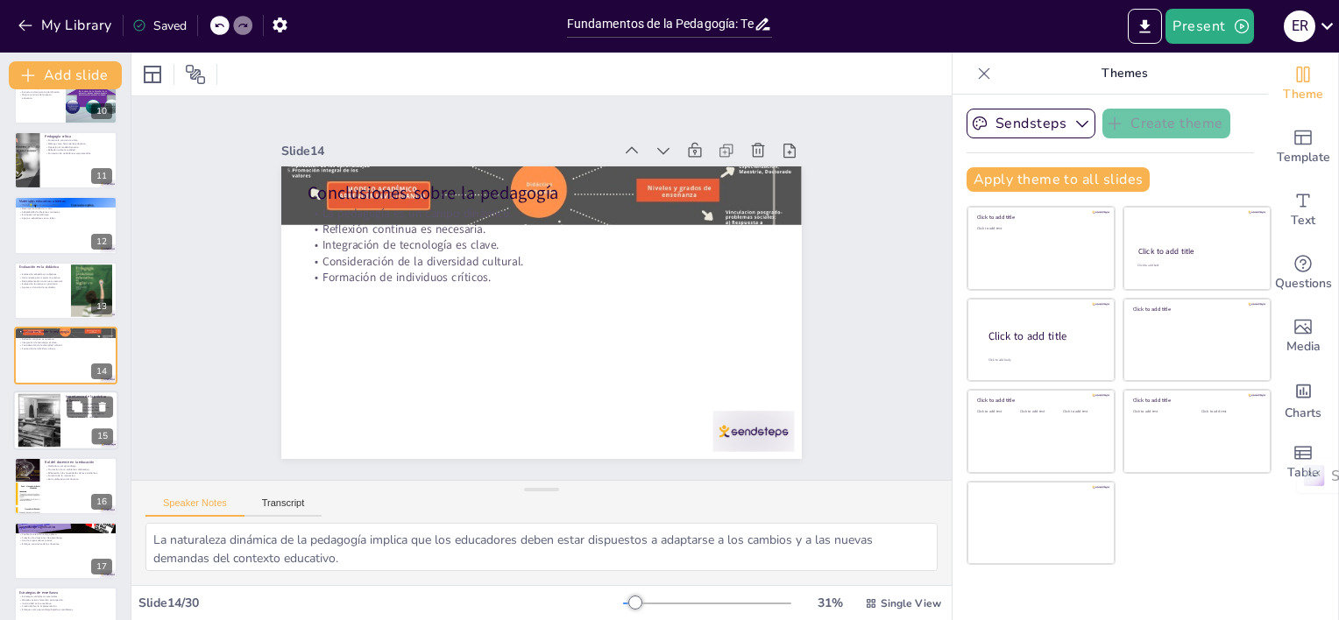
click at [47, 416] on div at bounding box center [39, 420] width 95 height 53
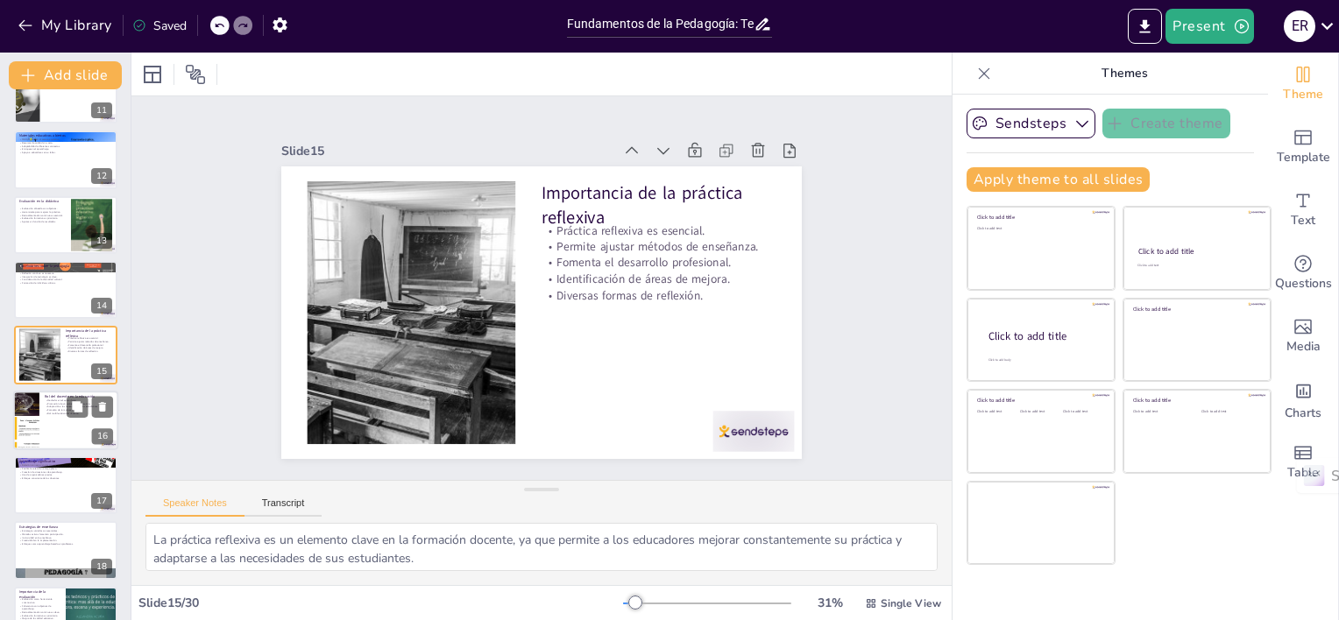
click at [46, 427] on div at bounding box center [65, 421] width 105 height 60
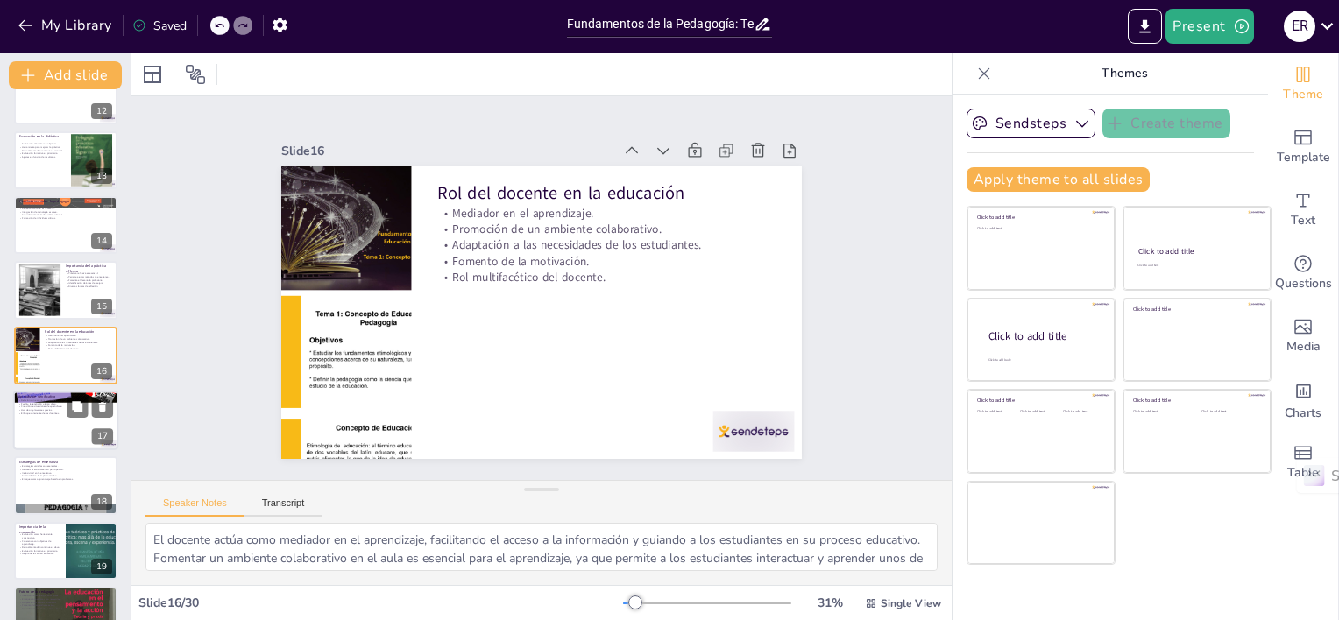
click at [42, 416] on div at bounding box center [65, 421] width 105 height 60
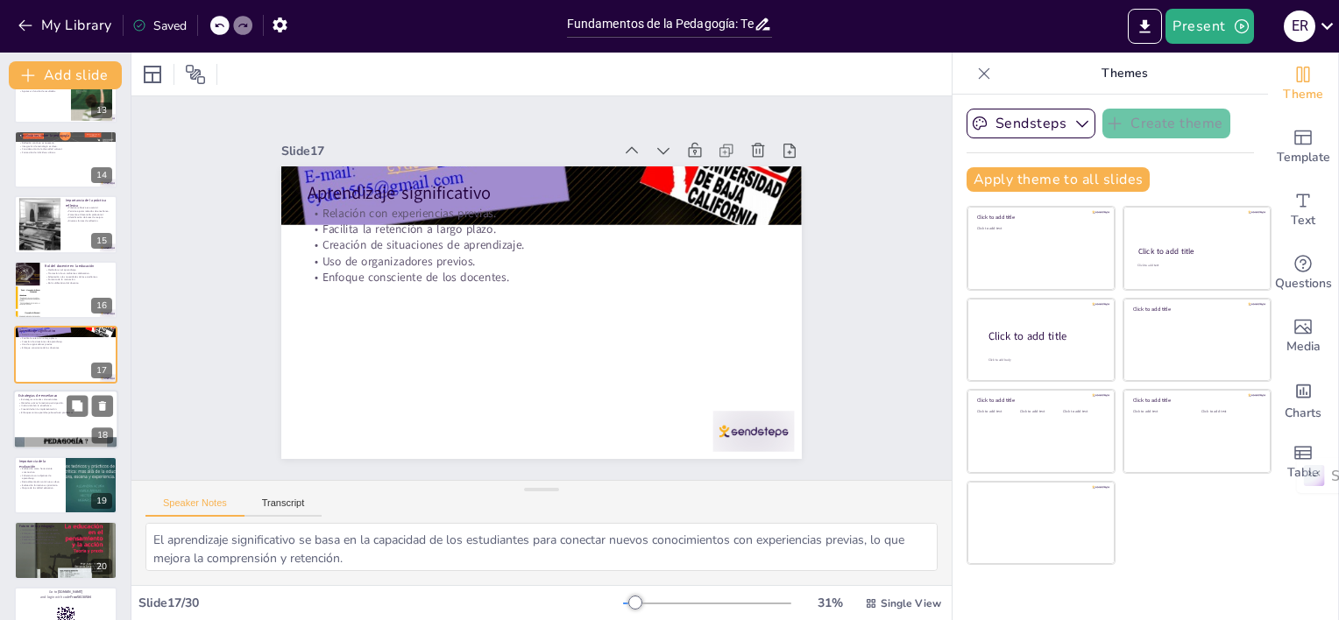
click at [33, 414] on p "Enfoques como aprendizaje basado en problemas." at bounding box center [65, 414] width 95 height 4
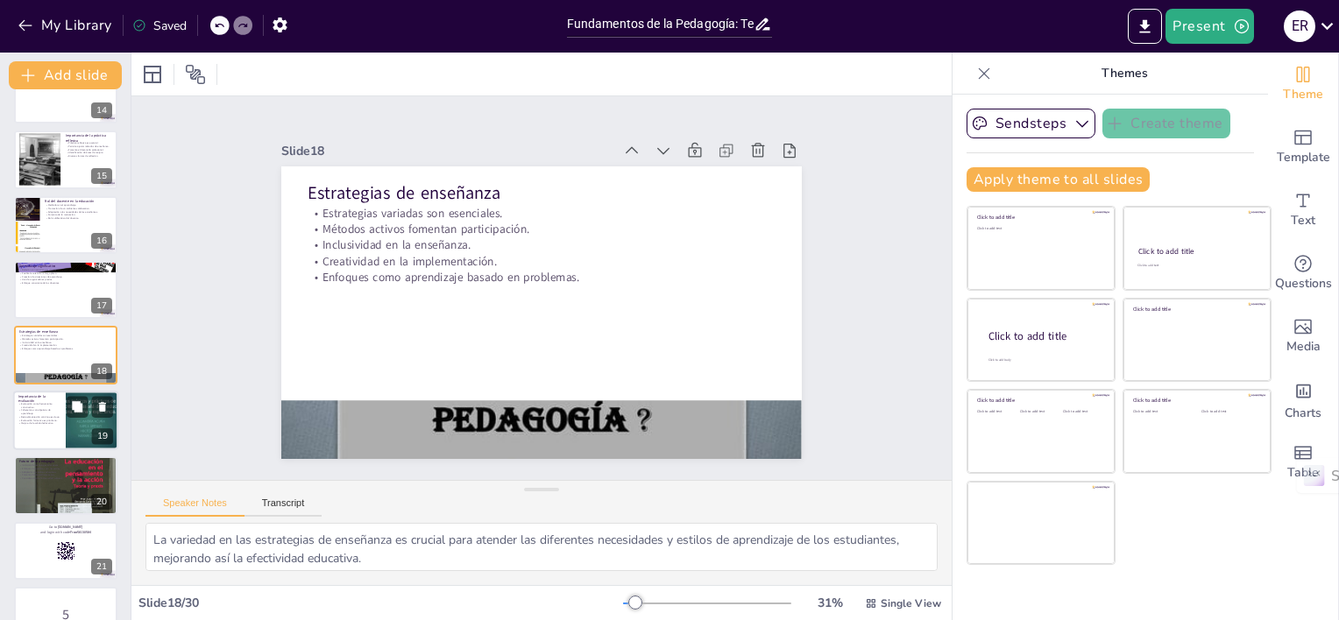
click at [39, 424] on p "Mejora de la calidad educativa." at bounding box center [39, 424] width 42 height 4
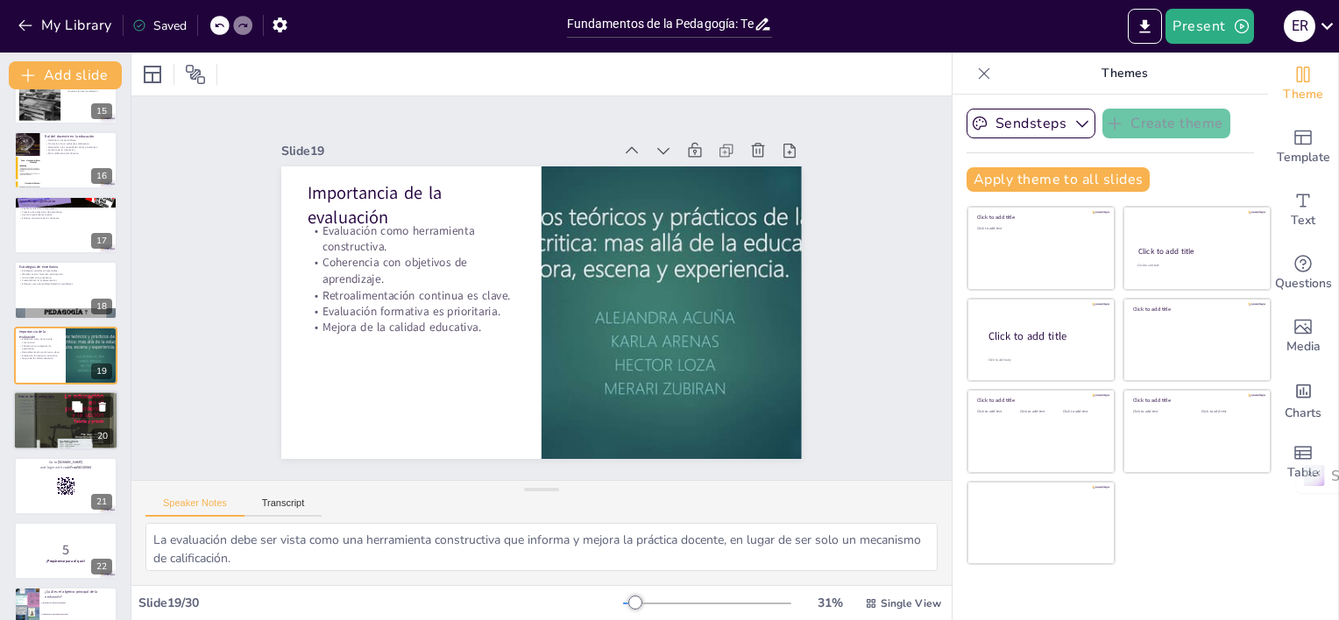
click at [26, 403] on p "Enfoques innovadores son necesarios." at bounding box center [65, 404] width 95 height 4
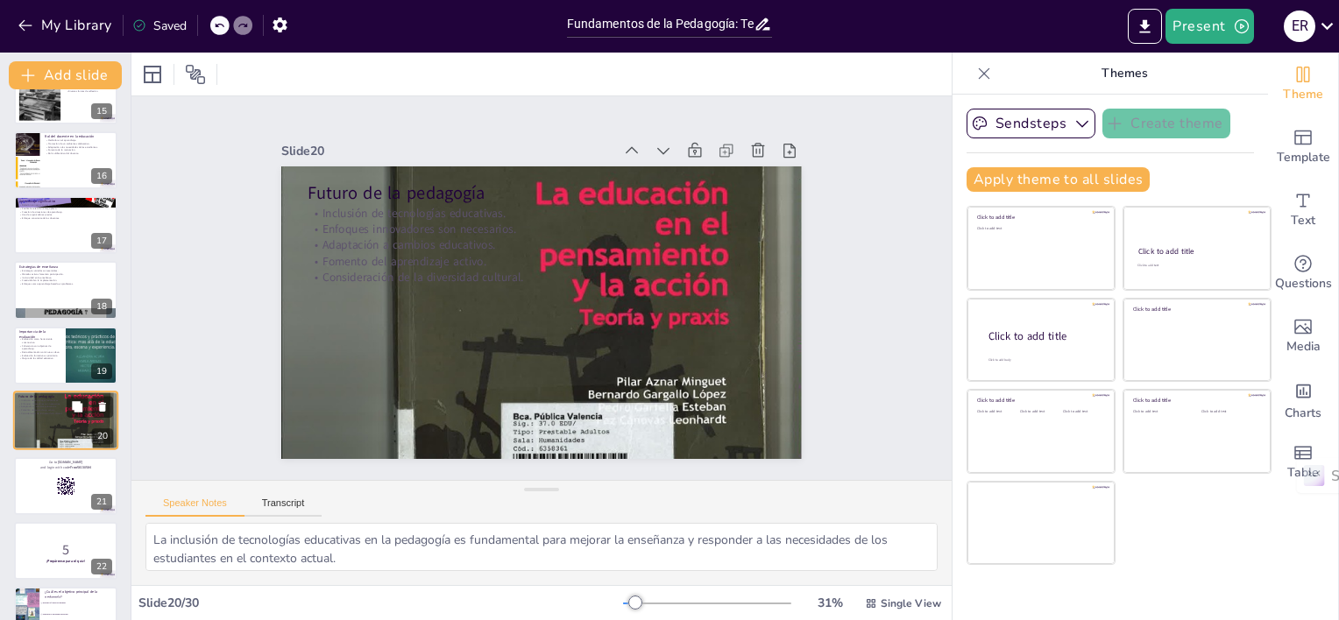
scroll to position [1016, 0]
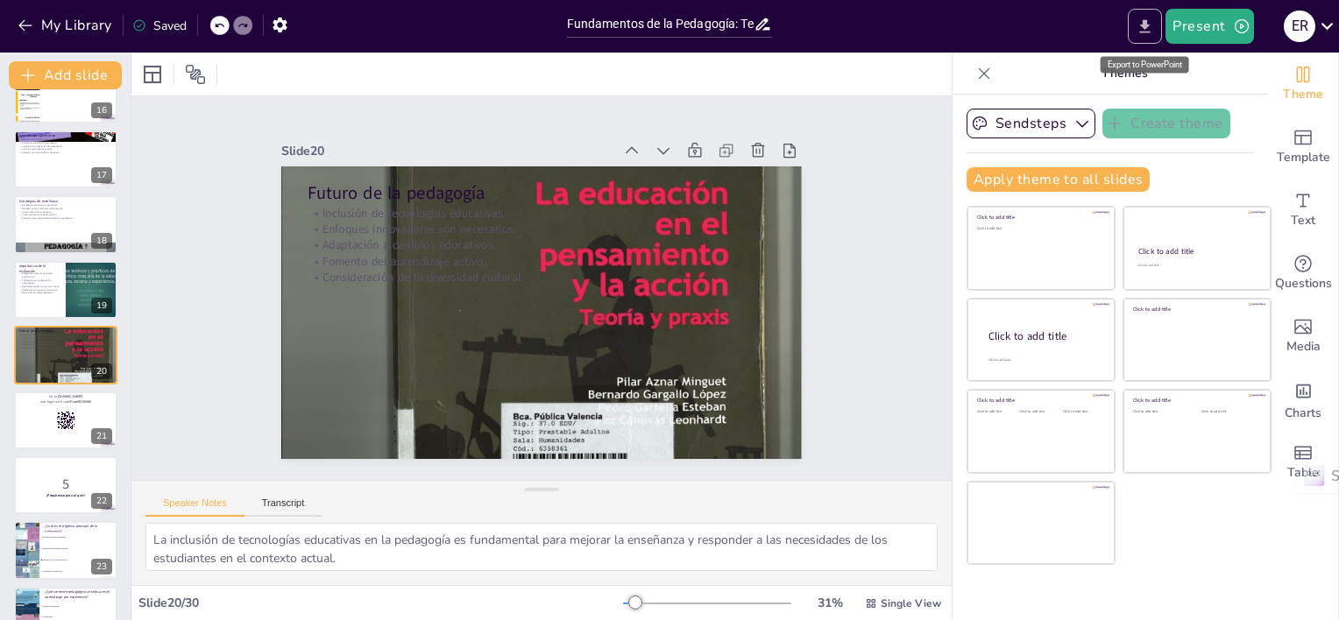
click at [1153, 28] on icon "Export to PowerPoint" at bounding box center [1145, 27] width 18 height 18
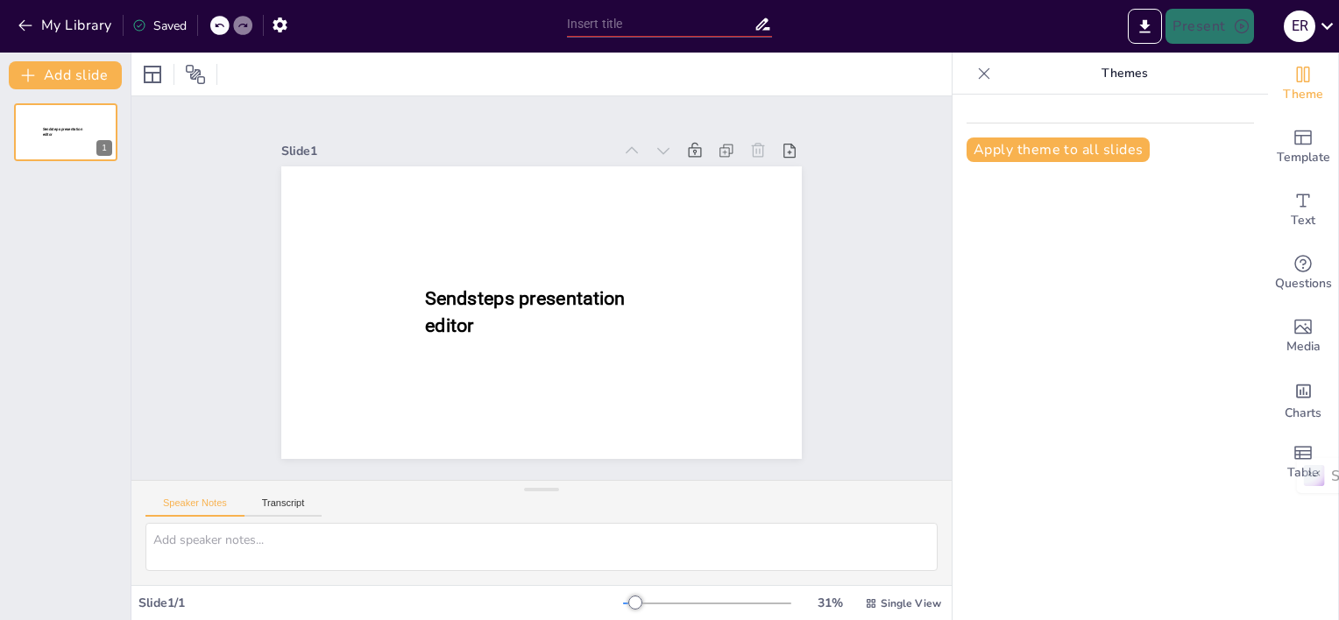
type input "Fundamentos de la Pedagogía: Definición y Corrientes Principales"
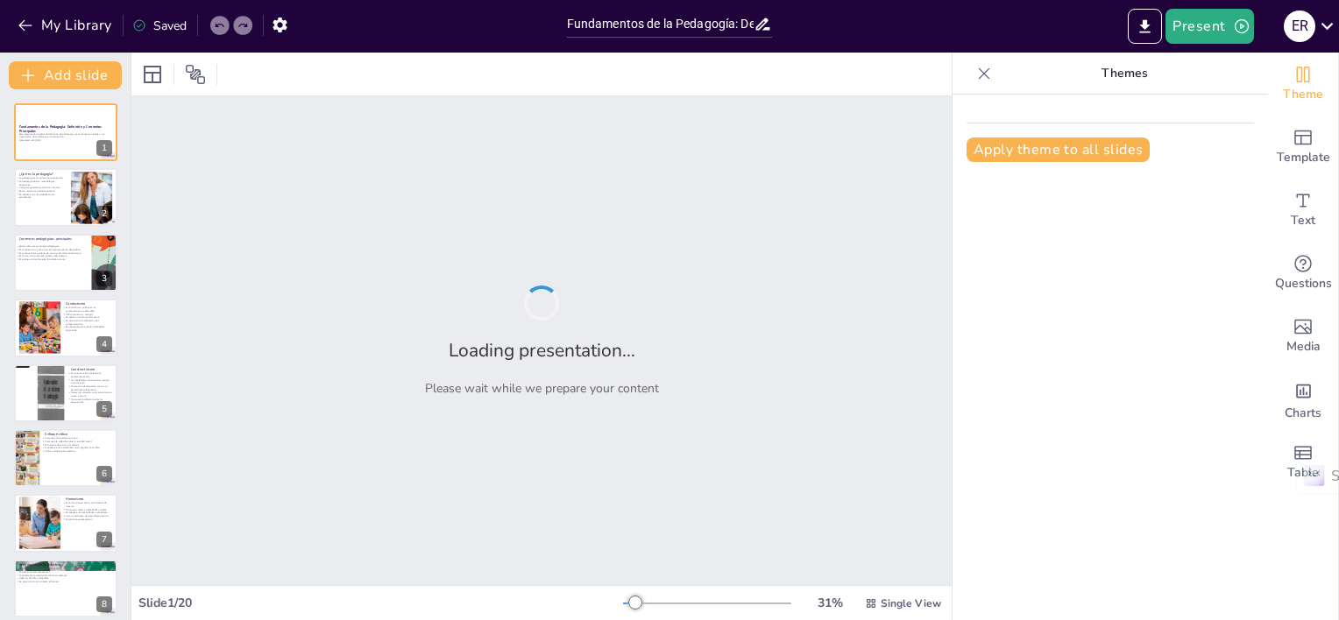
checkbox input "true"
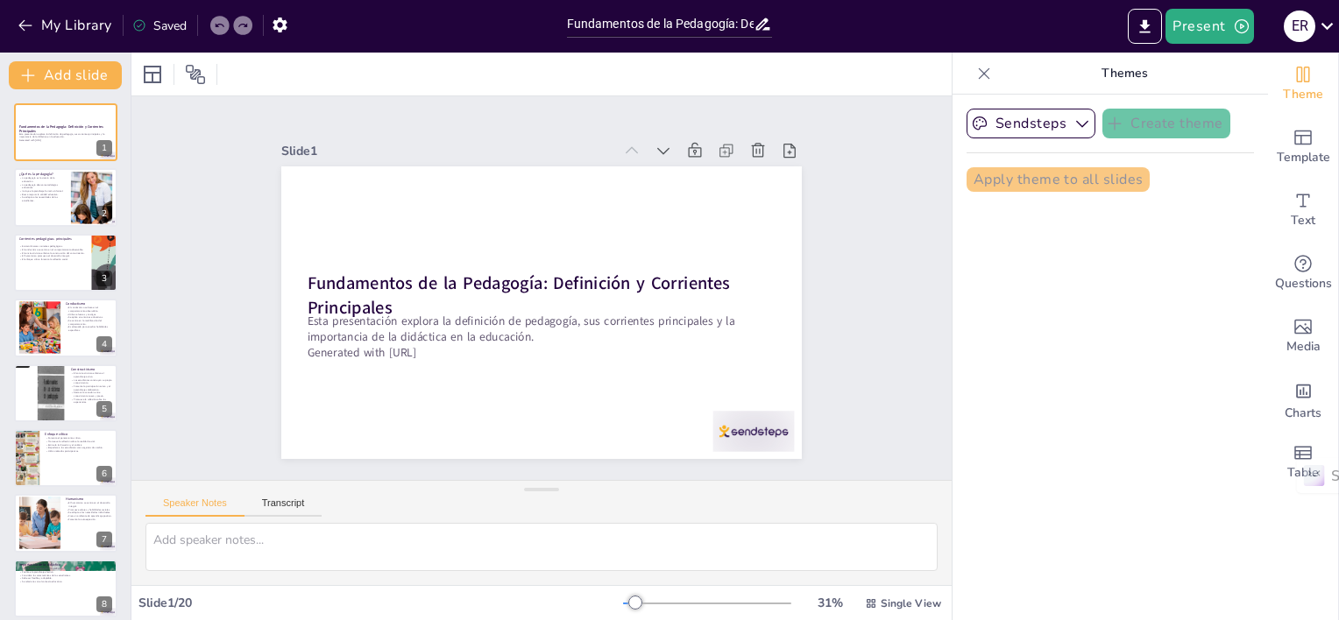
checkbox input "true"
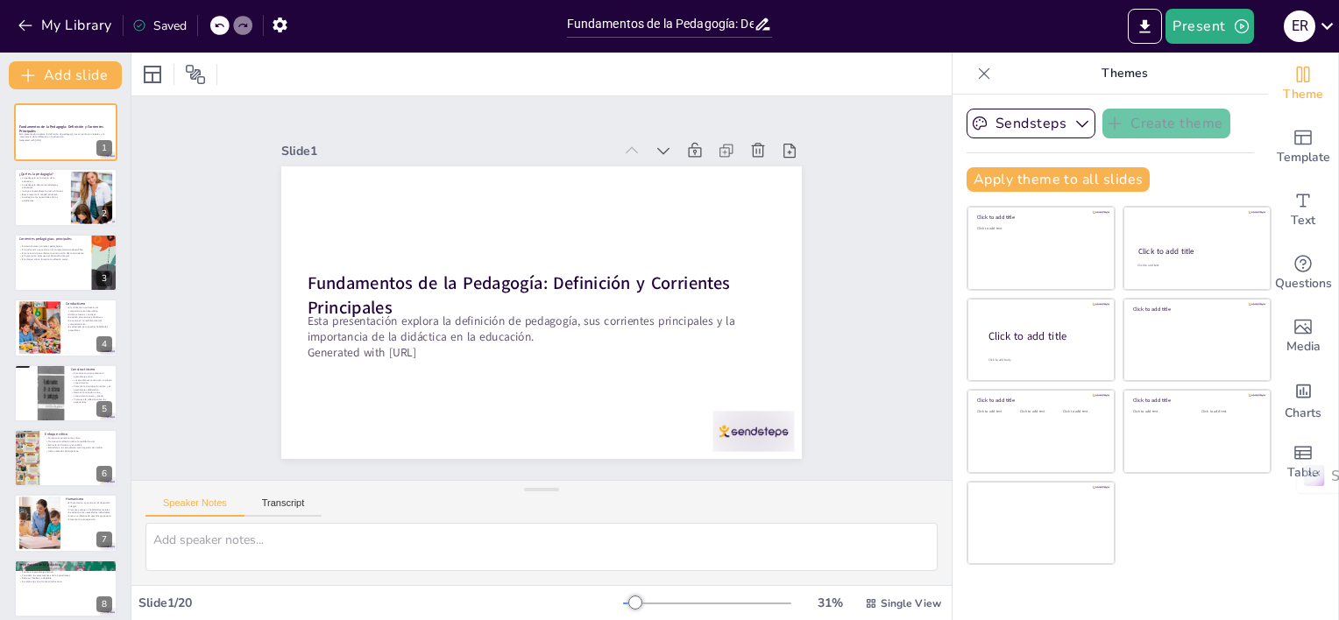
checkbox input "true"
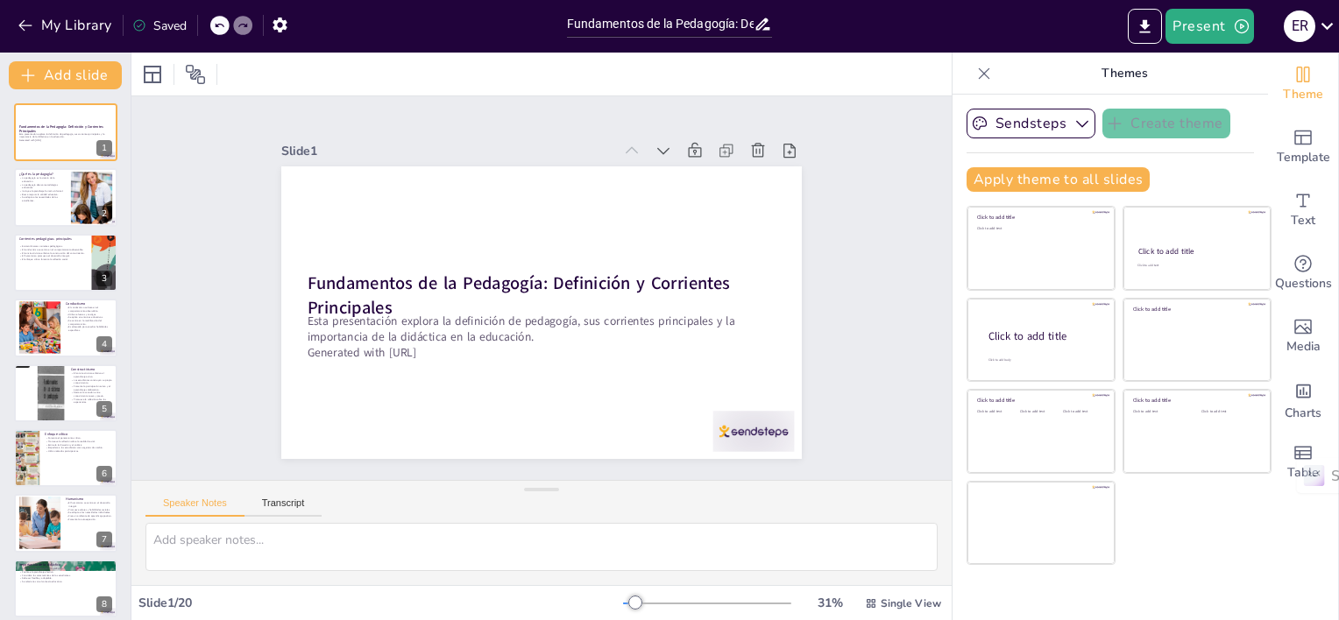
checkbox input "true"
